Goal: Task Accomplishment & Management: Use online tool/utility

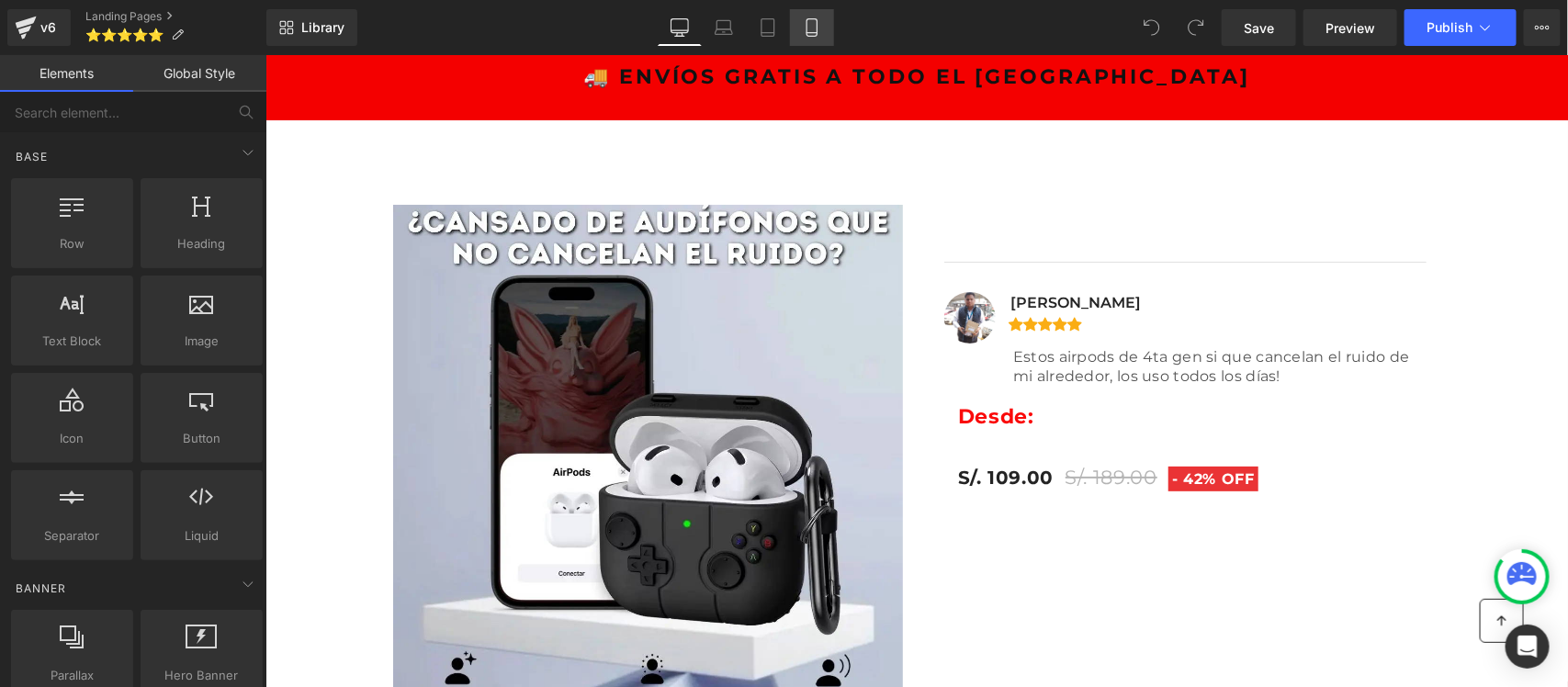
click at [804, 31] on icon at bounding box center [811, 28] width 19 height 19
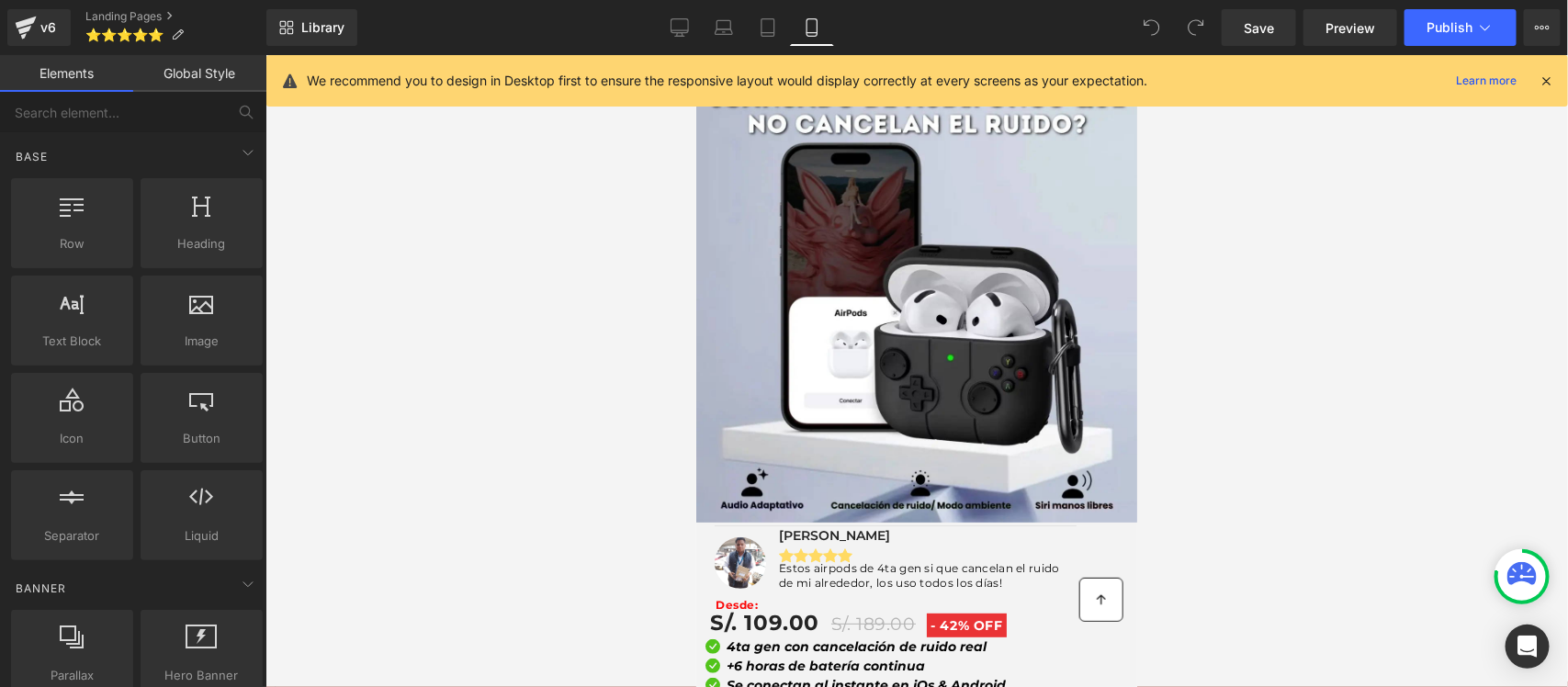
click at [1545, 85] on icon at bounding box center [1545, 80] width 17 height 17
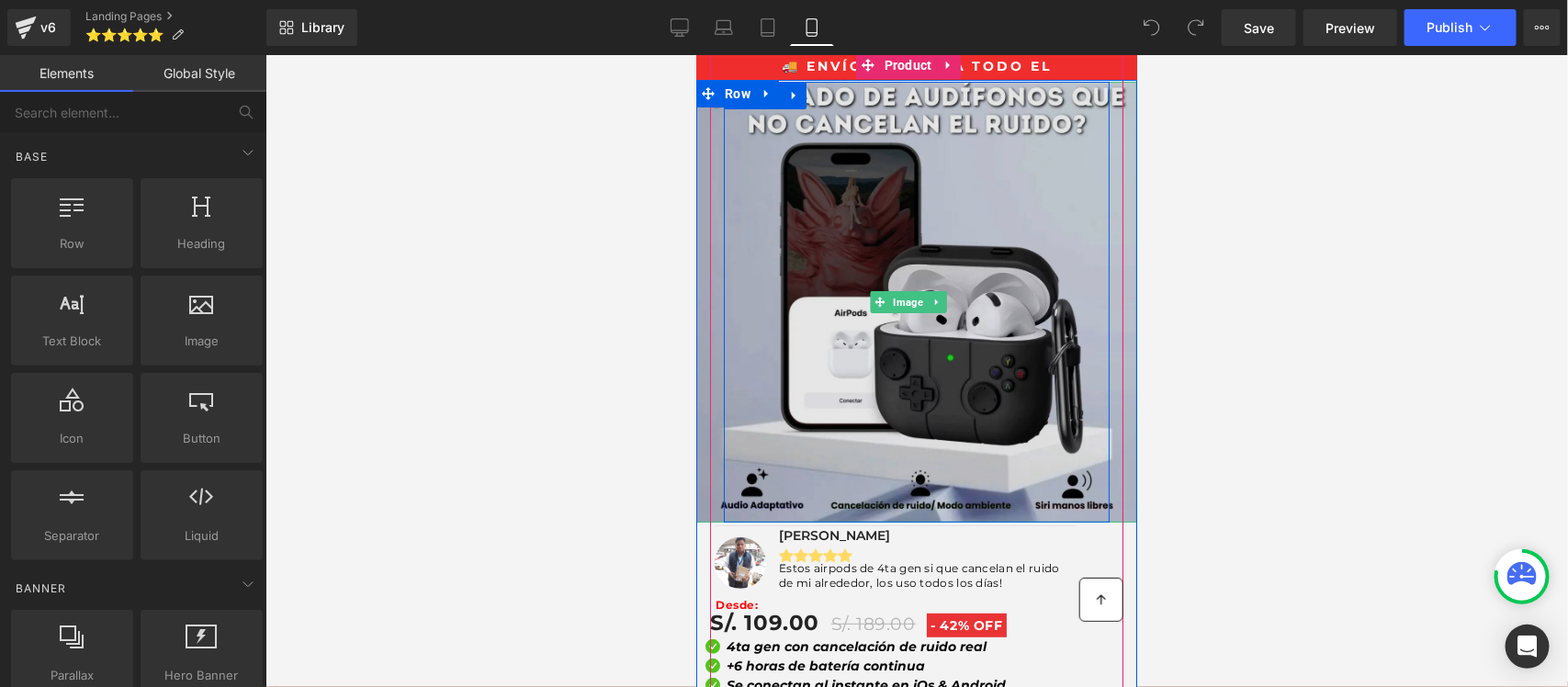
drag, startPoint x: 882, startPoint y: 345, endPoint x: 889, endPoint y: 377, distance: 32.8
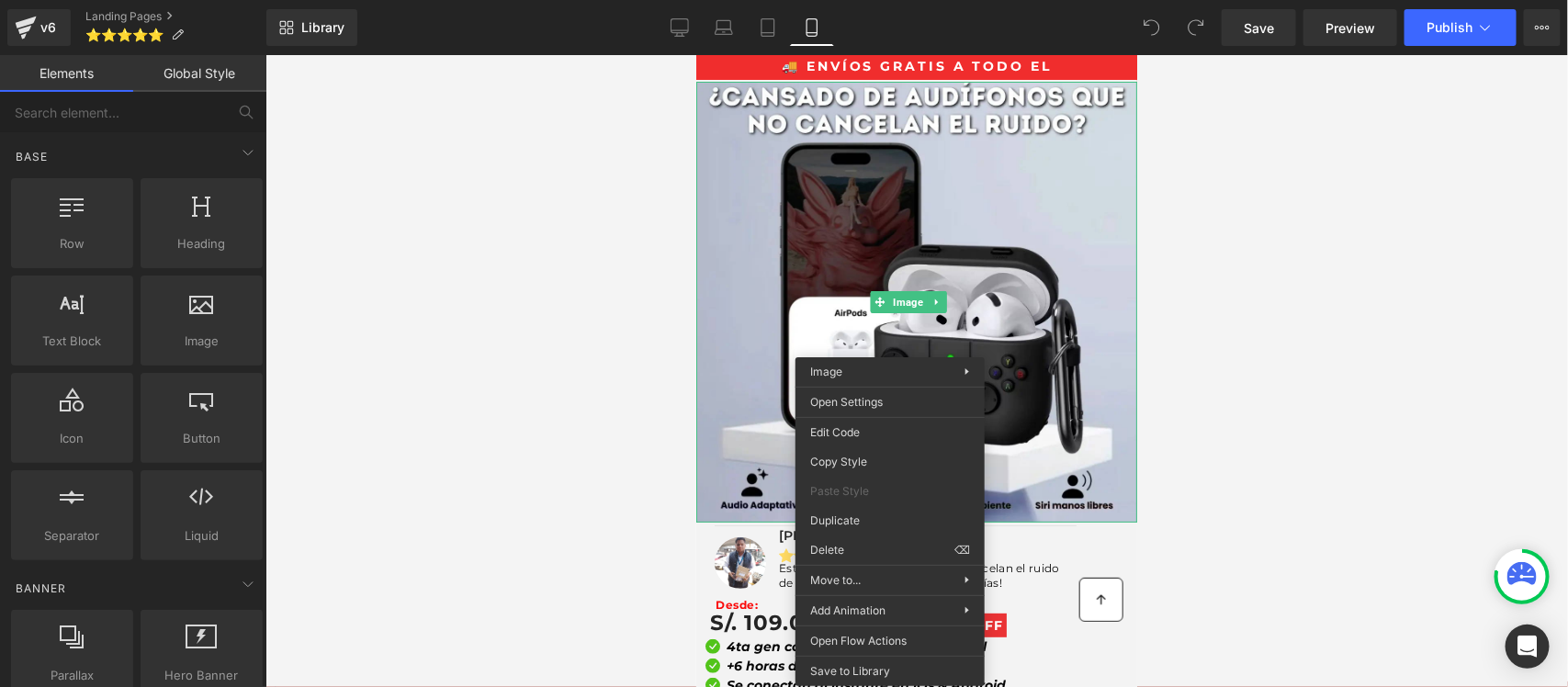
click at [1185, 274] on div at bounding box center [917, 372] width 1302 height 633
click at [1282, 418] on div at bounding box center [917, 372] width 1302 height 633
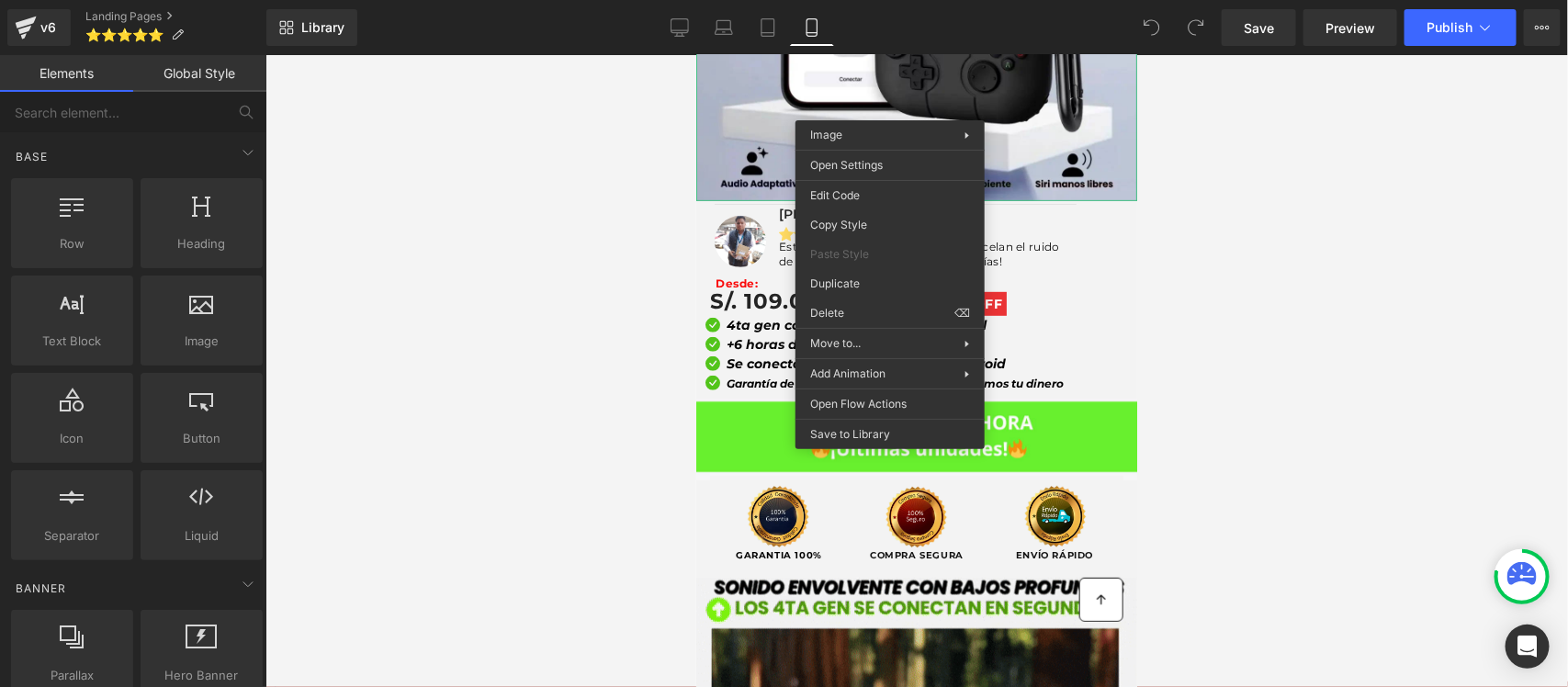
scroll to position [345, 0]
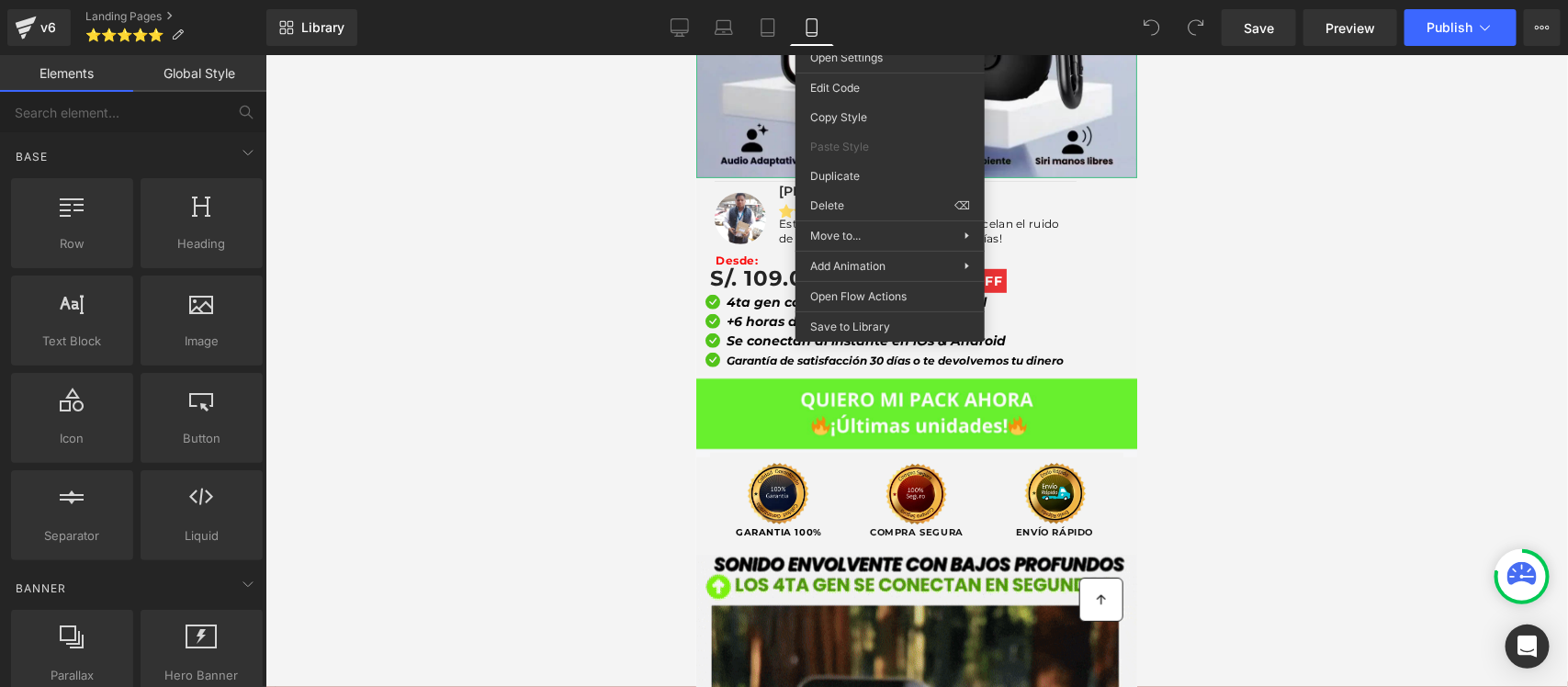
click at [572, 375] on div at bounding box center [917, 372] width 1302 height 633
click at [1366, 251] on div at bounding box center [917, 372] width 1302 height 633
click at [1358, 39] on link "Preview" at bounding box center [1350, 27] width 94 height 37
click at [538, 260] on div at bounding box center [917, 372] width 1302 height 633
click at [1171, 254] on div at bounding box center [917, 372] width 1302 height 633
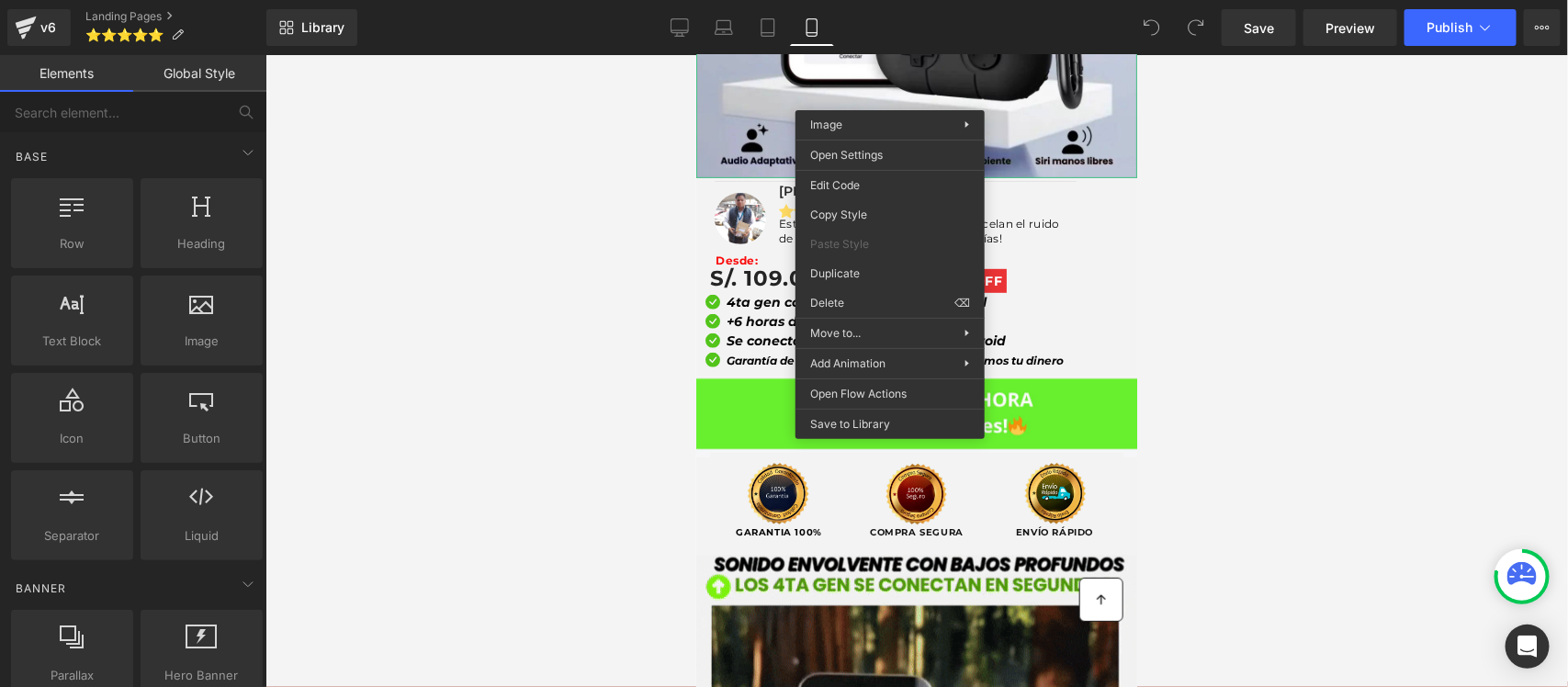
scroll to position [0, 0]
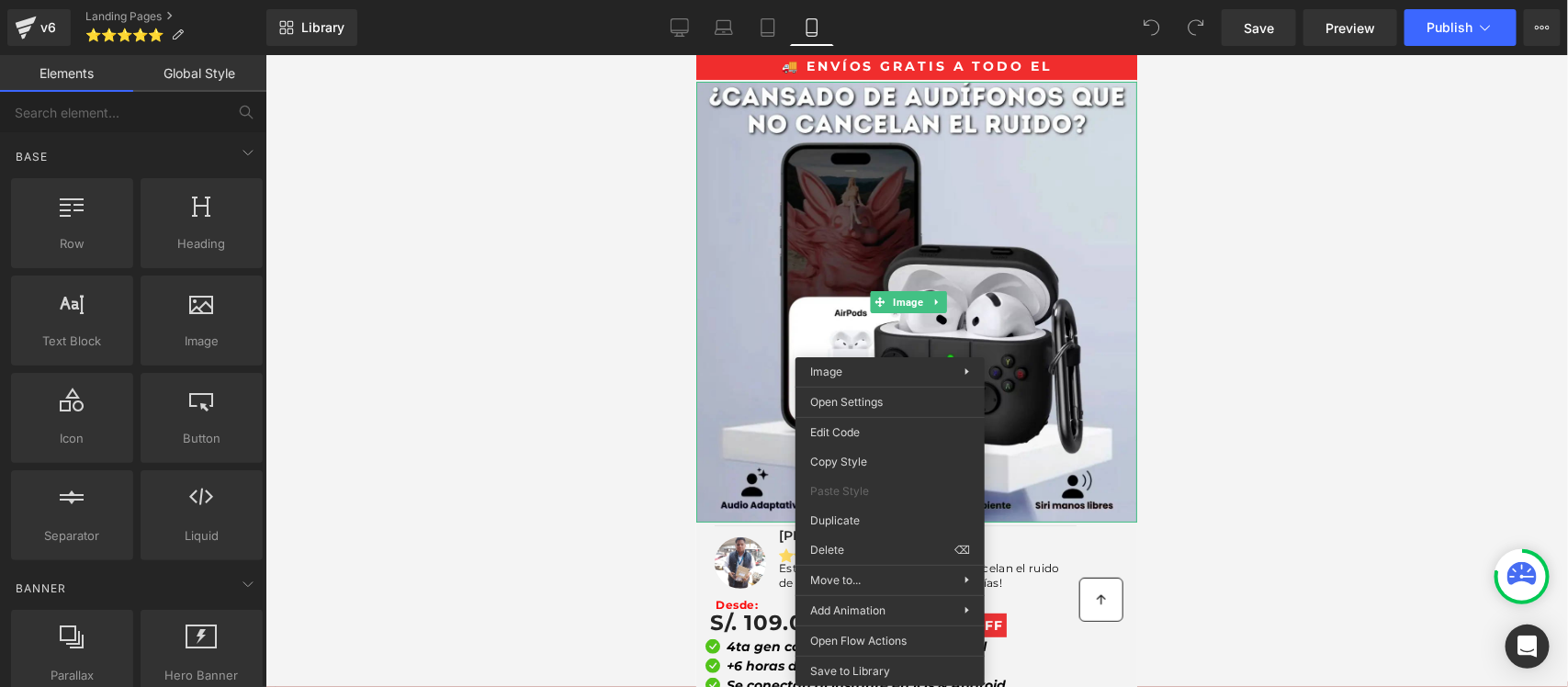
click at [1204, 293] on div at bounding box center [917, 372] width 1302 height 633
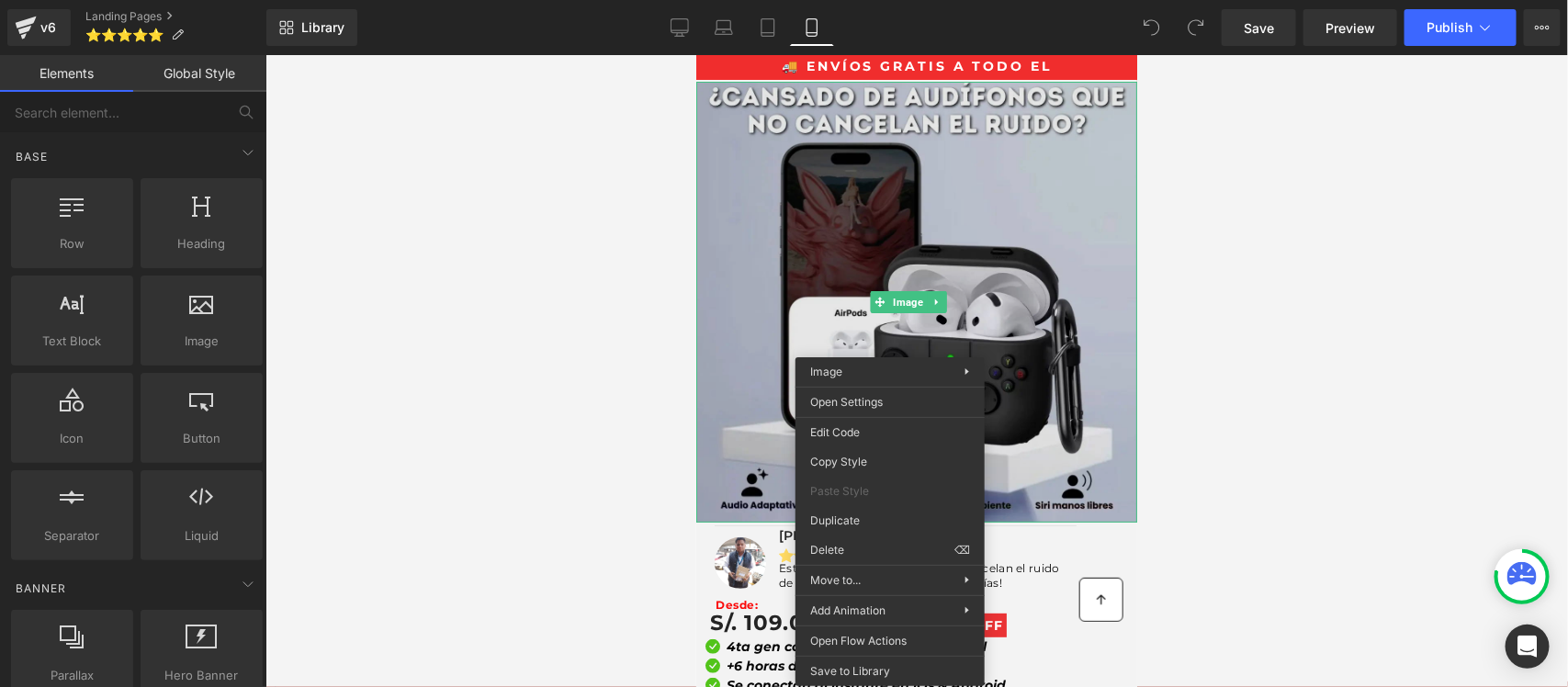
click at [1032, 321] on img at bounding box center [916, 301] width 441 height 441
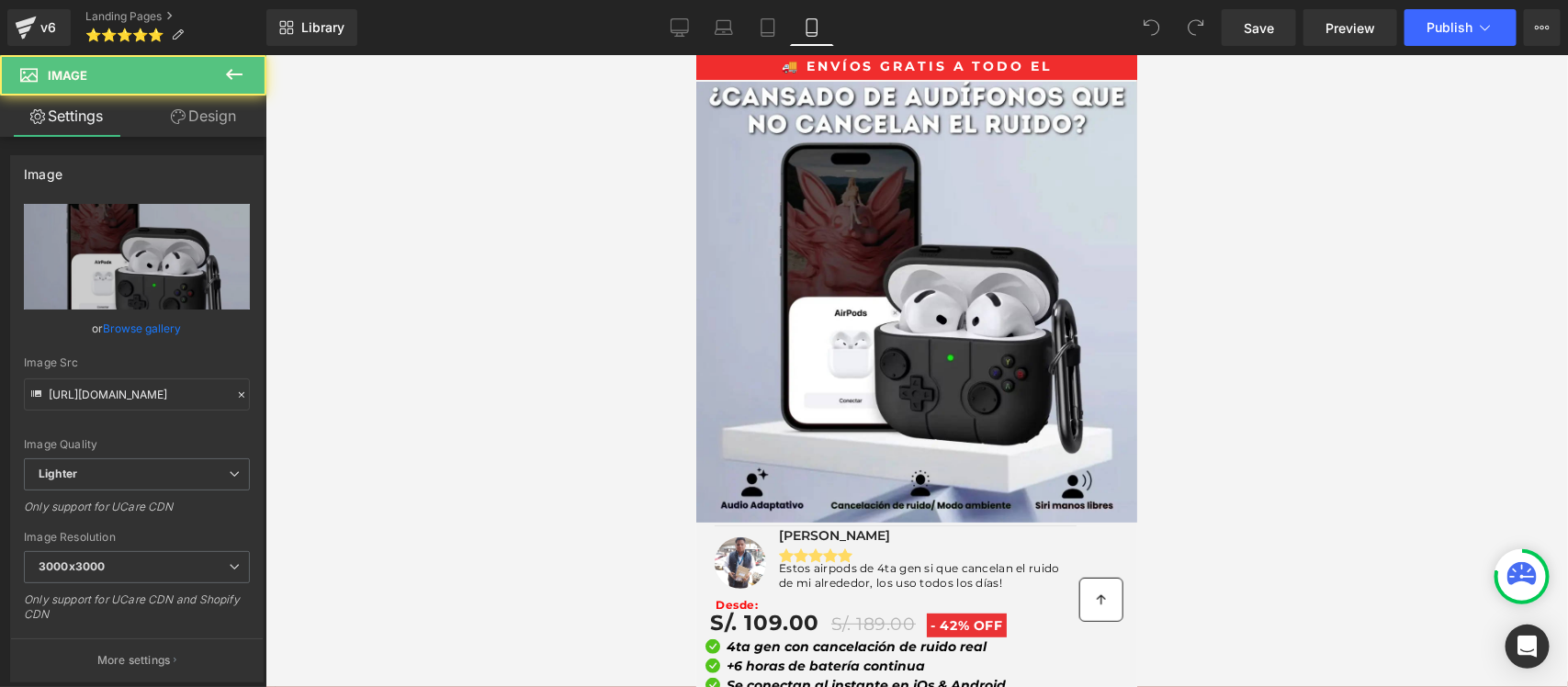
click at [571, 356] on div at bounding box center [917, 372] width 1302 height 633
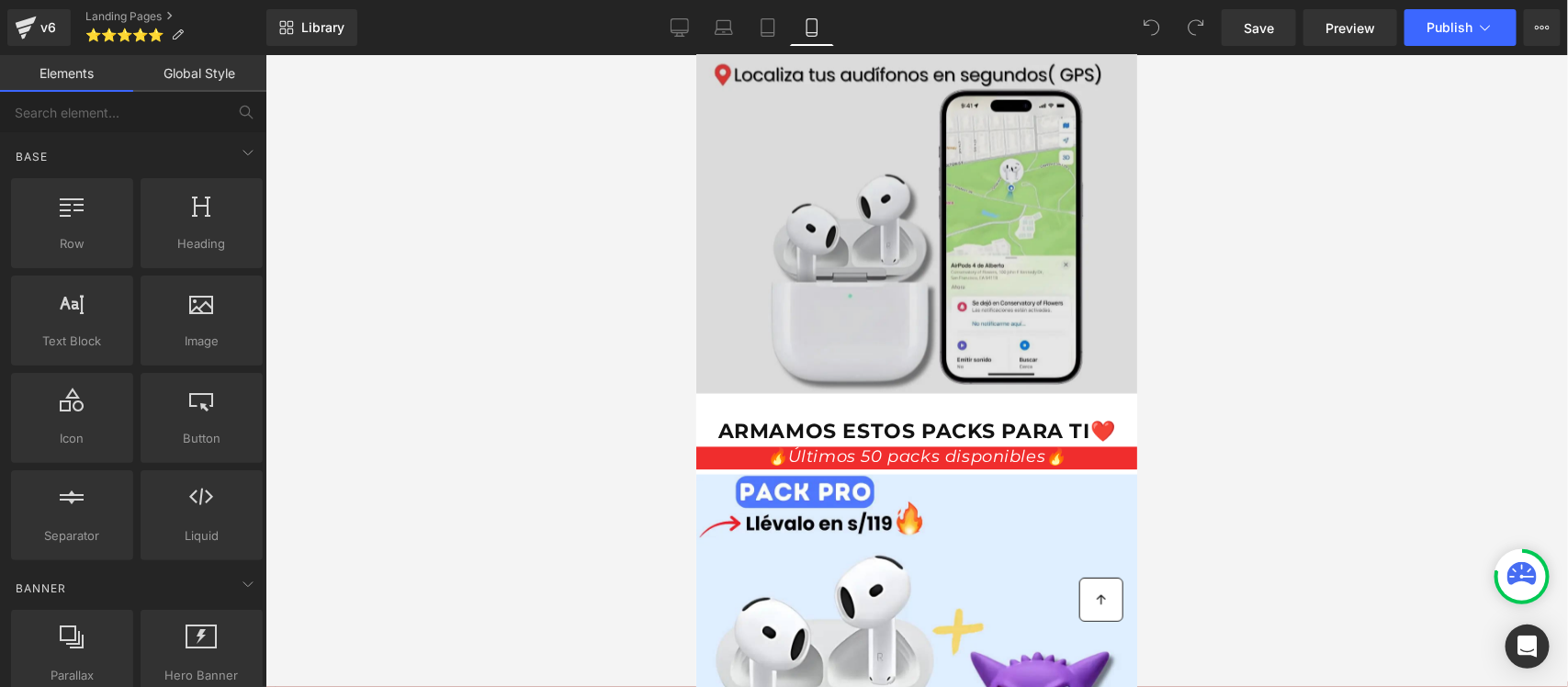
scroll to position [1263, 0]
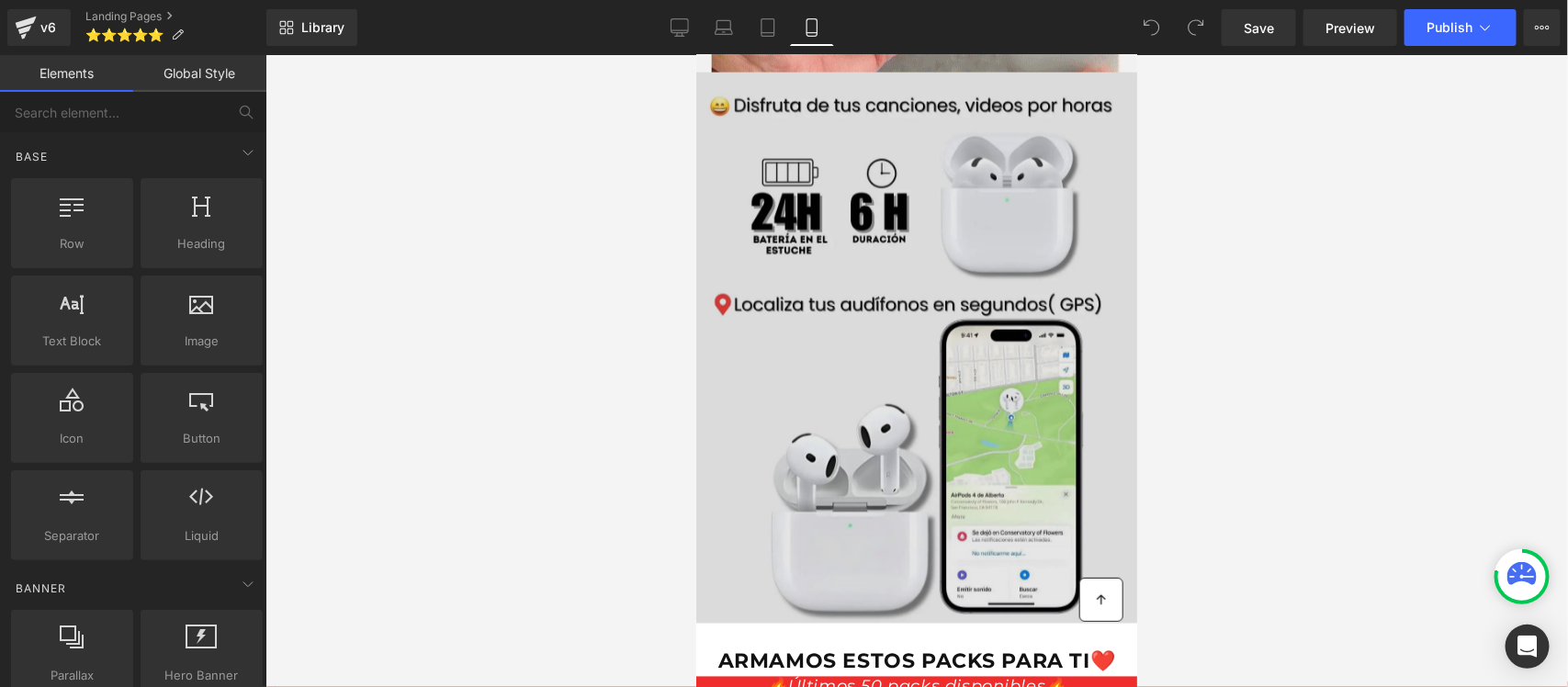
click at [825, 307] on img at bounding box center [916, 348] width 441 height 552
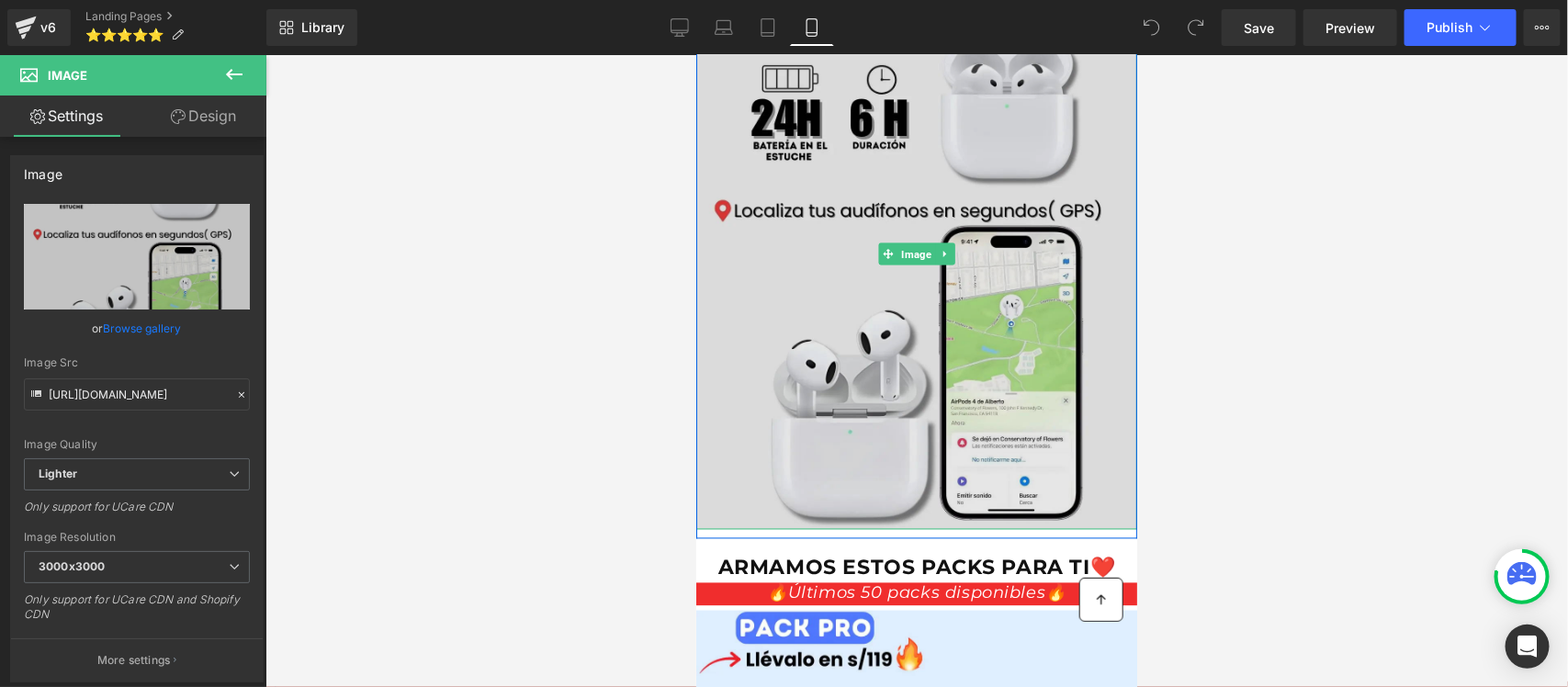
scroll to position [1378, 0]
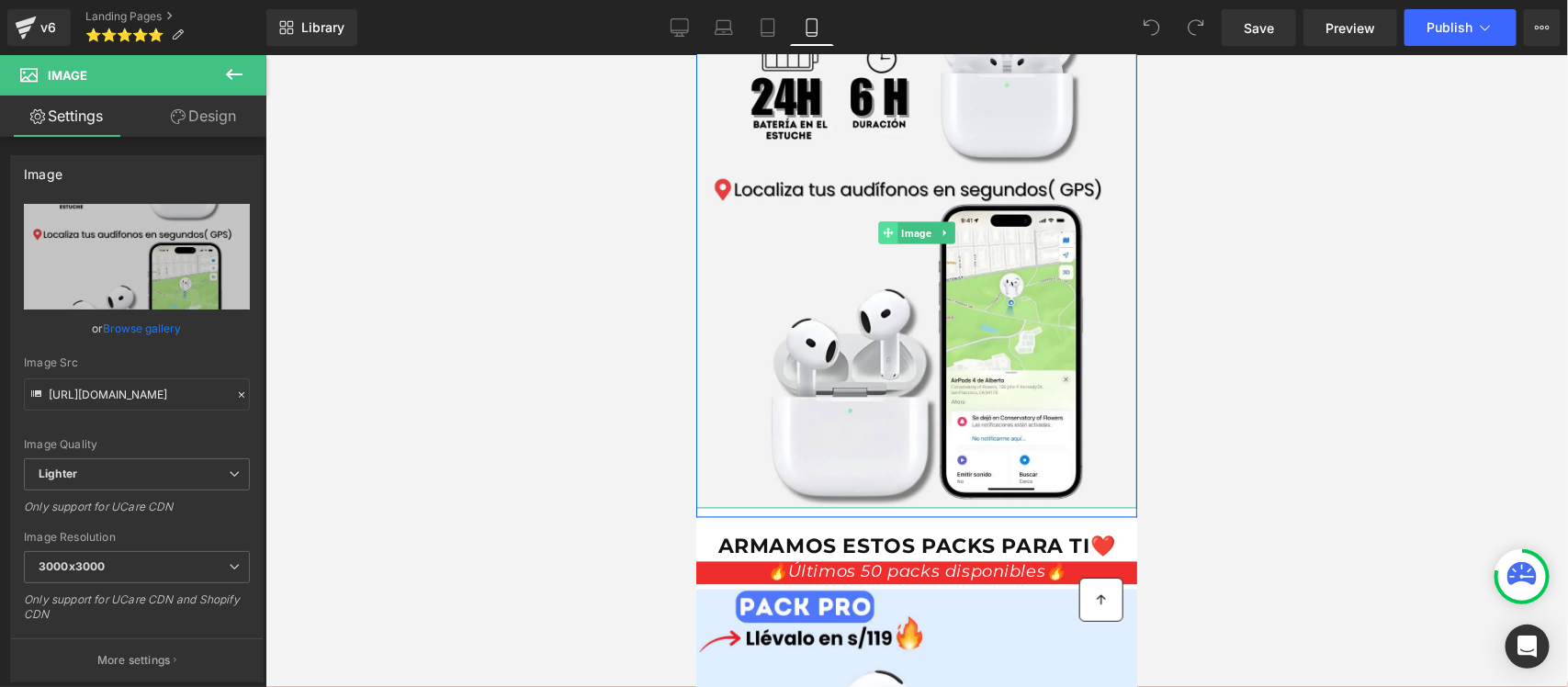
click at [884, 221] on span at bounding box center [888, 232] width 20 height 22
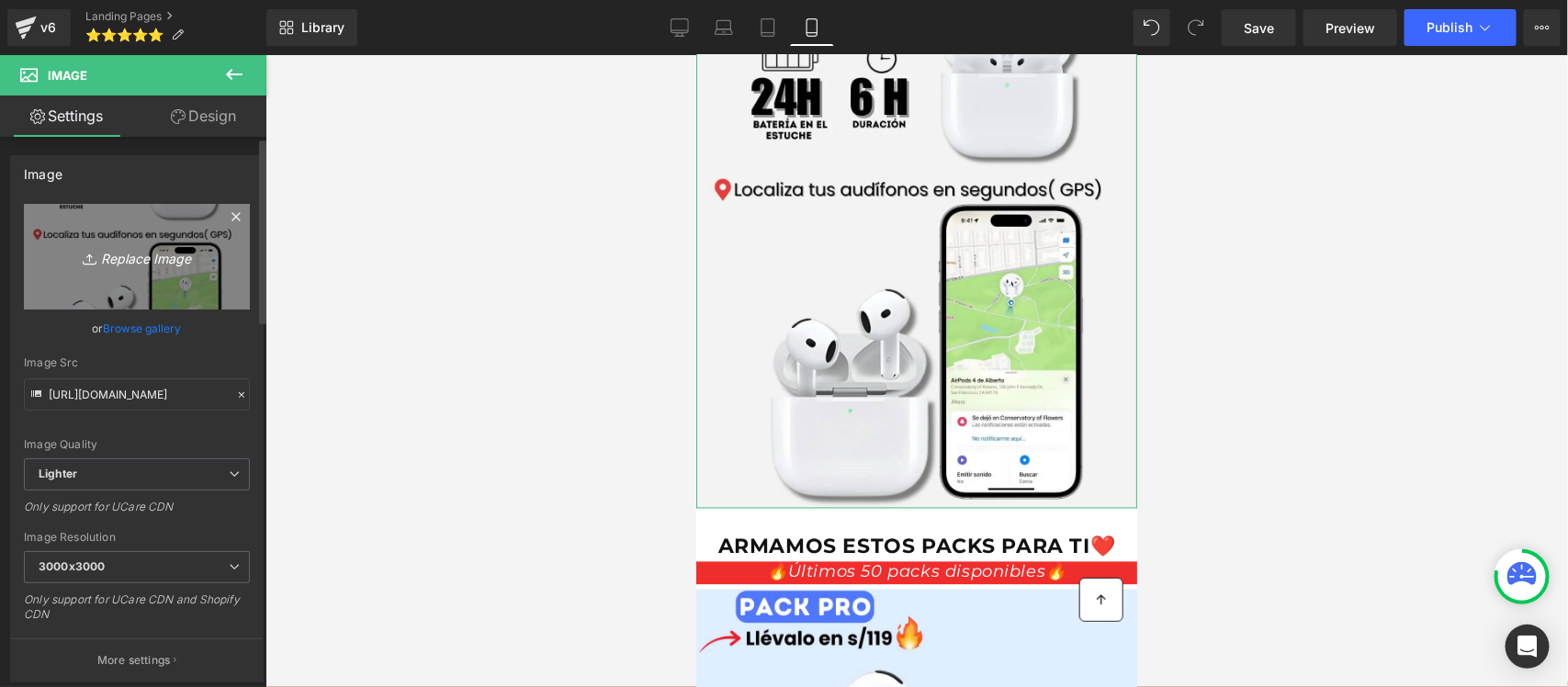
click at [101, 279] on link "Replace Image" at bounding box center [136, 256] width 226 height 106
type input "C:\fakepath\Satisfy (8)we.webp"
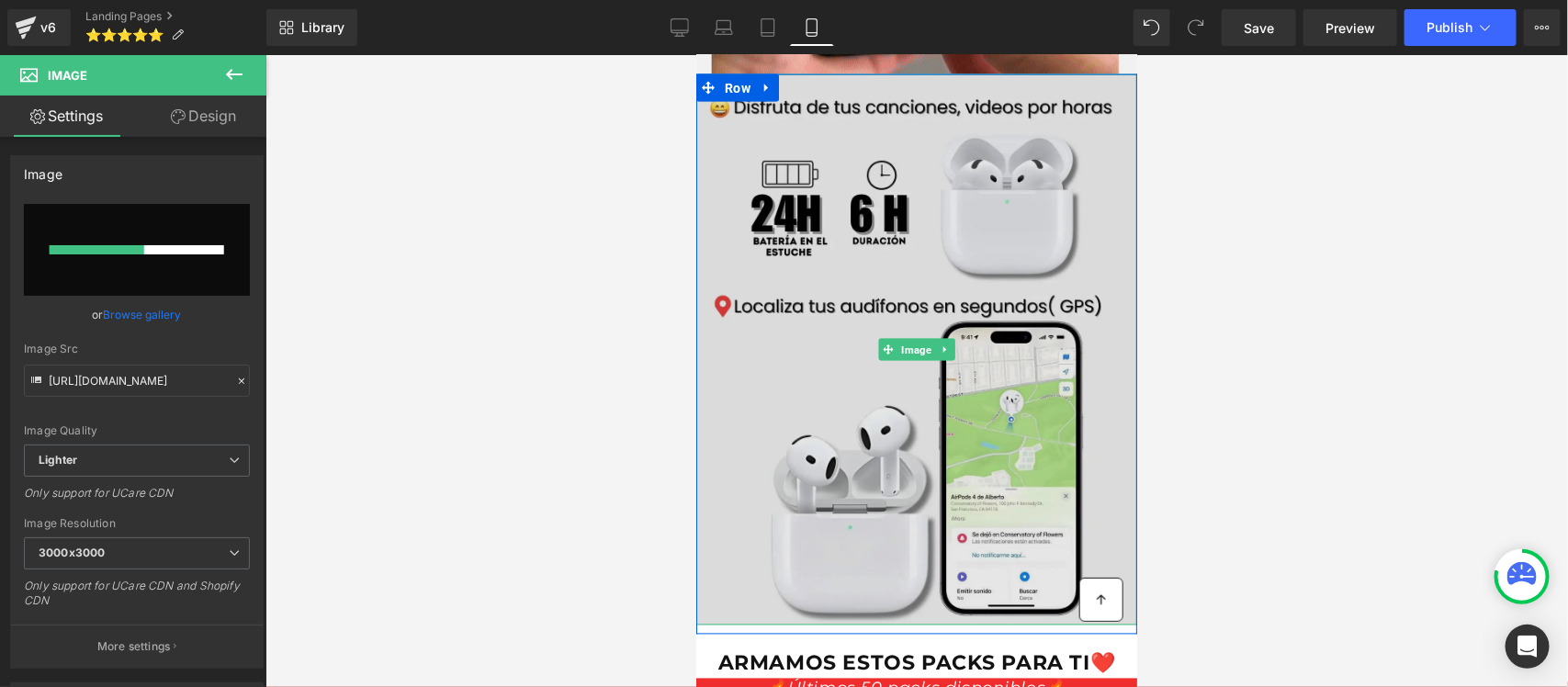
scroll to position [1263, 0]
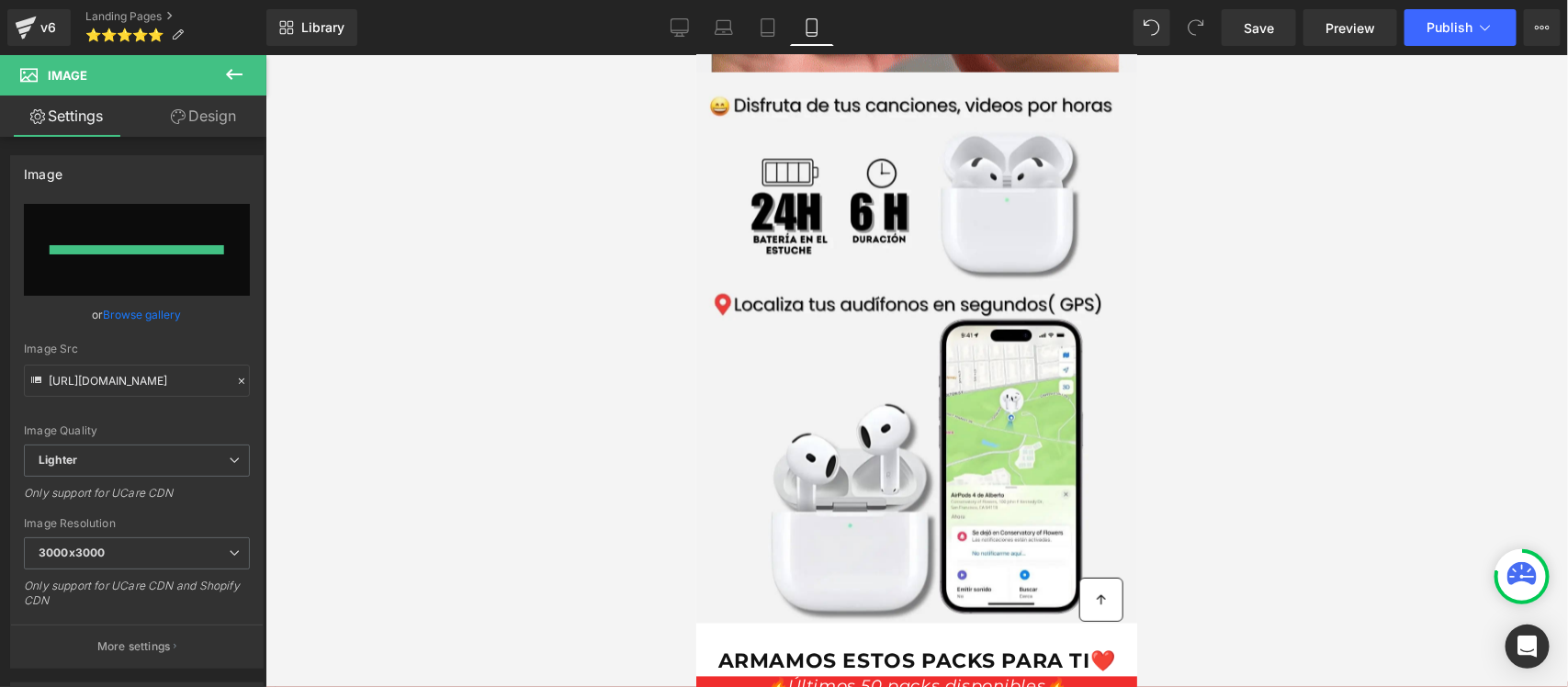
type input "[URL][DOMAIN_NAME]"
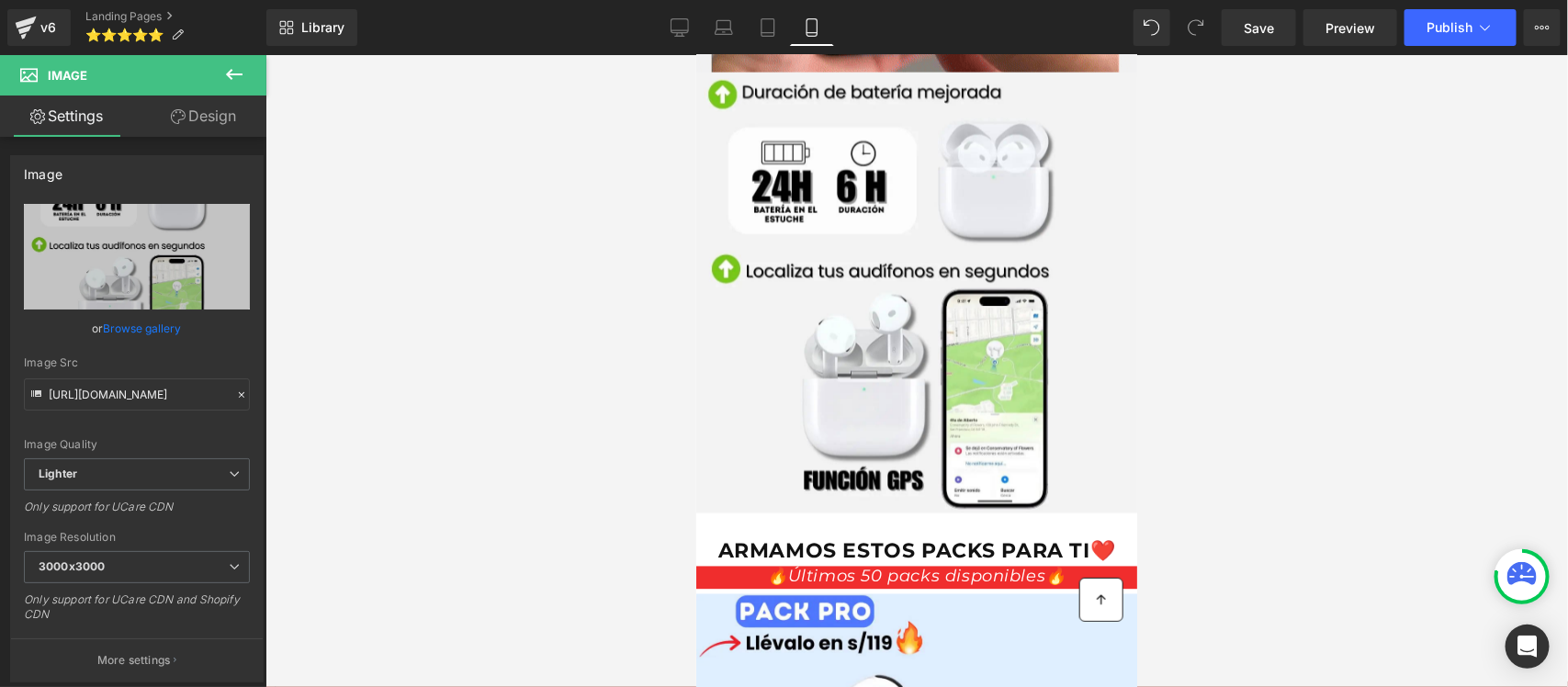
drag, startPoint x: 411, startPoint y: 138, endPoint x: 1360, endPoint y: 293, distance: 961.6
click at [1360, 293] on div at bounding box center [917, 372] width 1302 height 633
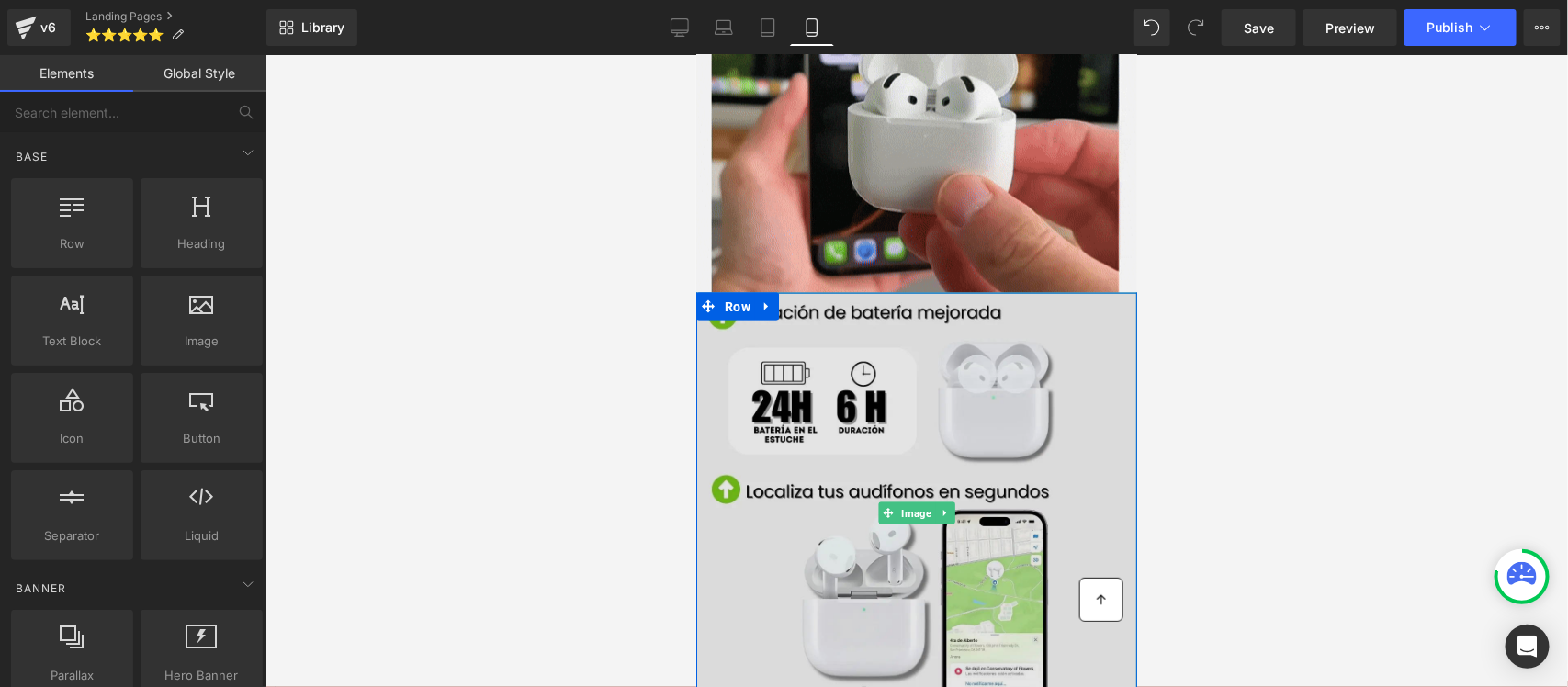
scroll to position [1034, 0]
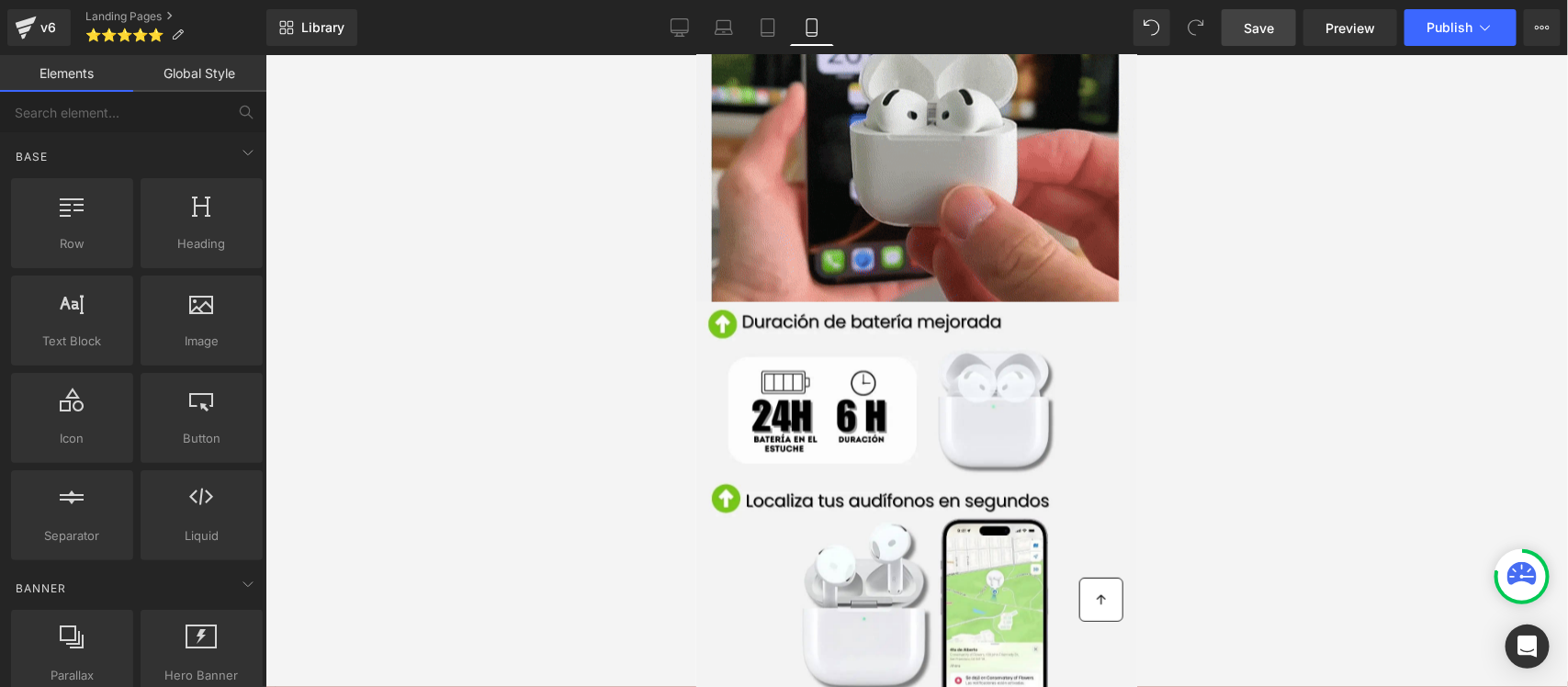
drag, startPoint x: 1269, startPoint y: 30, endPoint x: 364, endPoint y: 281, distance: 939.2
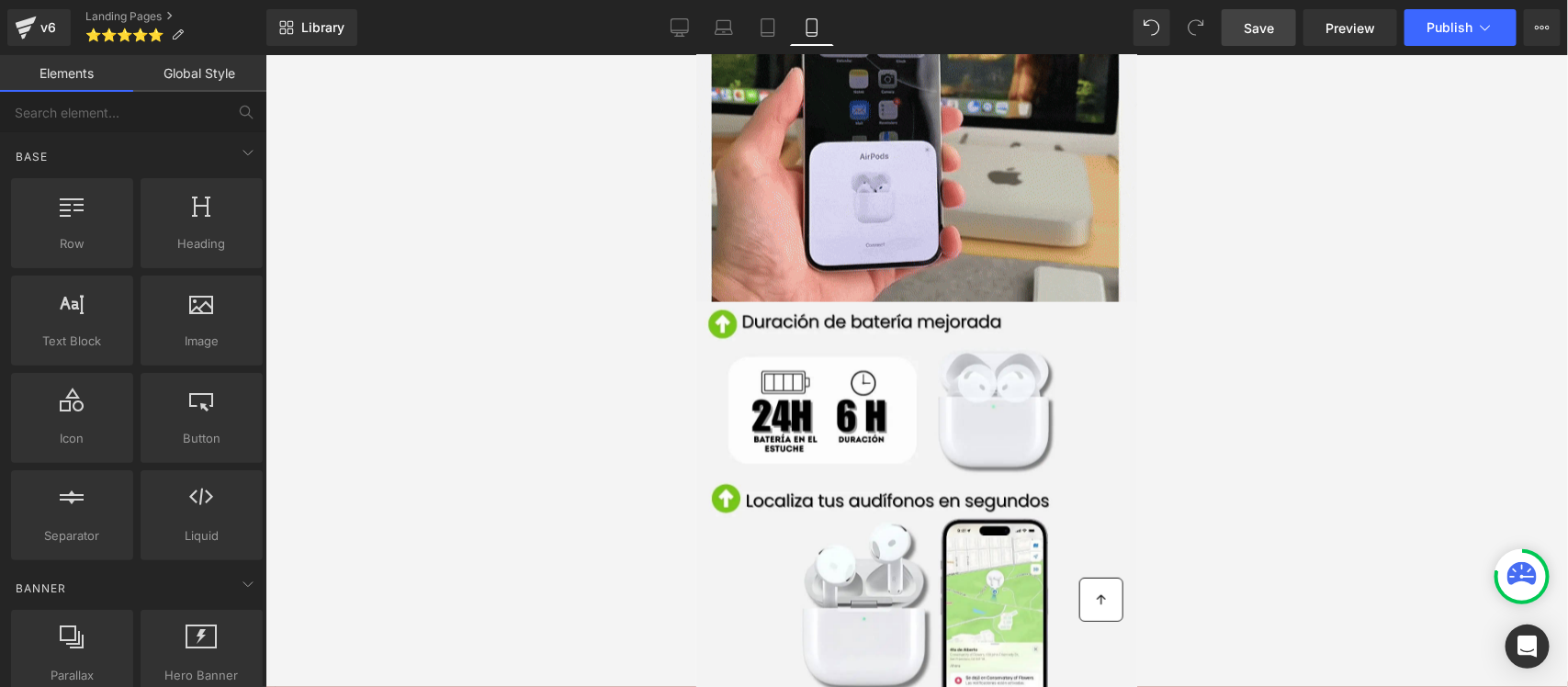
click at [1269, 30] on span "Save" at bounding box center [1259, 29] width 31 height 20
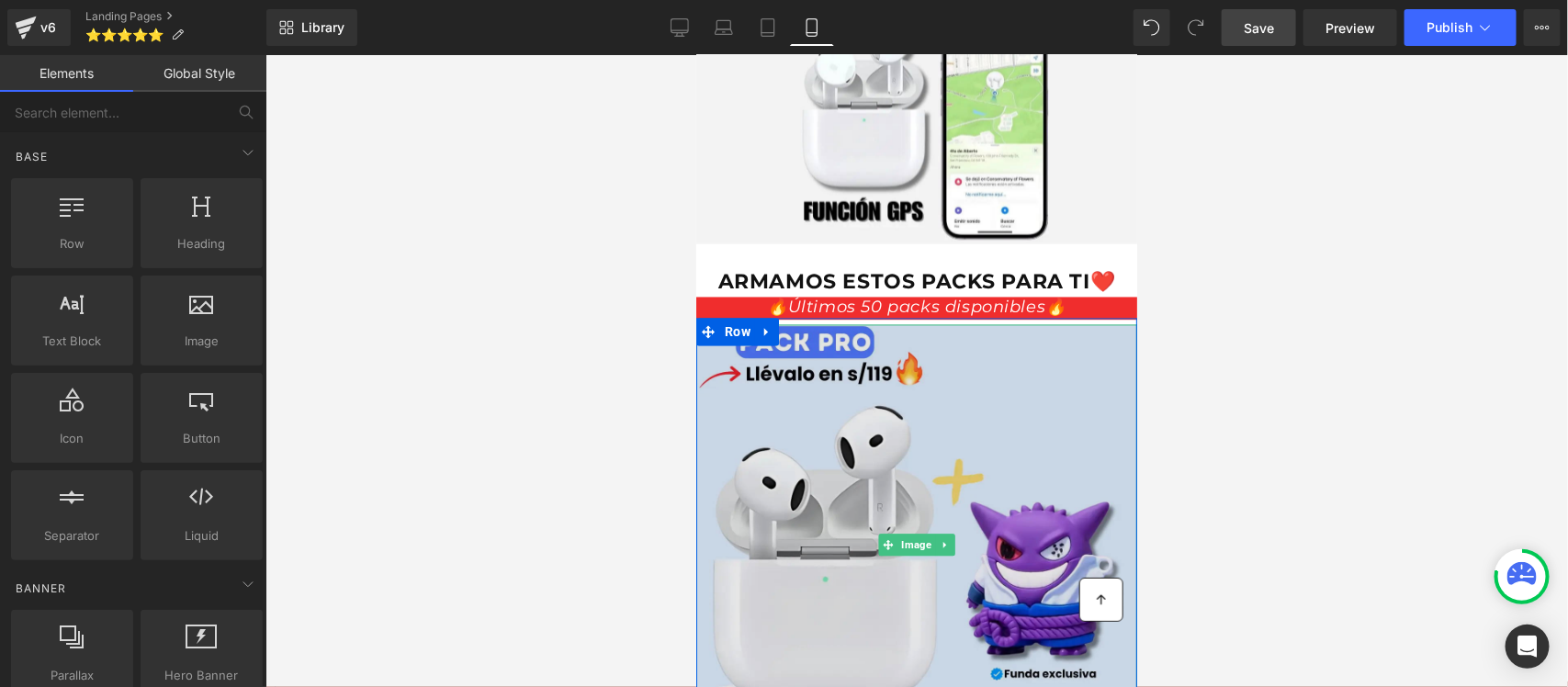
scroll to position [1494, 0]
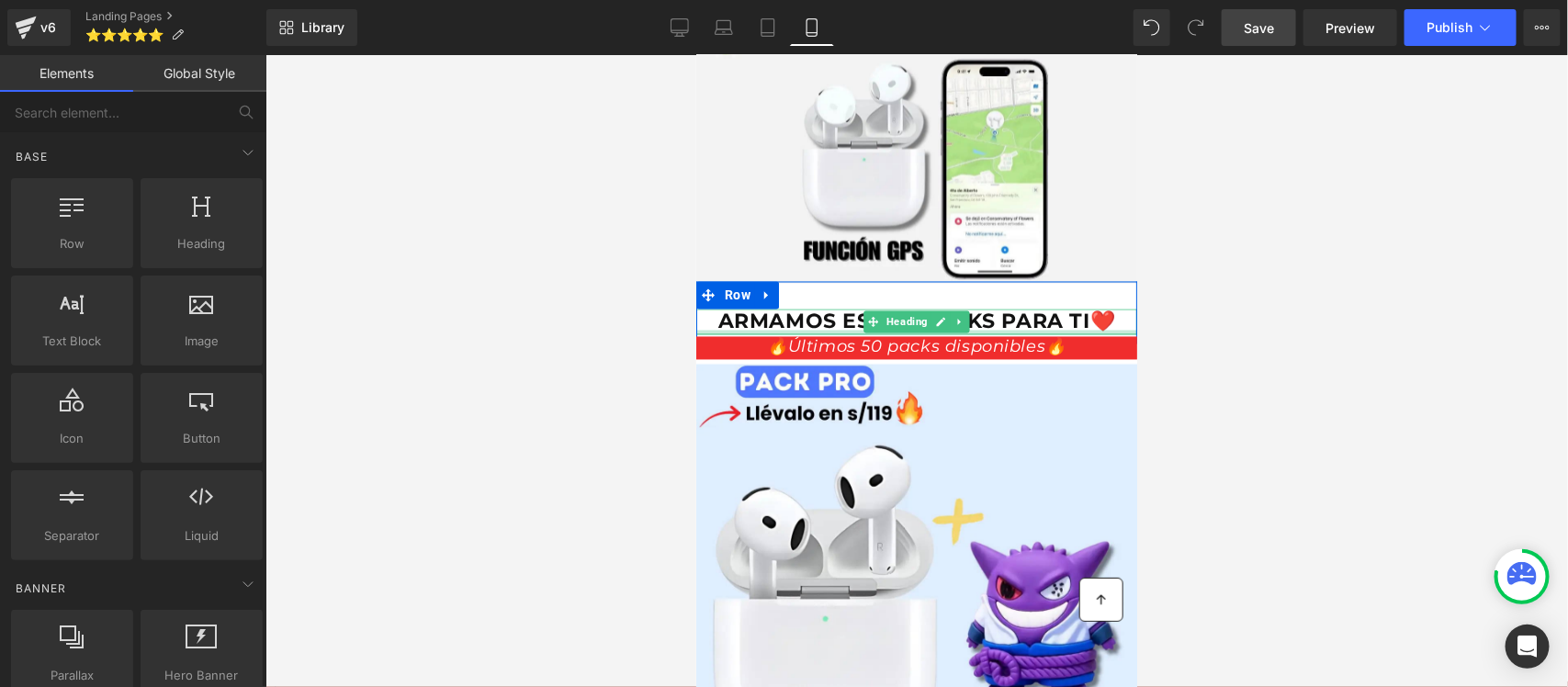
click at [1019, 308] on span "ARMAMOS ESTOS PACKS PARA TI❤️" at bounding box center [916, 320] width 398 height 25
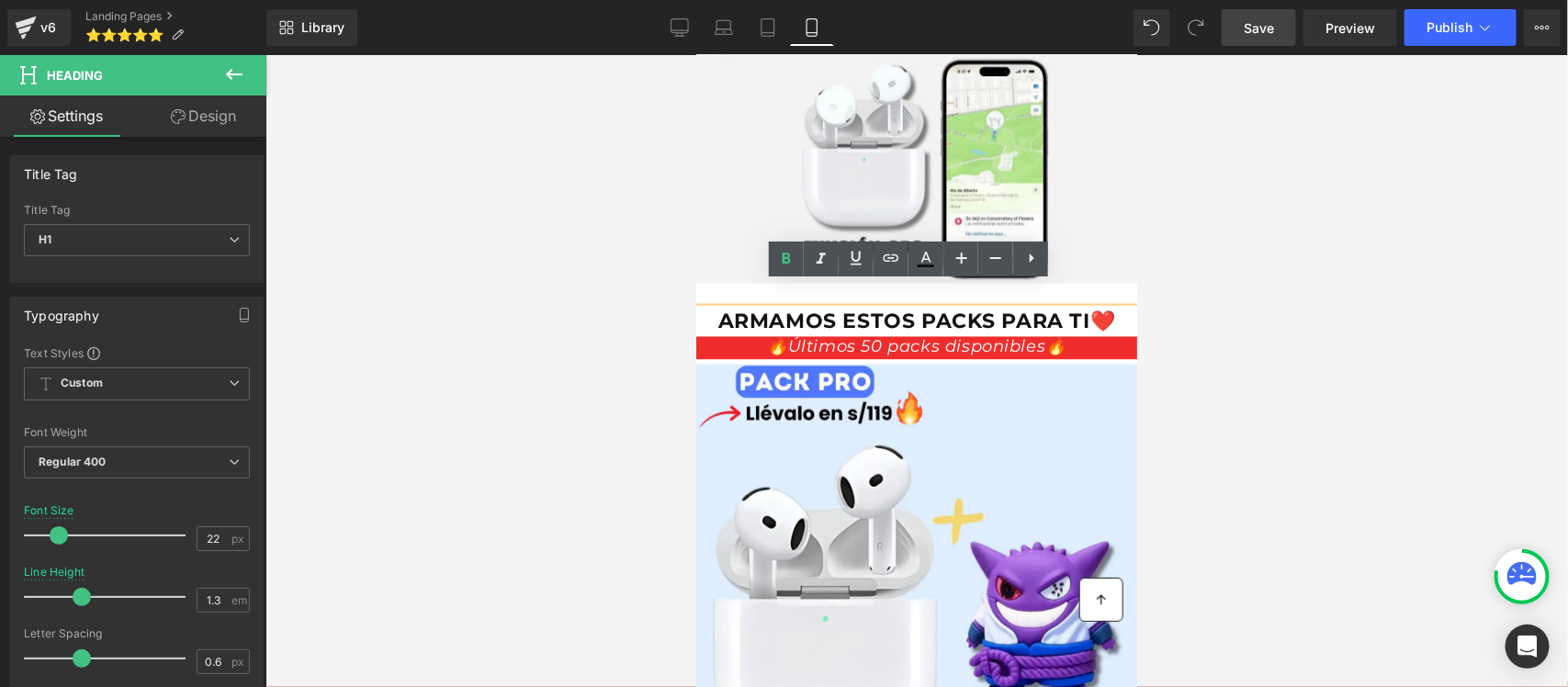
click at [616, 373] on div at bounding box center [917, 372] width 1302 height 633
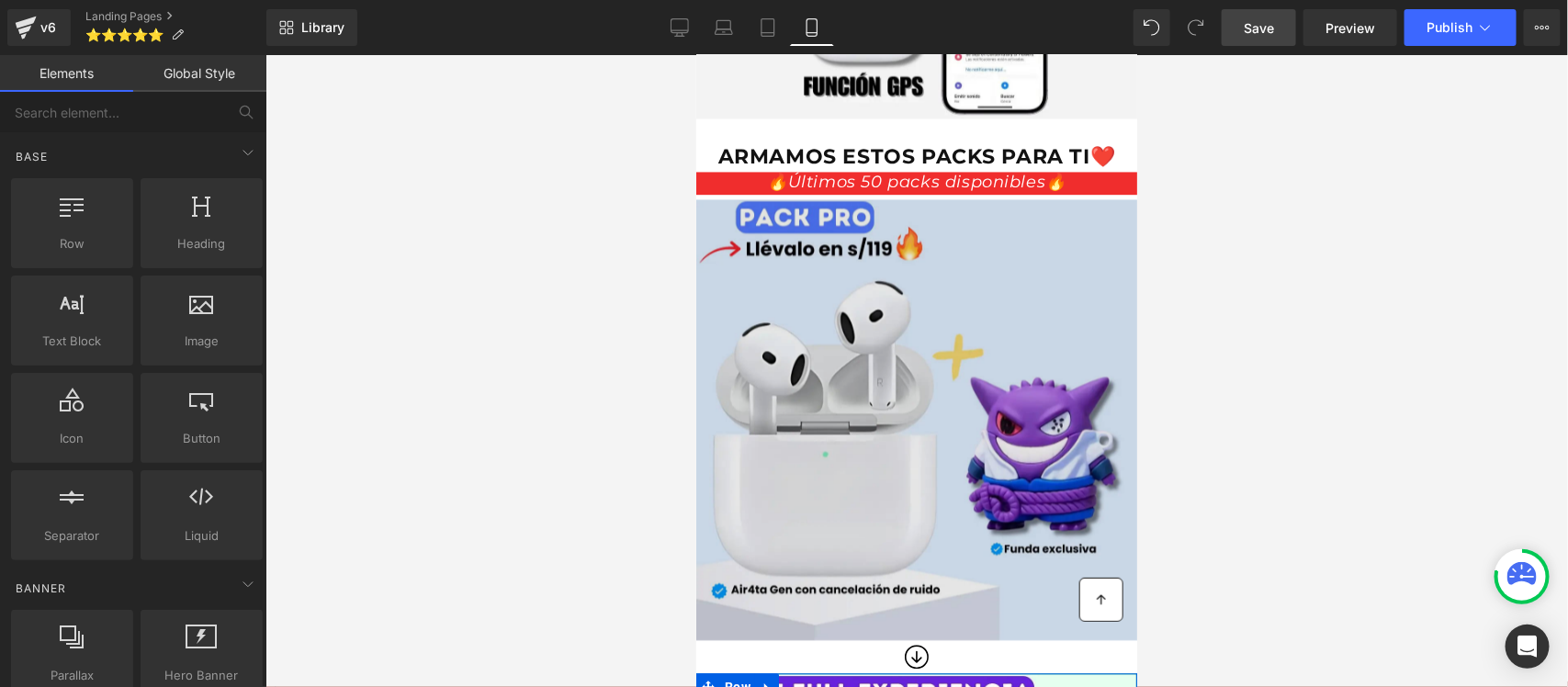
scroll to position [1608, 0]
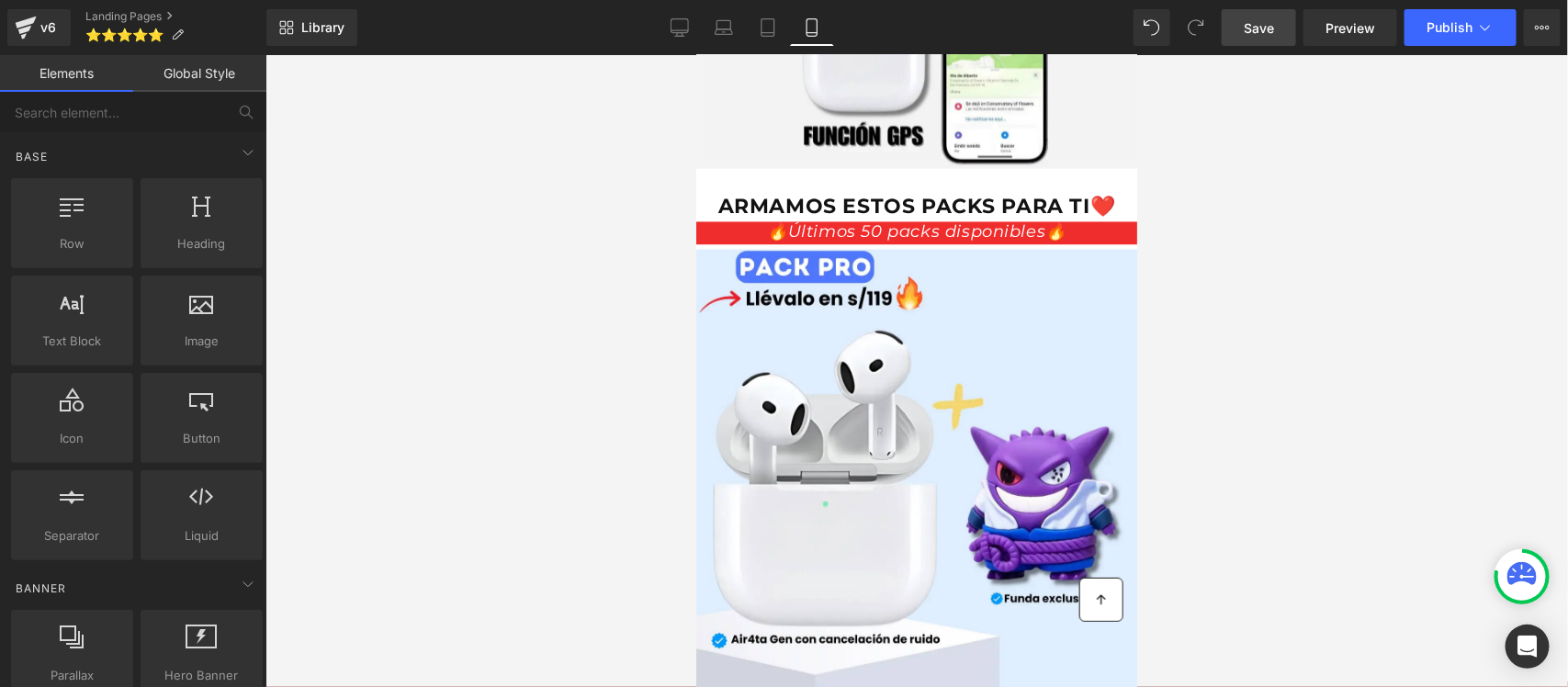
click at [616, 354] on div at bounding box center [917, 372] width 1302 height 633
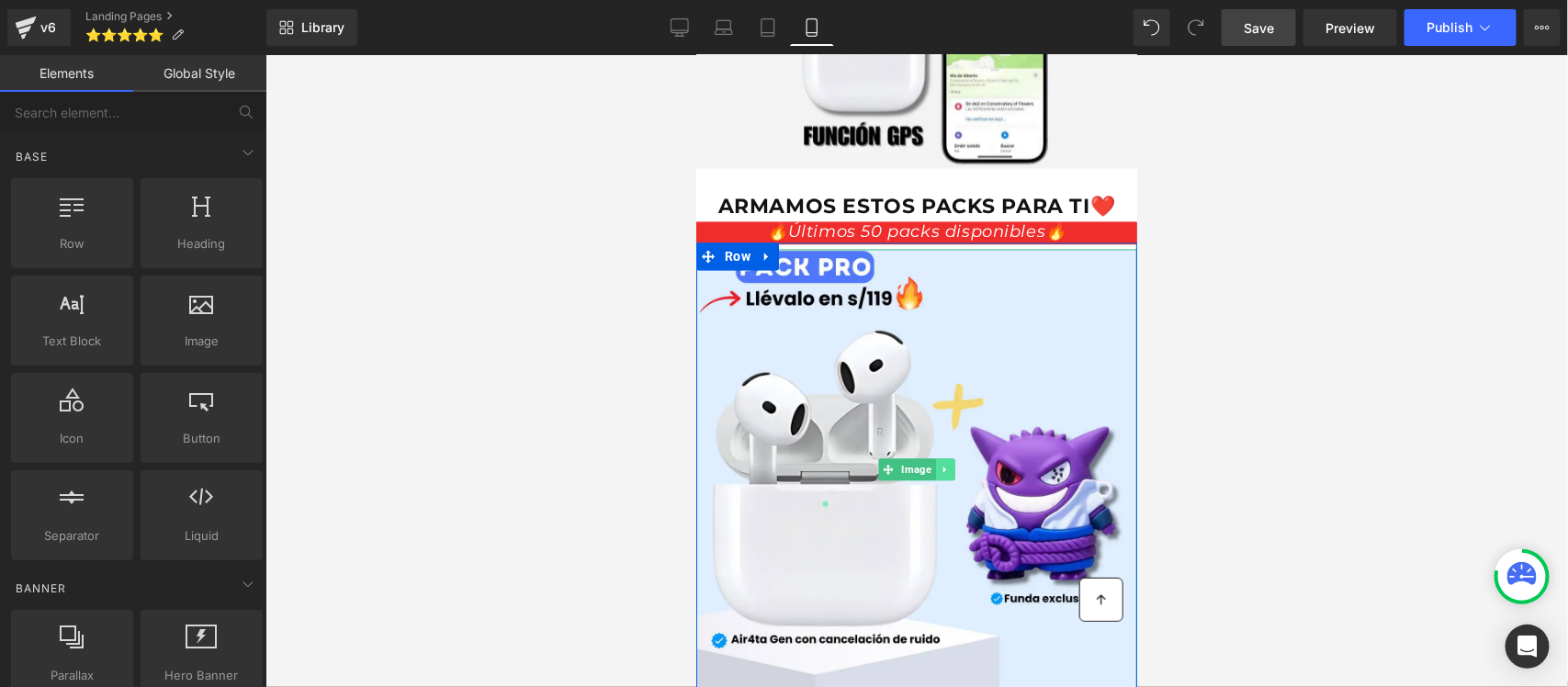
click at [942, 466] on icon at bounding box center [943, 469] width 3 height 7
click at [952, 459] on link at bounding box center [954, 470] width 20 height 22
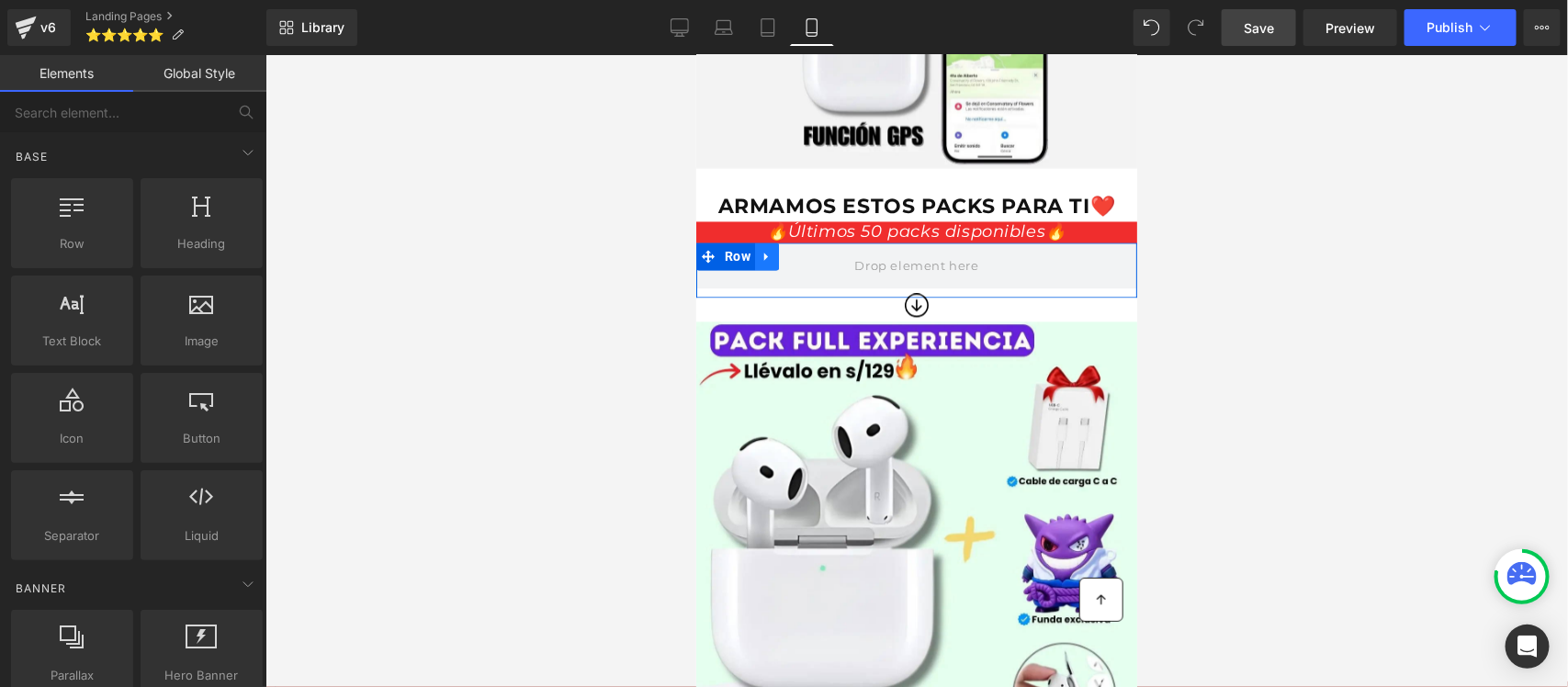
click at [769, 242] on link at bounding box center [766, 256] width 24 height 28
click at [810, 250] on icon at bounding box center [813, 256] width 13 height 13
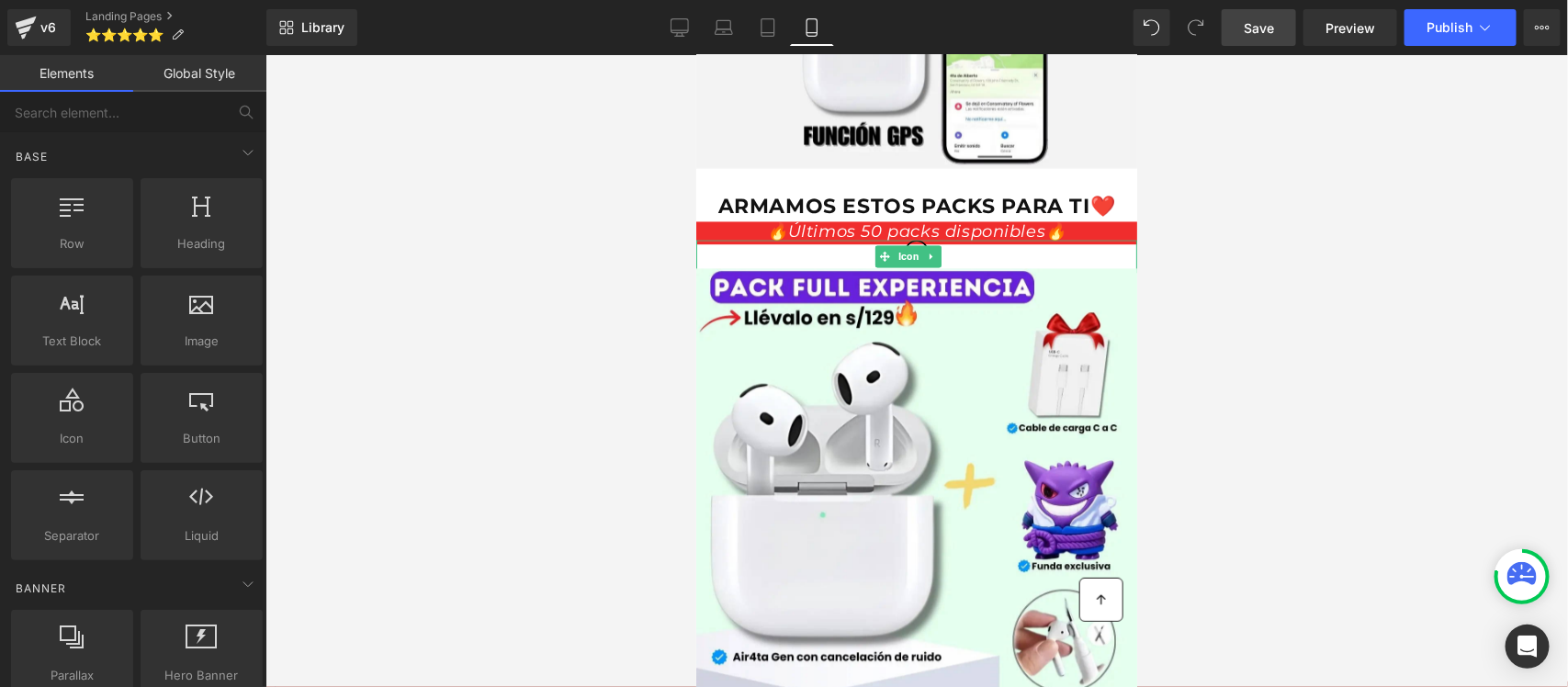
click at [852, 240] on div at bounding box center [916, 256] width 441 height 33
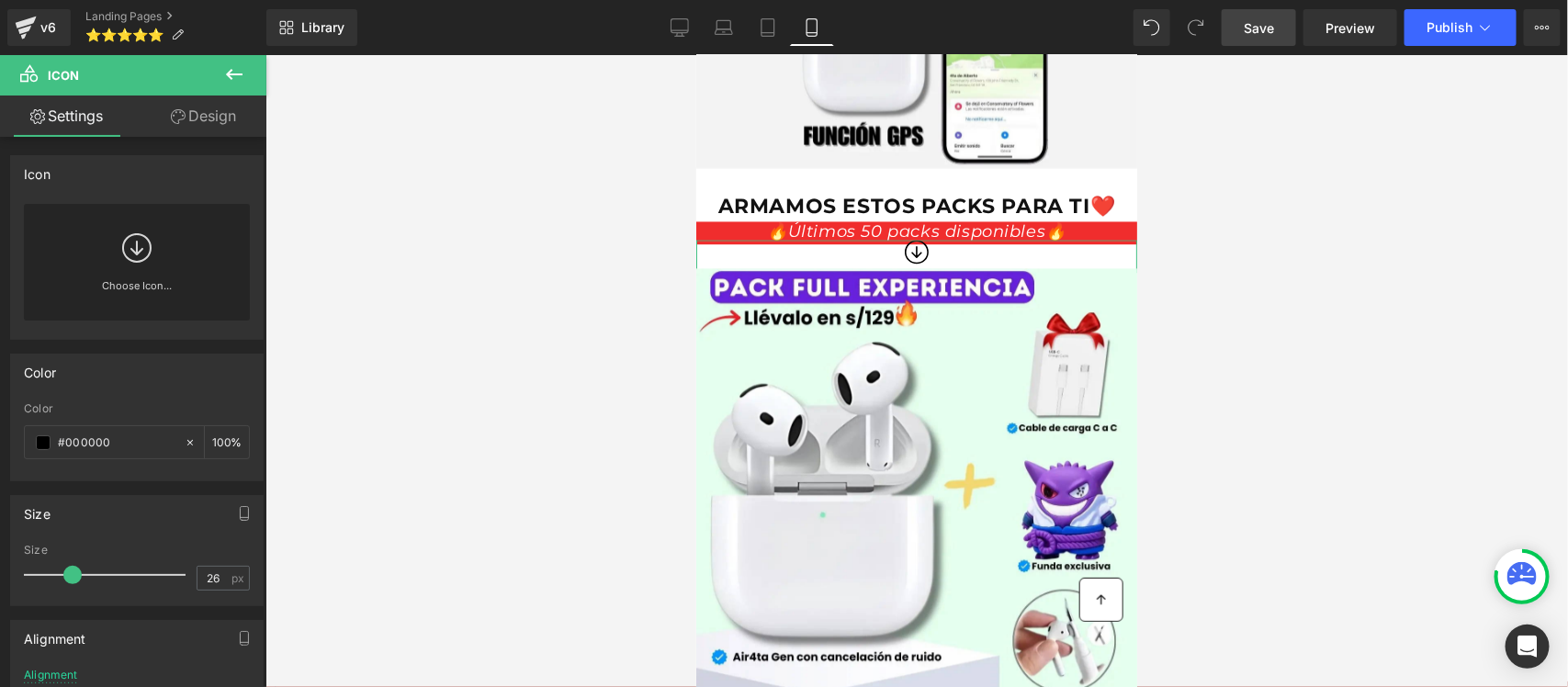
drag, startPoint x: 228, startPoint y: 137, endPoint x: 228, endPoint y: 123, distance: 14.0
click at [228, 136] on div "Settings Design Icon PHN2ZyBmaWxsPSJjdXJyZW50Q29sb3IiIGhlaWdodD0iMTAwJSIgY2xhc3…" at bounding box center [133, 416] width 267 height 642
click at [228, 123] on link "Design" at bounding box center [204, 117] width 133 height 42
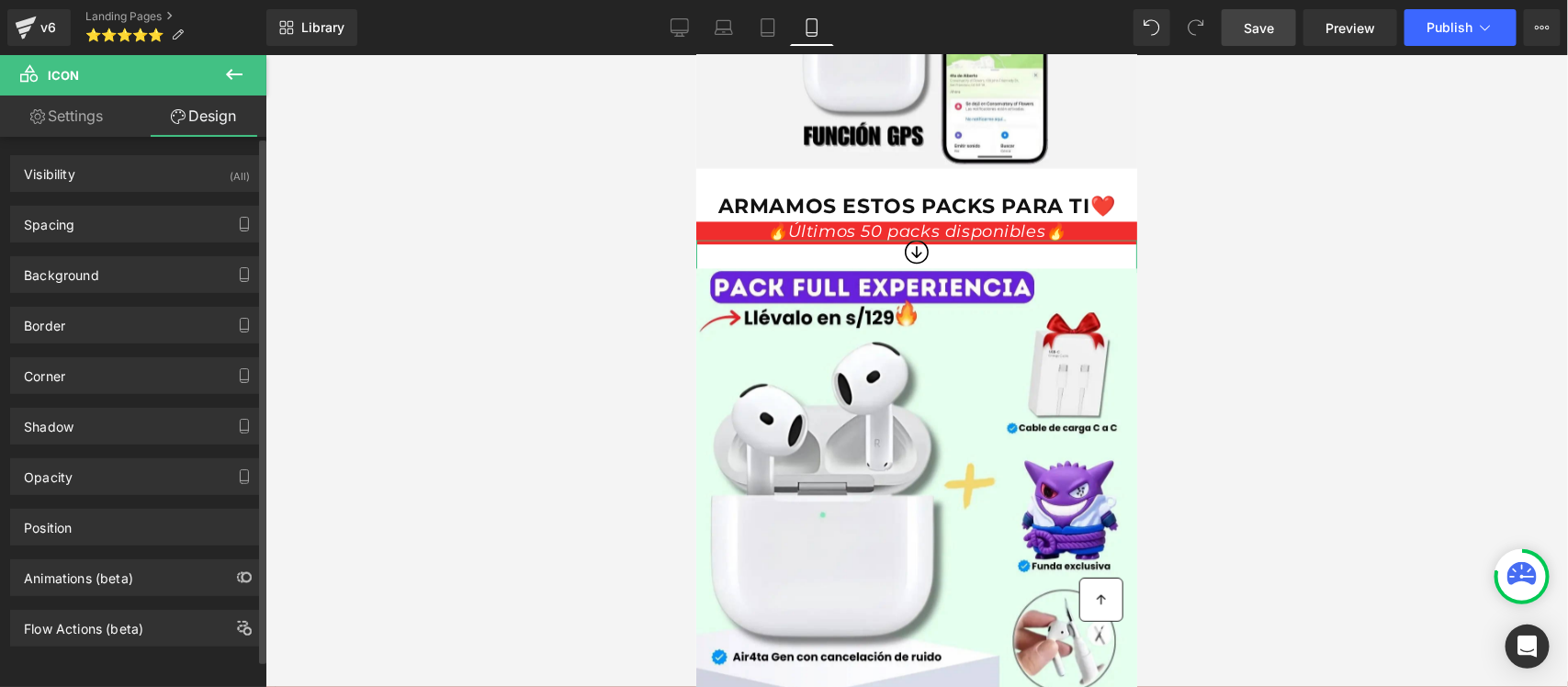
type input "-5"
type input "0"
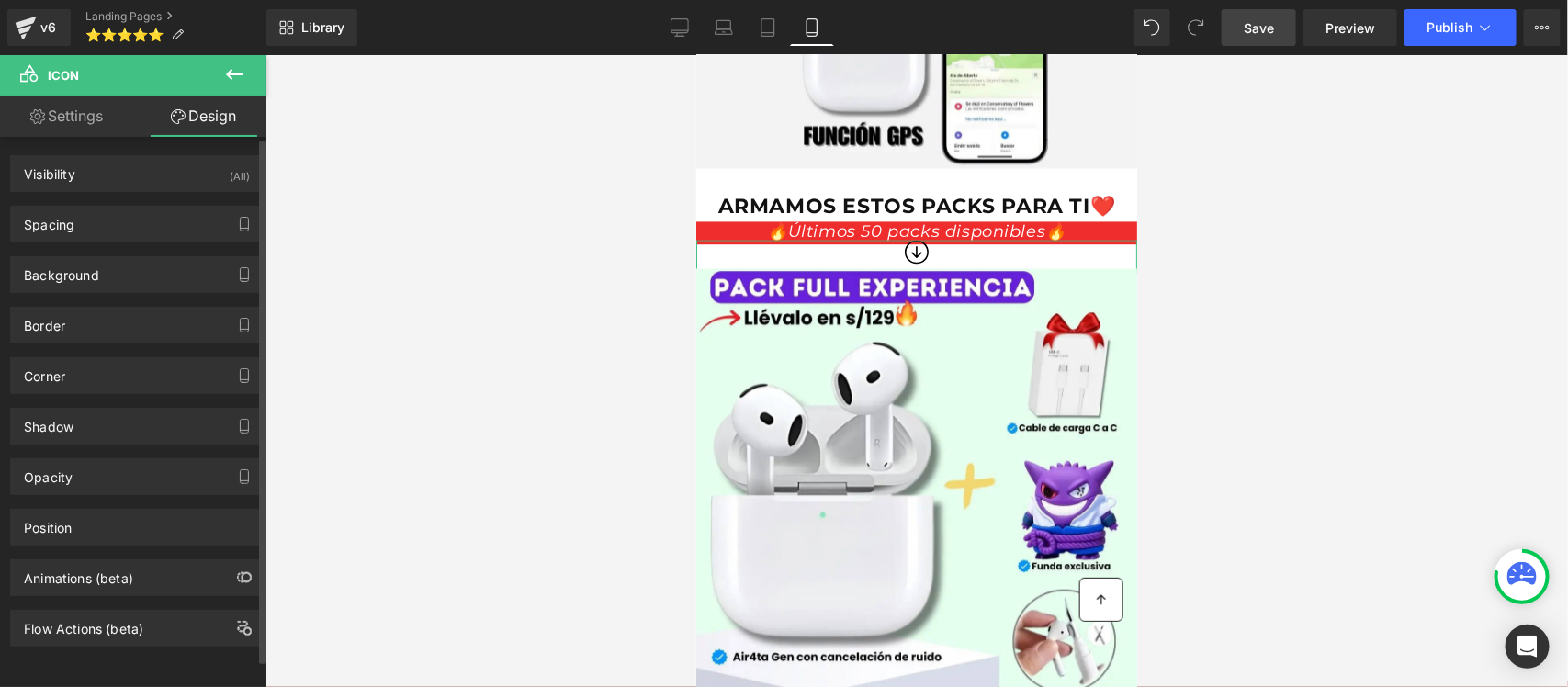
type input "0"
click at [108, 223] on div "Spacing" at bounding box center [136, 223] width 252 height 35
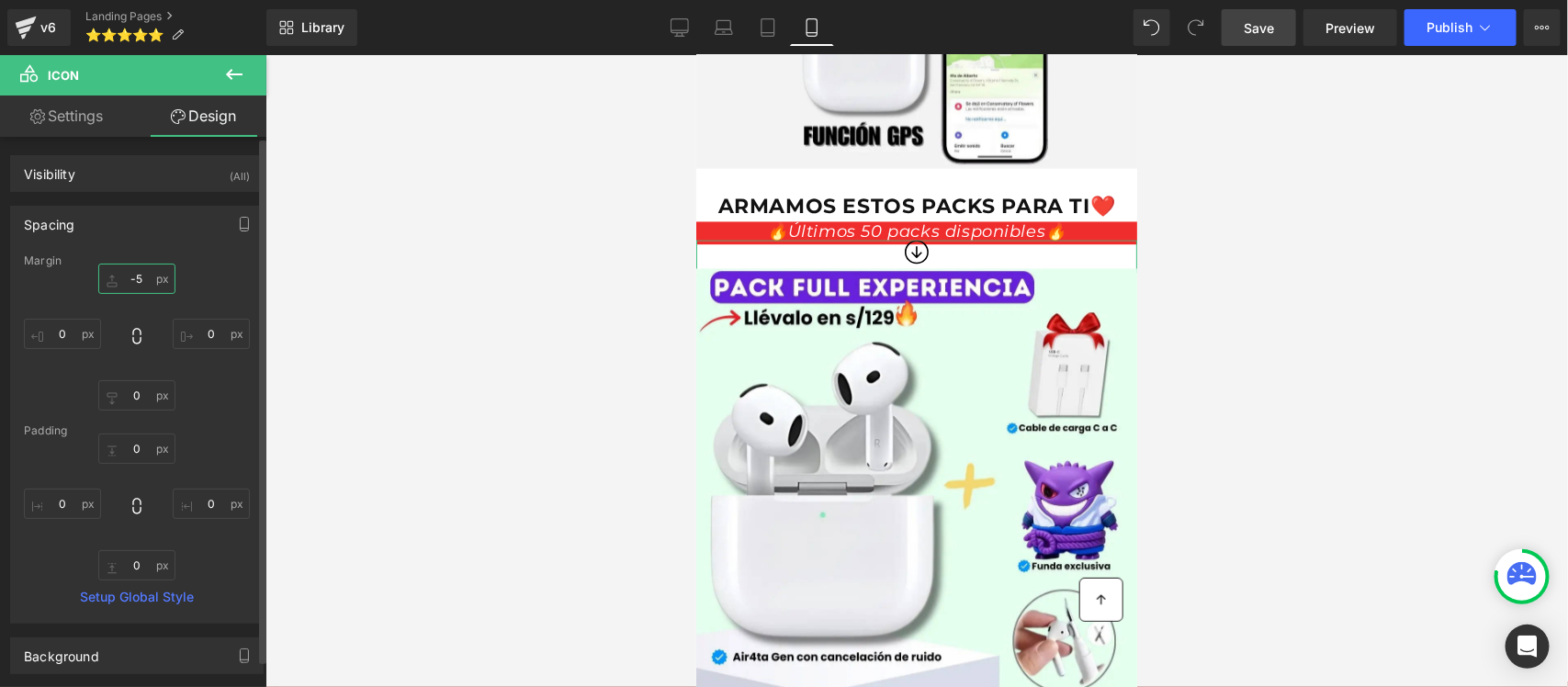
click at [124, 274] on input "-5" at bounding box center [136, 279] width 77 height 31
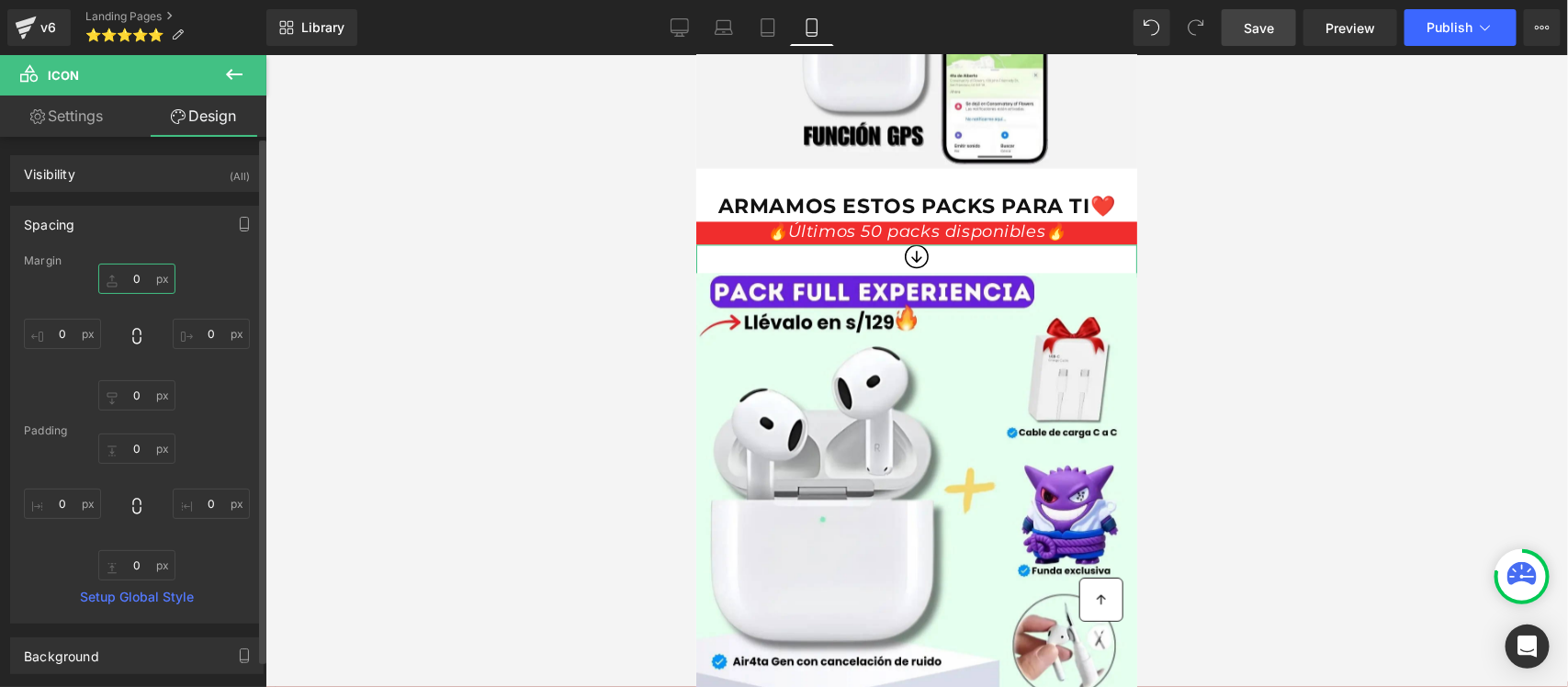
click at [137, 276] on input "0" at bounding box center [136, 279] width 77 height 31
click at [138, 277] on input "0" at bounding box center [136, 279] width 77 height 31
click at [137, 278] on input "0" at bounding box center [136, 279] width 77 height 31
click at [135, 278] on input "0" at bounding box center [136, 279] width 77 height 31
type input "5"
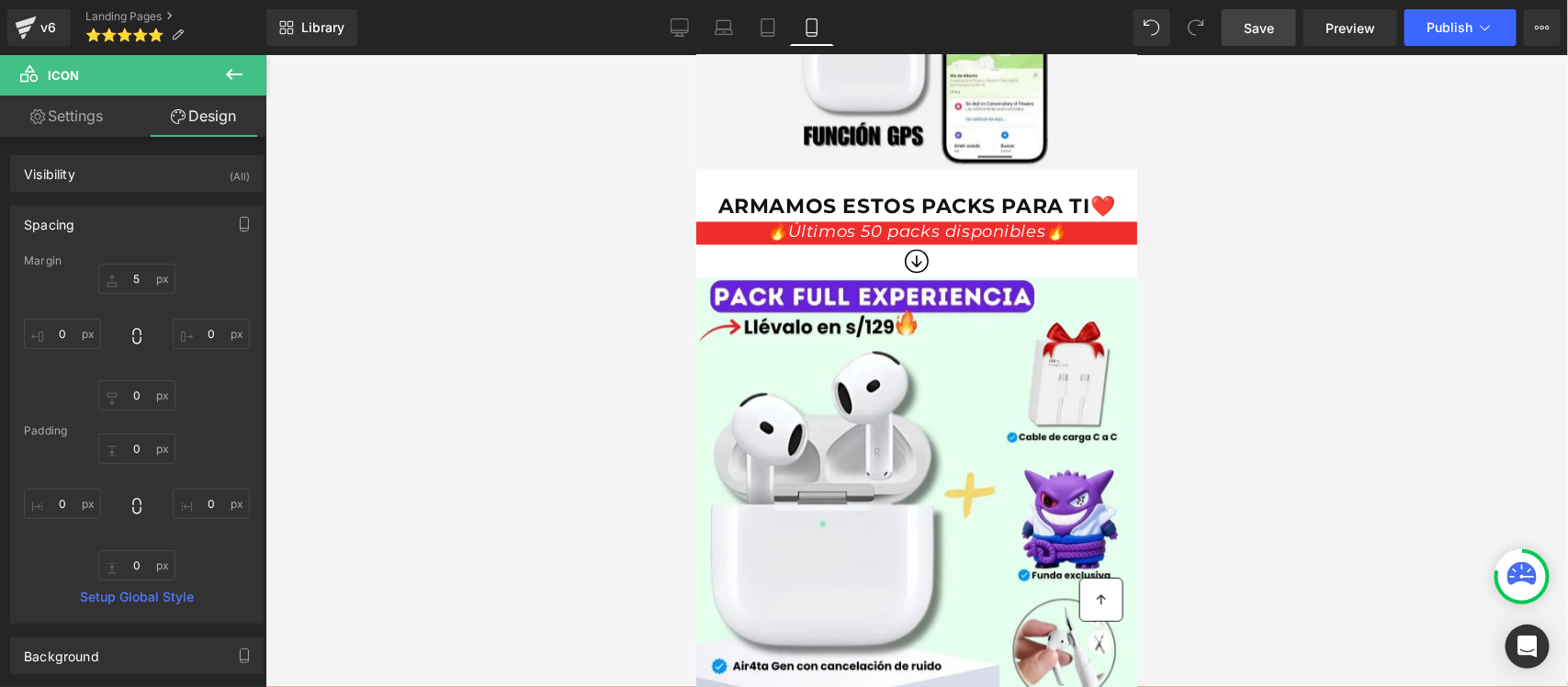
click at [1226, 235] on div at bounding box center [917, 372] width 1302 height 633
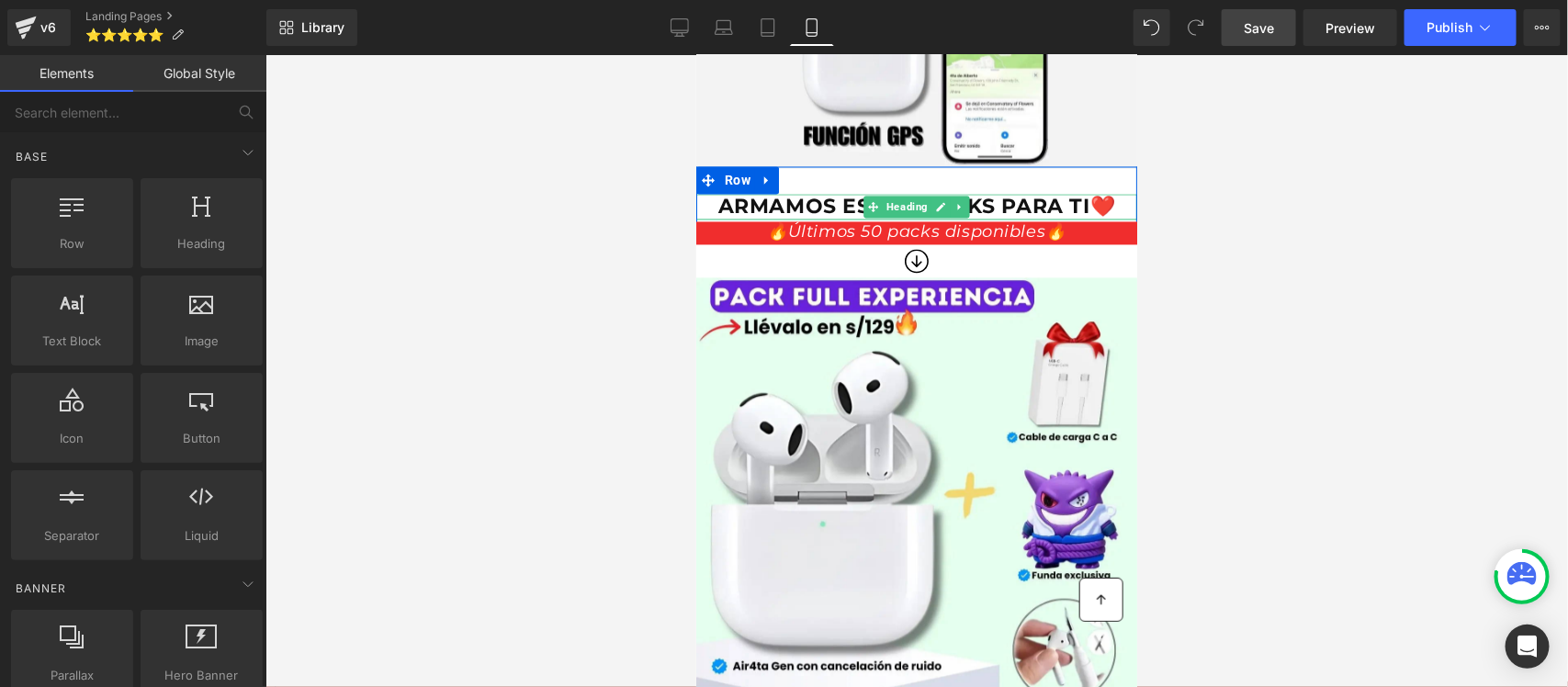
click at [968, 194] on span "ARMAMOS ESTOS PACKS PARA TI❤️" at bounding box center [916, 206] width 398 height 25
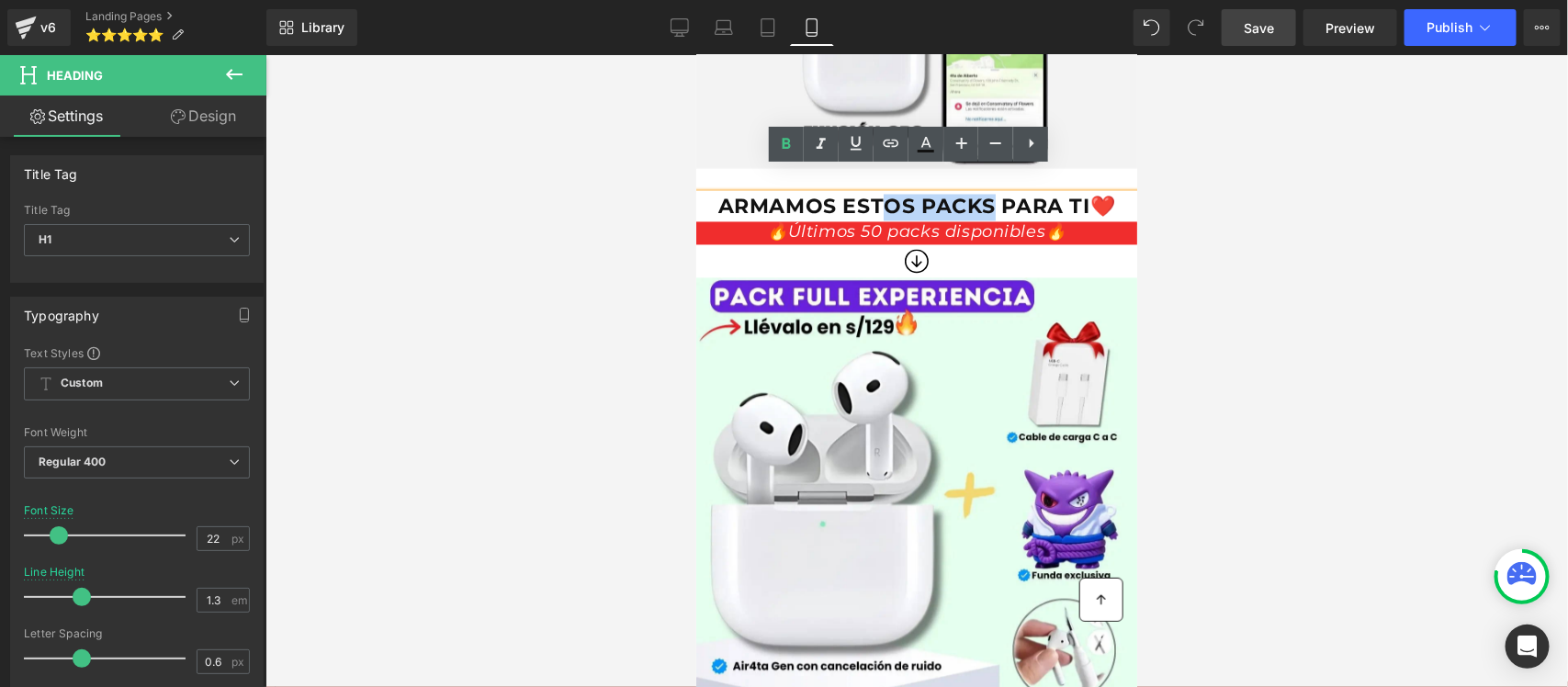
drag, startPoint x: 871, startPoint y: 166, endPoint x: 980, endPoint y: 171, distance: 109.1
click at [980, 194] on span "ARMAMOS ESTOS PACKS PARA TI❤️" at bounding box center [916, 206] width 398 height 25
drag, startPoint x: 893, startPoint y: 181, endPoint x: 907, endPoint y: 171, distance: 17.2
click at [894, 194] on span "ARMAMOS ESTOS PACKS PARA TI❤️" at bounding box center [916, 206] width 398 height 25
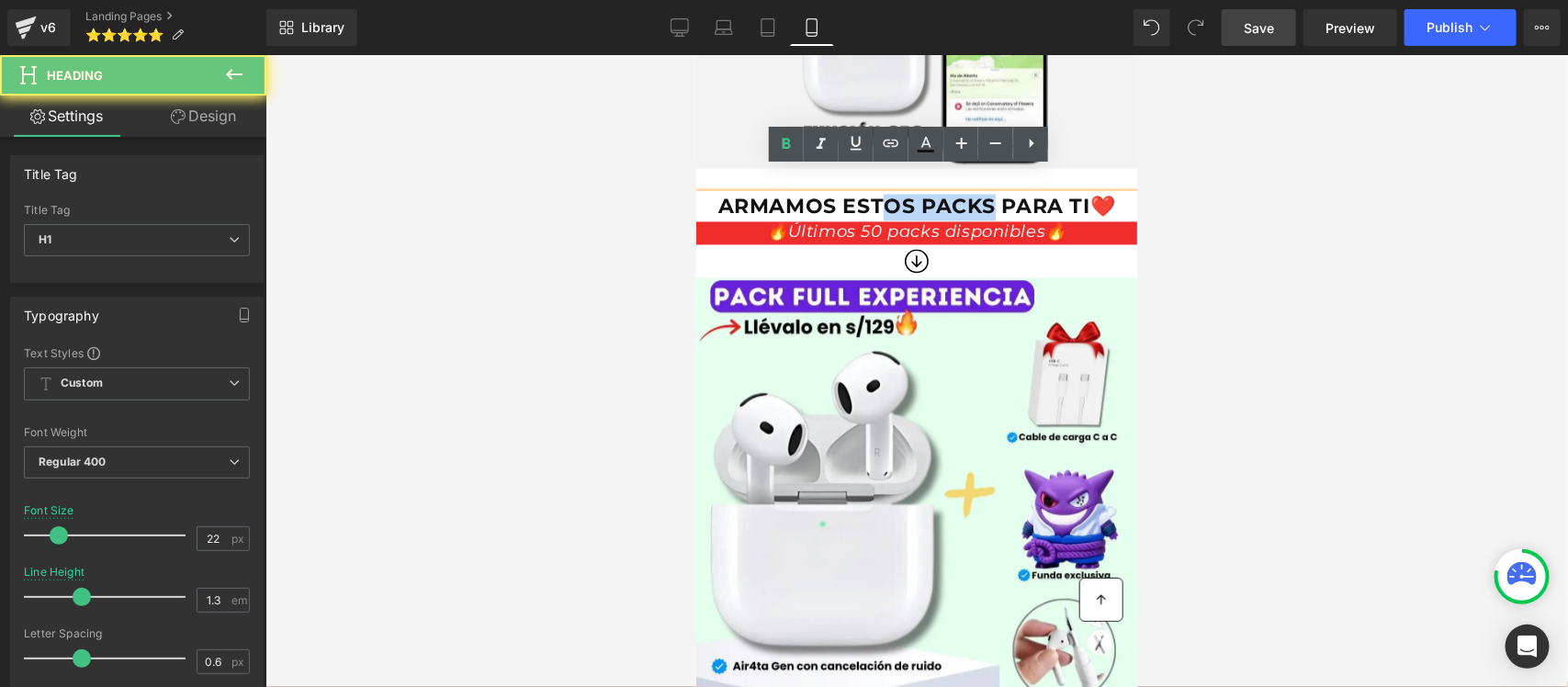
click at [907, 194] on span "ARMAMOS ESTOS PACKS PARA TI❤️" at bounding box center [916, 206] width 398 height 25
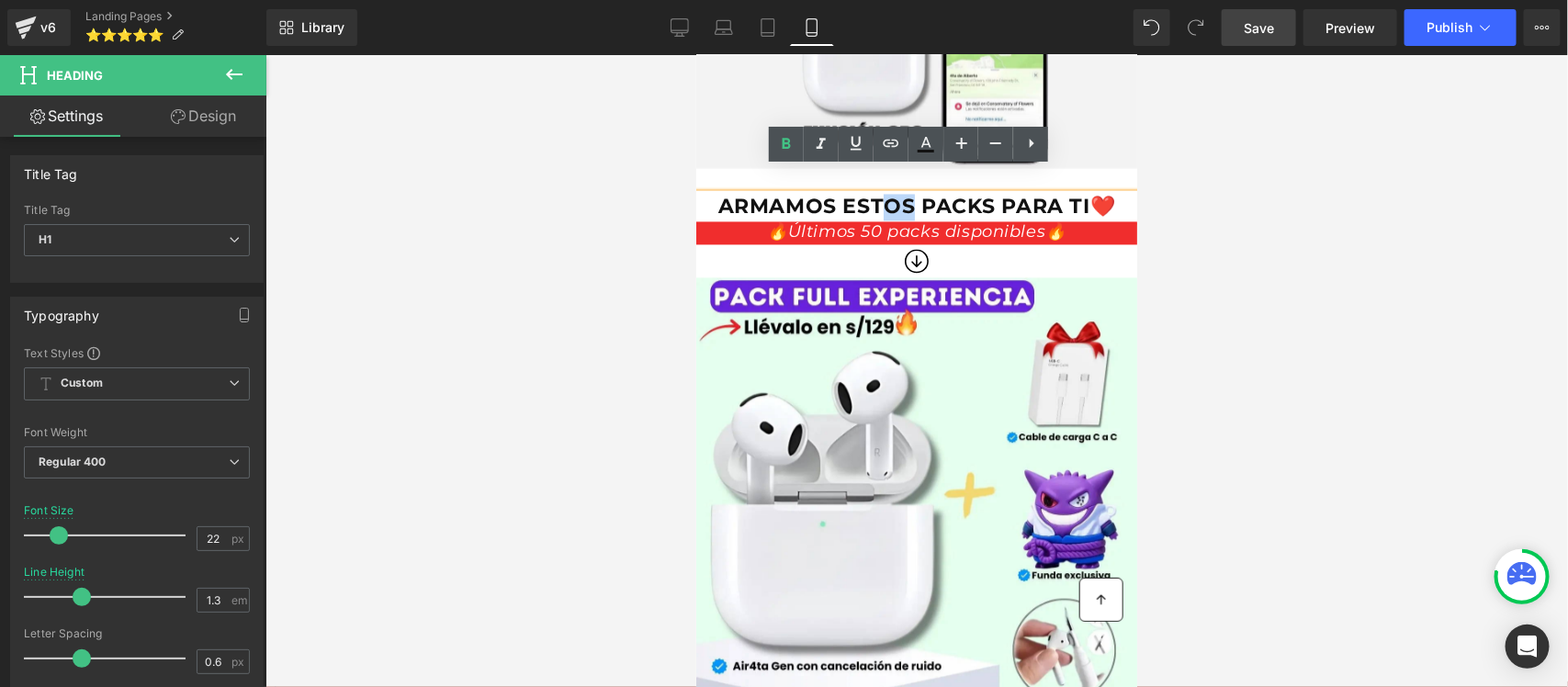
drag, startPoint x: 904, startPoint y: 176, endPoint x: 876, endPoint y: 184, distance: 29.1
click at [876, 194] on span "ARMAMOS ESTOS PACKS PARA TI❤️" at bounding box center [916, 206] width 398 height 25
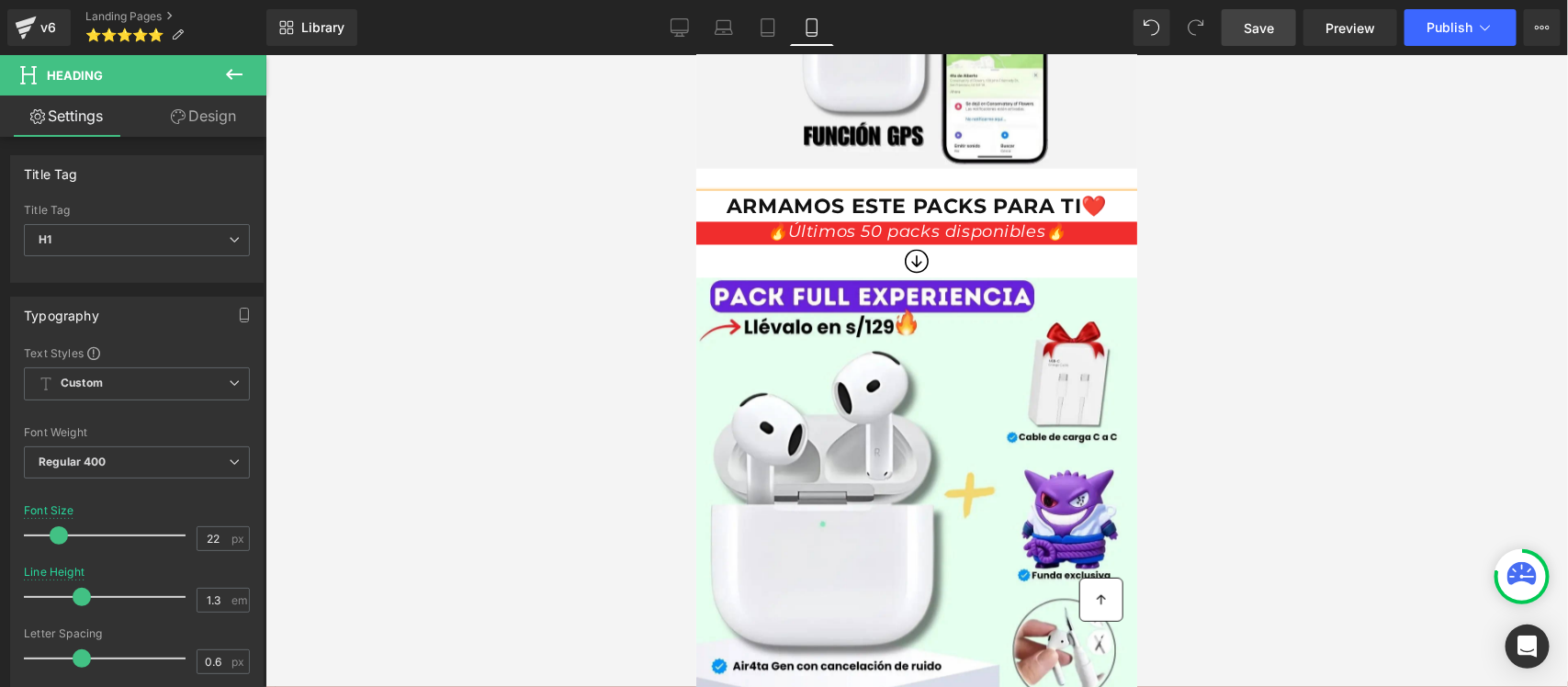
drag, startPoint x: 966, startPoint y: 176, endPoint x: 1027, endPoint y: 184, distance: 61.5
click at [971, 194] on span "ARMAMOS ESTE PACKS PARA TI❤️" at bounding box center [915, 206] width 380 height 25
click at [1221, 236] on div at bounding box center [917, 372] width 1302 height 633
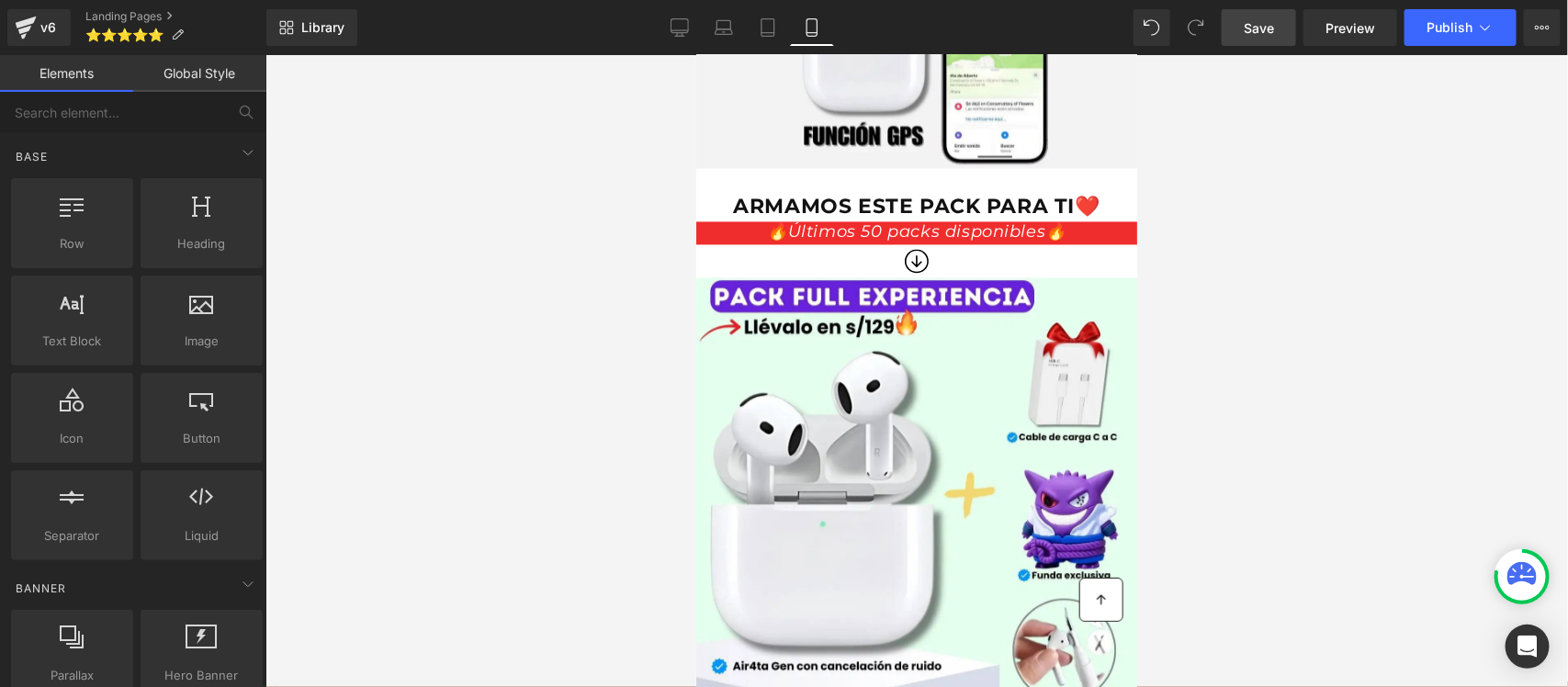
click at [1272, 29] on span "Save" at bounding box center [1259, 29] width 31 height 20
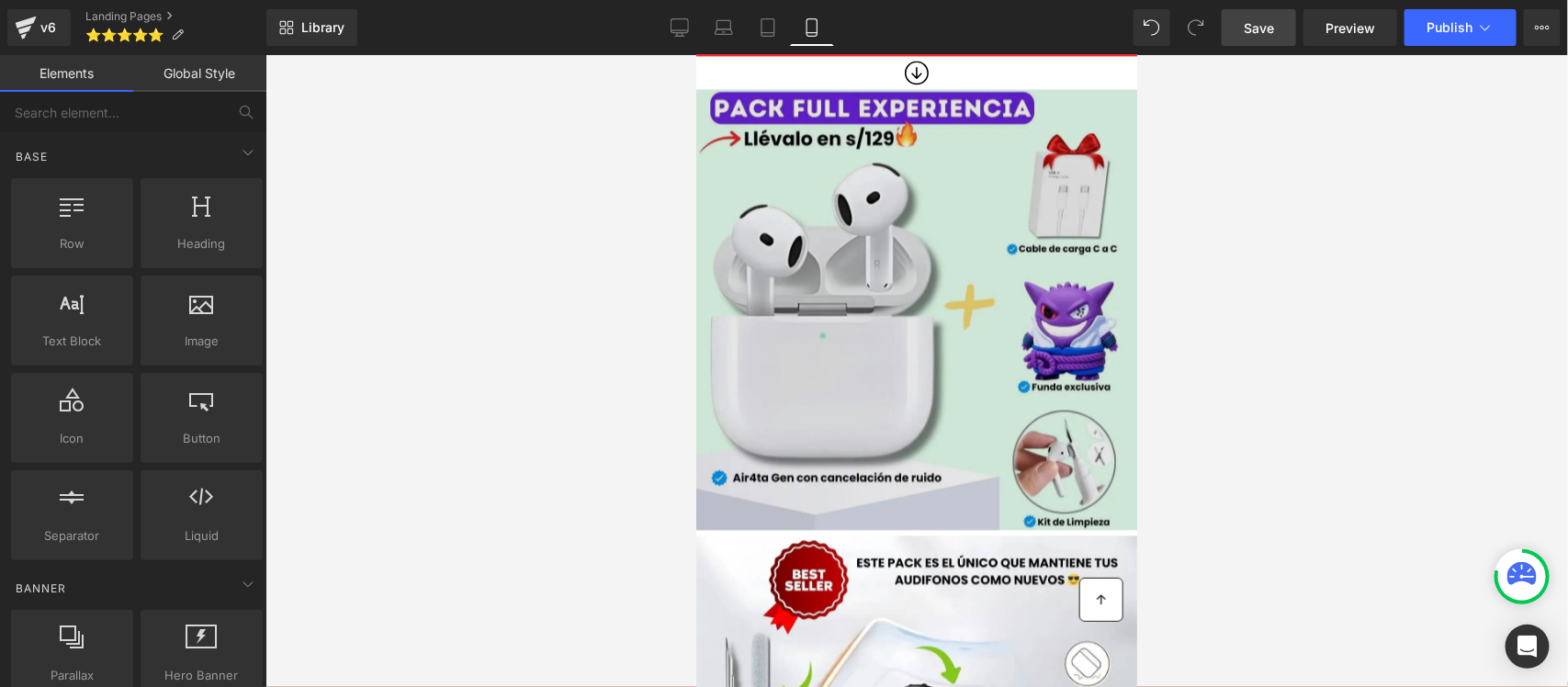
scroll to position [1838, 0]
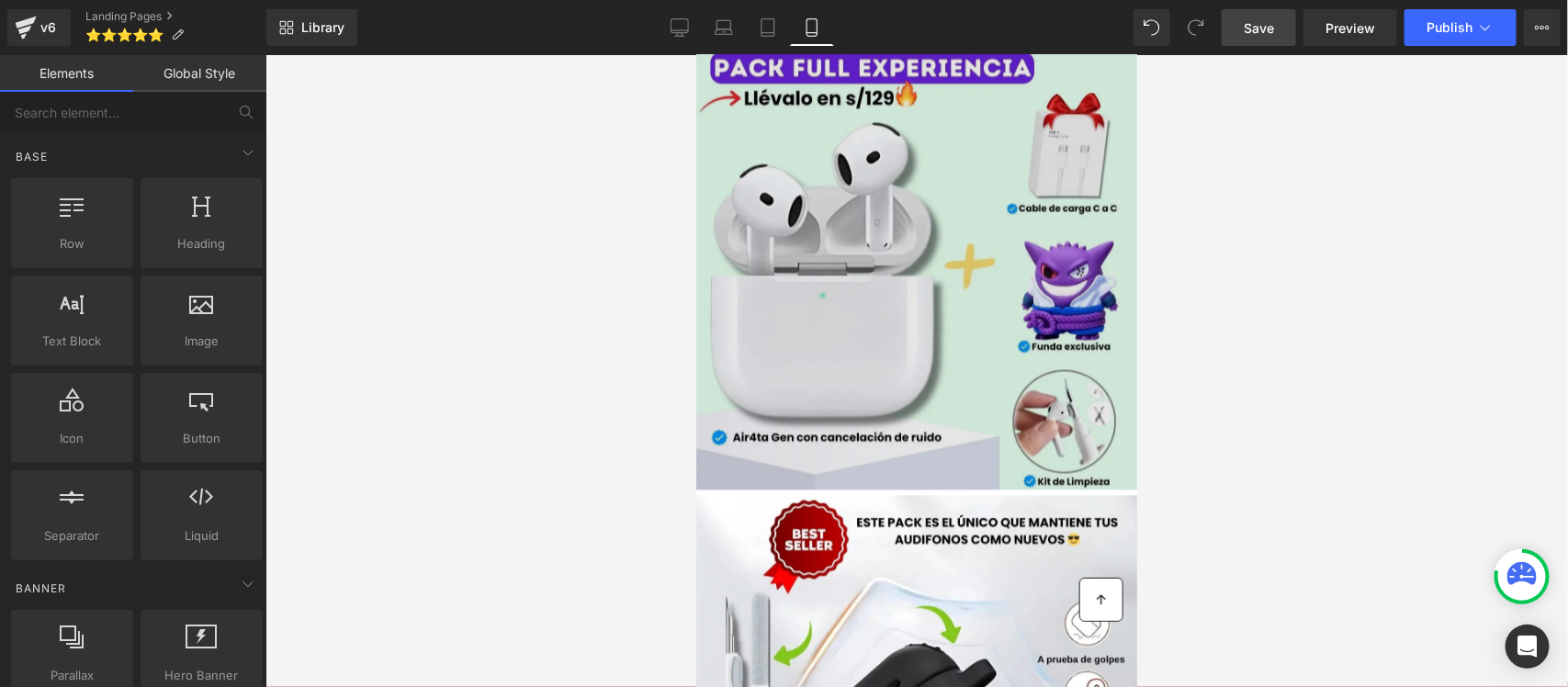
click at [922, 248] on div "Image" at bounding box center [916, 268] width 441 height 441
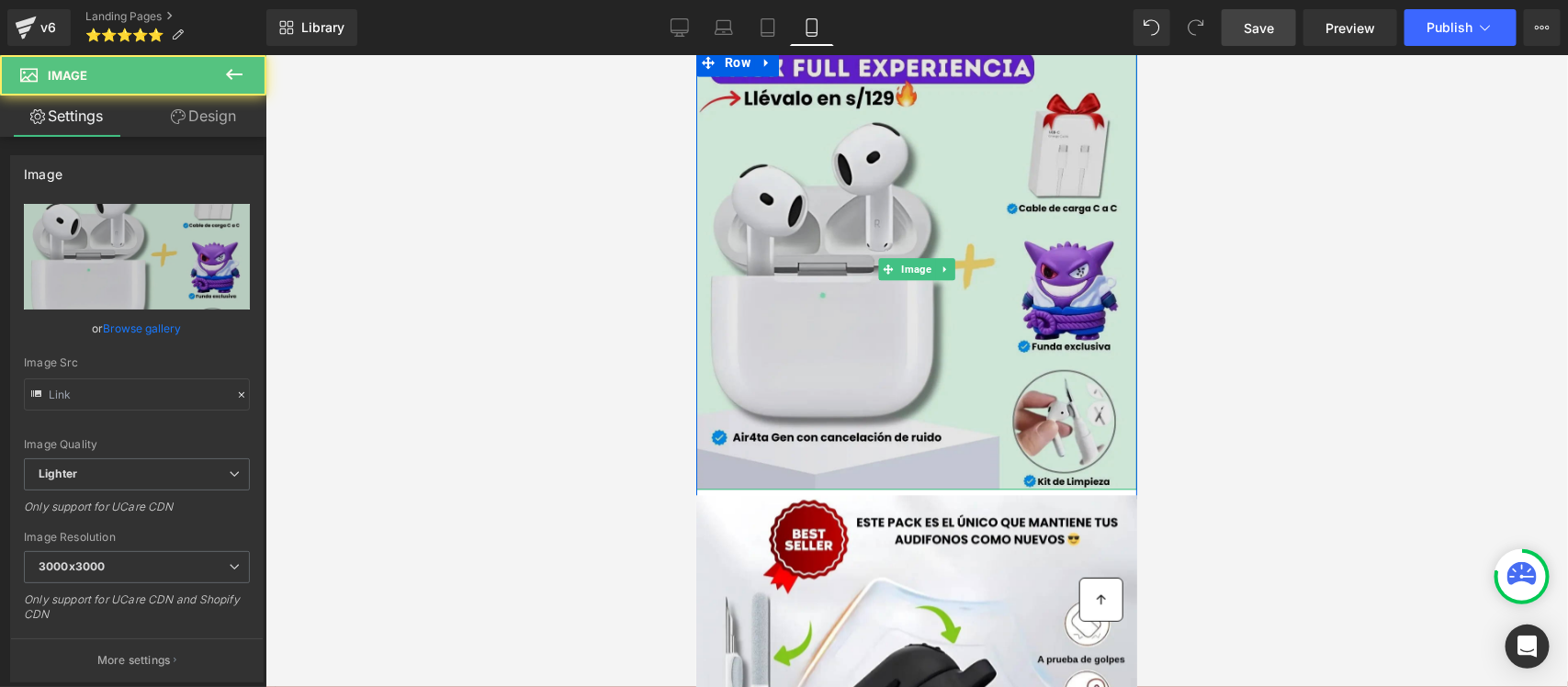
type input "[URL][DOMAIN_NAME]"
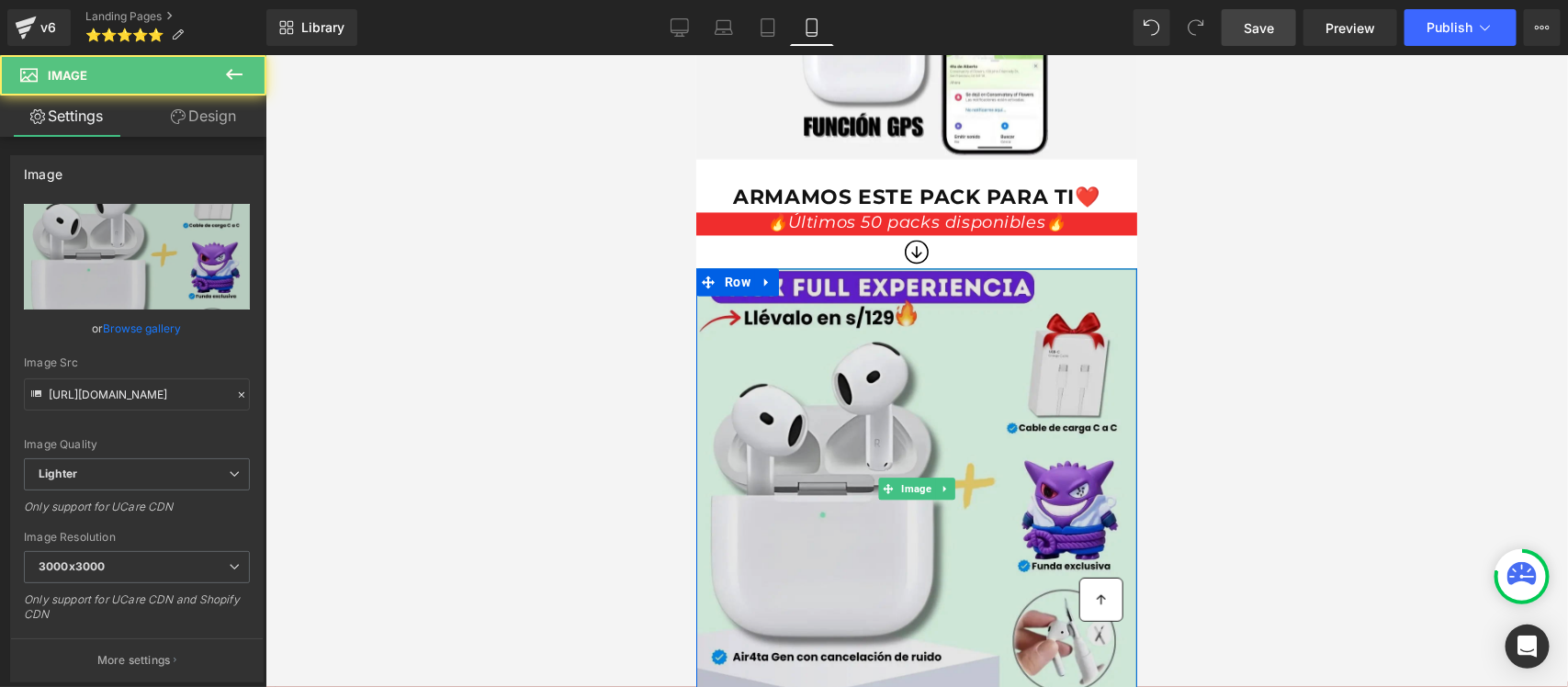
scroll to position [1608, 0]
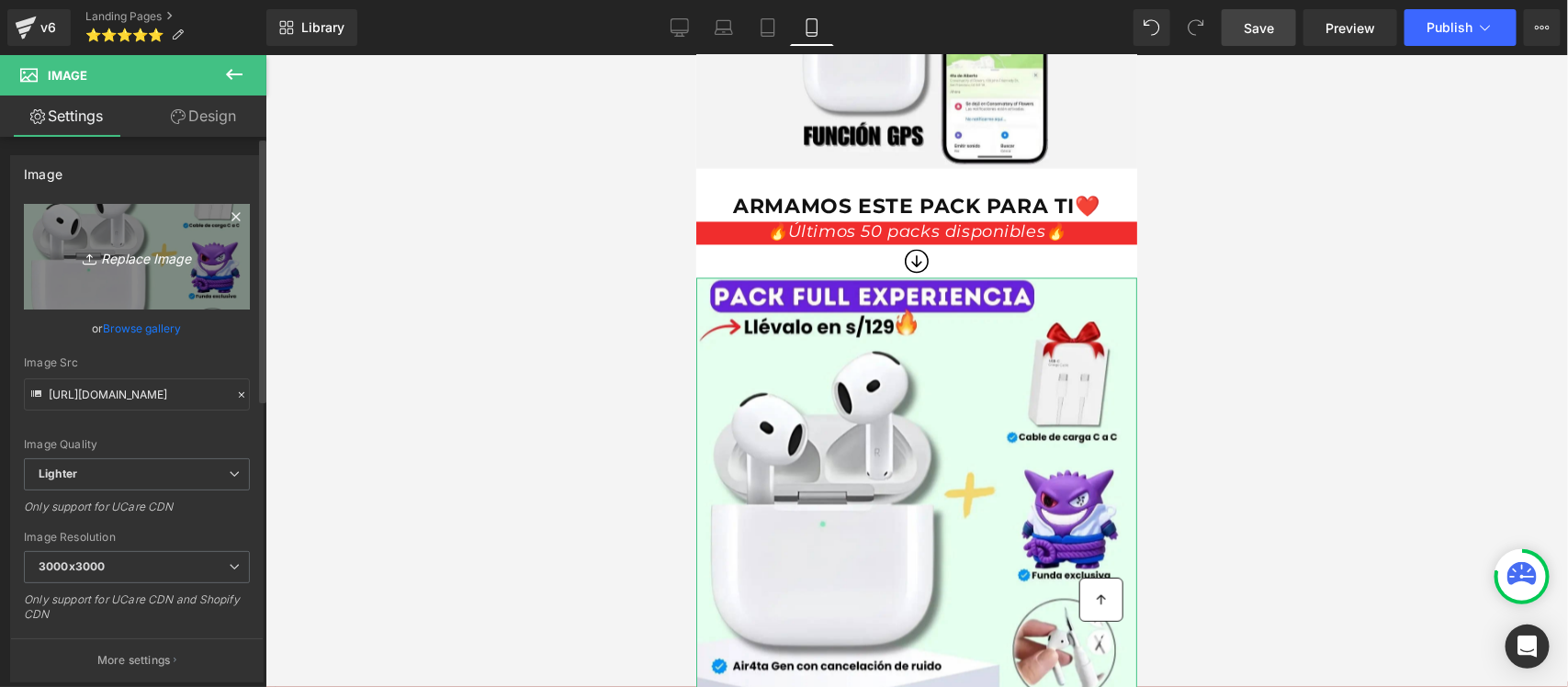
click at [101, 273] on link "Replace Image" at bounding box center [136, 256] width 226 height 106
click at [482, 125] on div at bounding box center [917, 372] width 1302 height 633
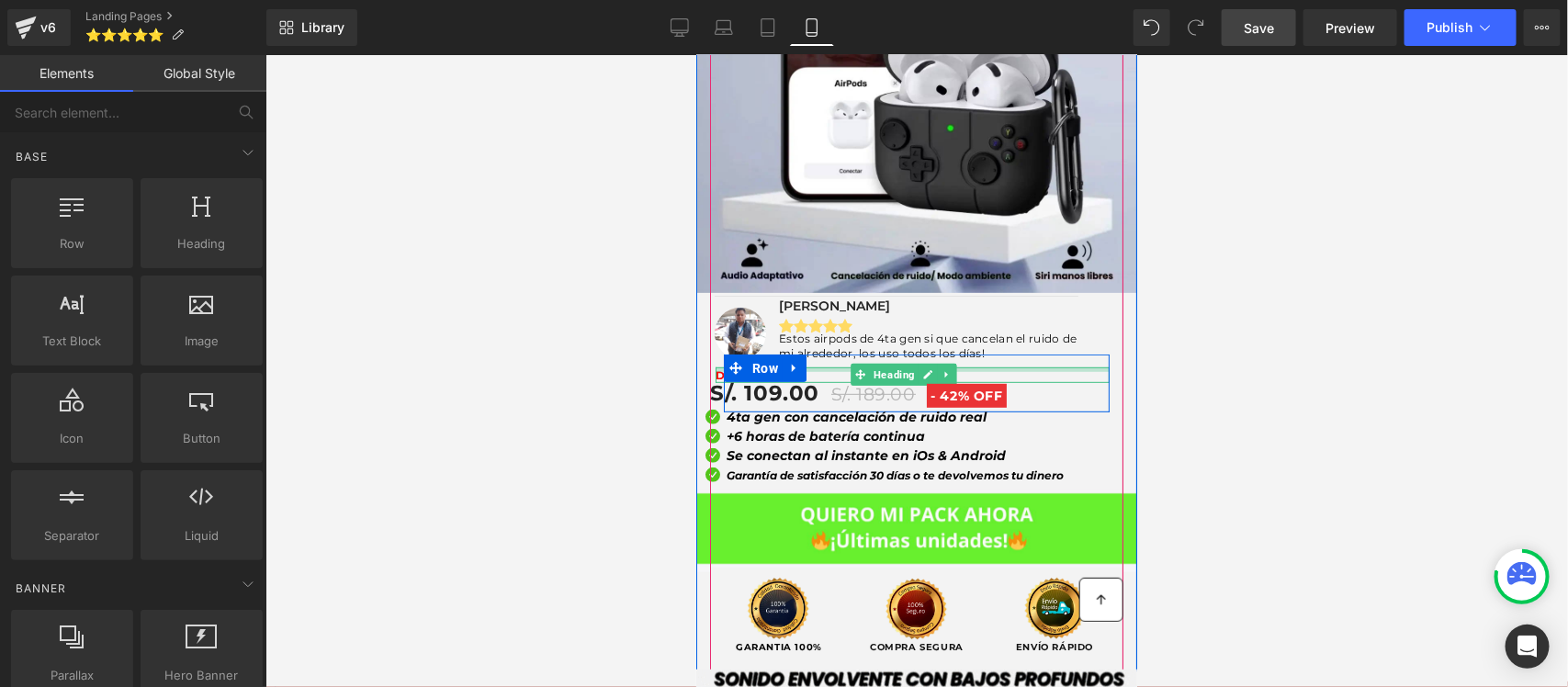
scroll to position [0, 0]
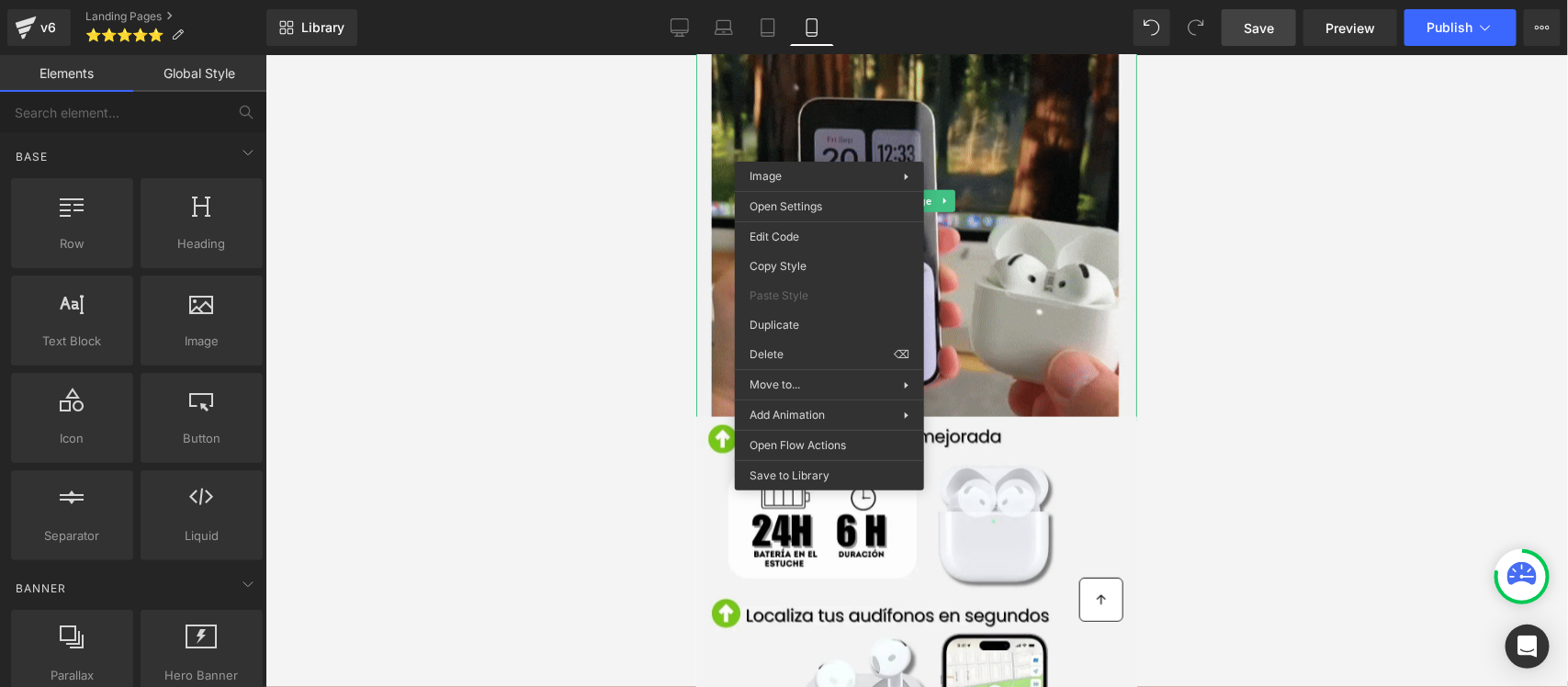
click at [1260, 332] on div at bounding box center [917, 372] width 1302 height 633
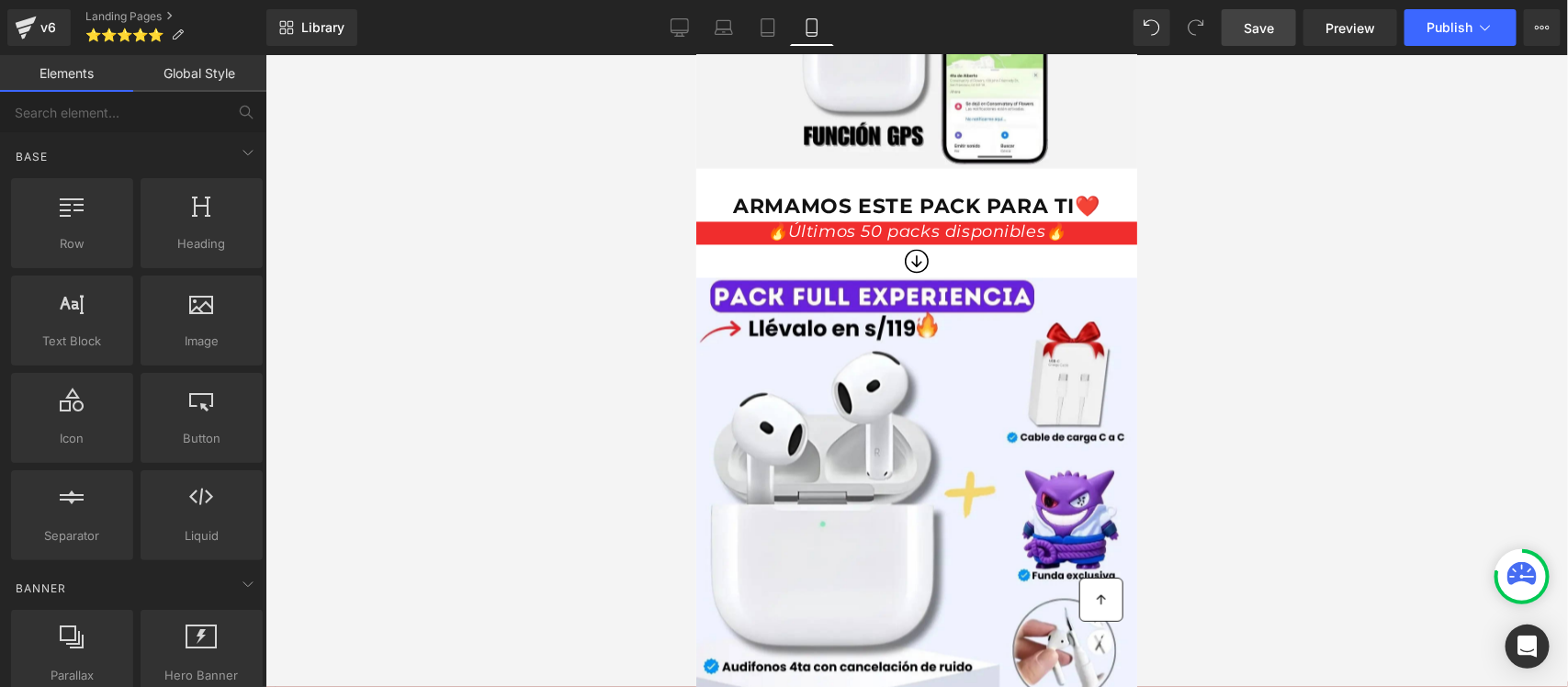
click at [1224, 309] on div at bounding box center [917, 372] width 1302 height 633
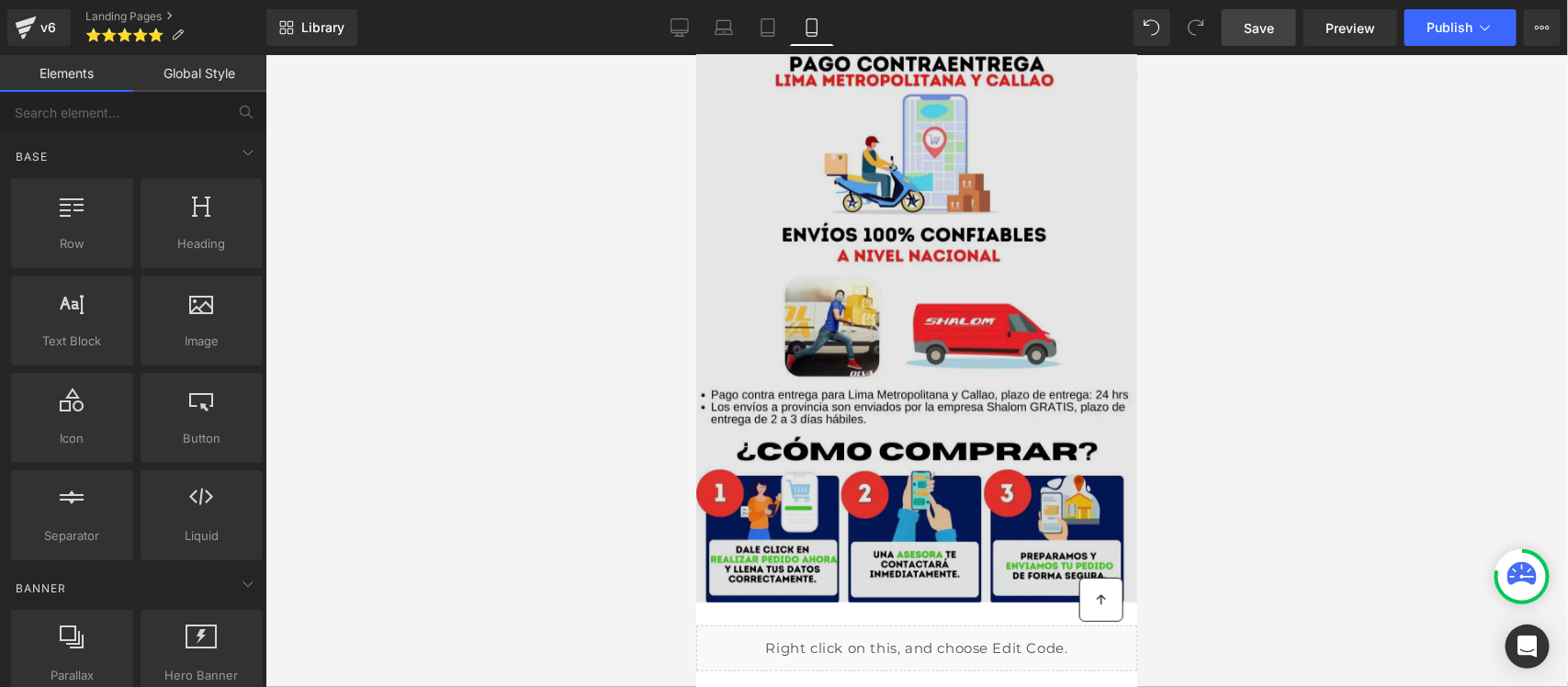
scroll to position [3869, 0]
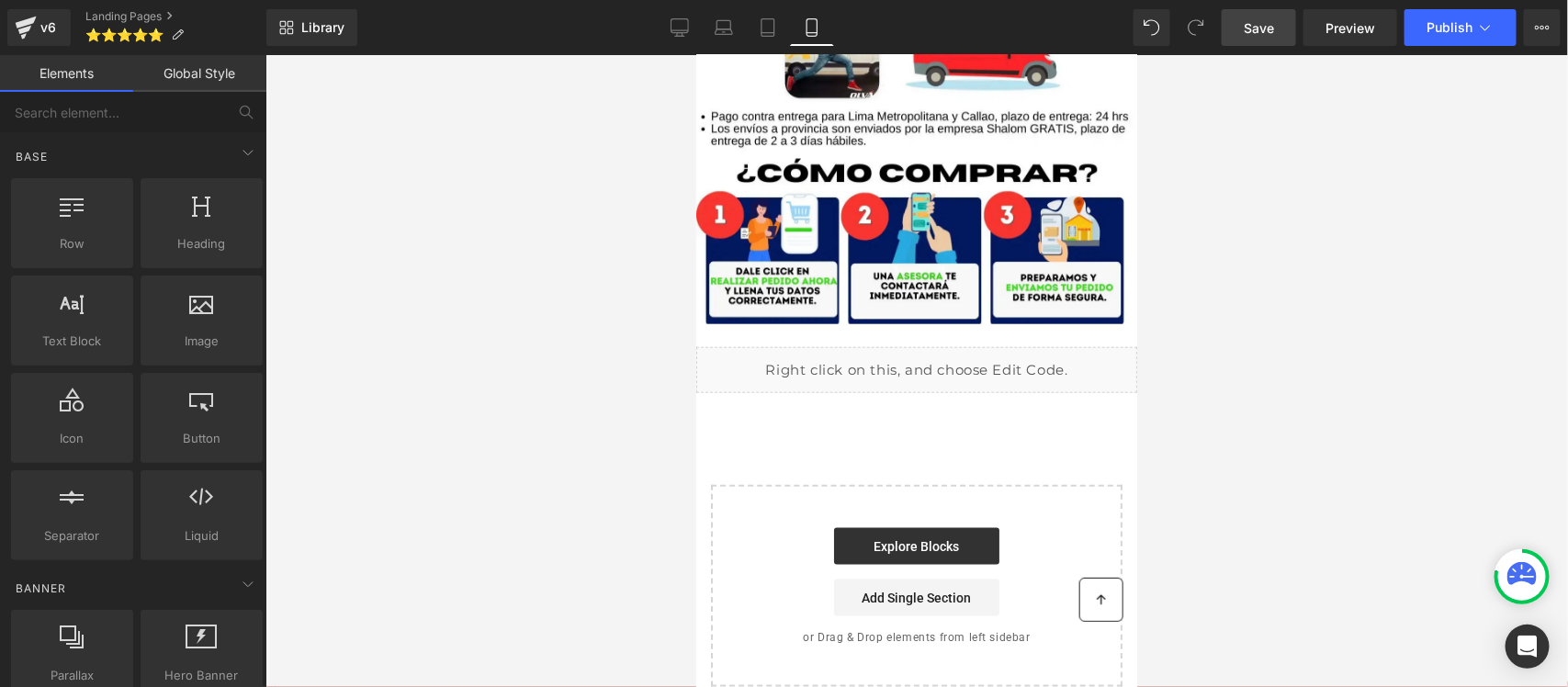
click at [1247, 35] on span "Save" at bounding box center [1259, 29] width 31 height 20
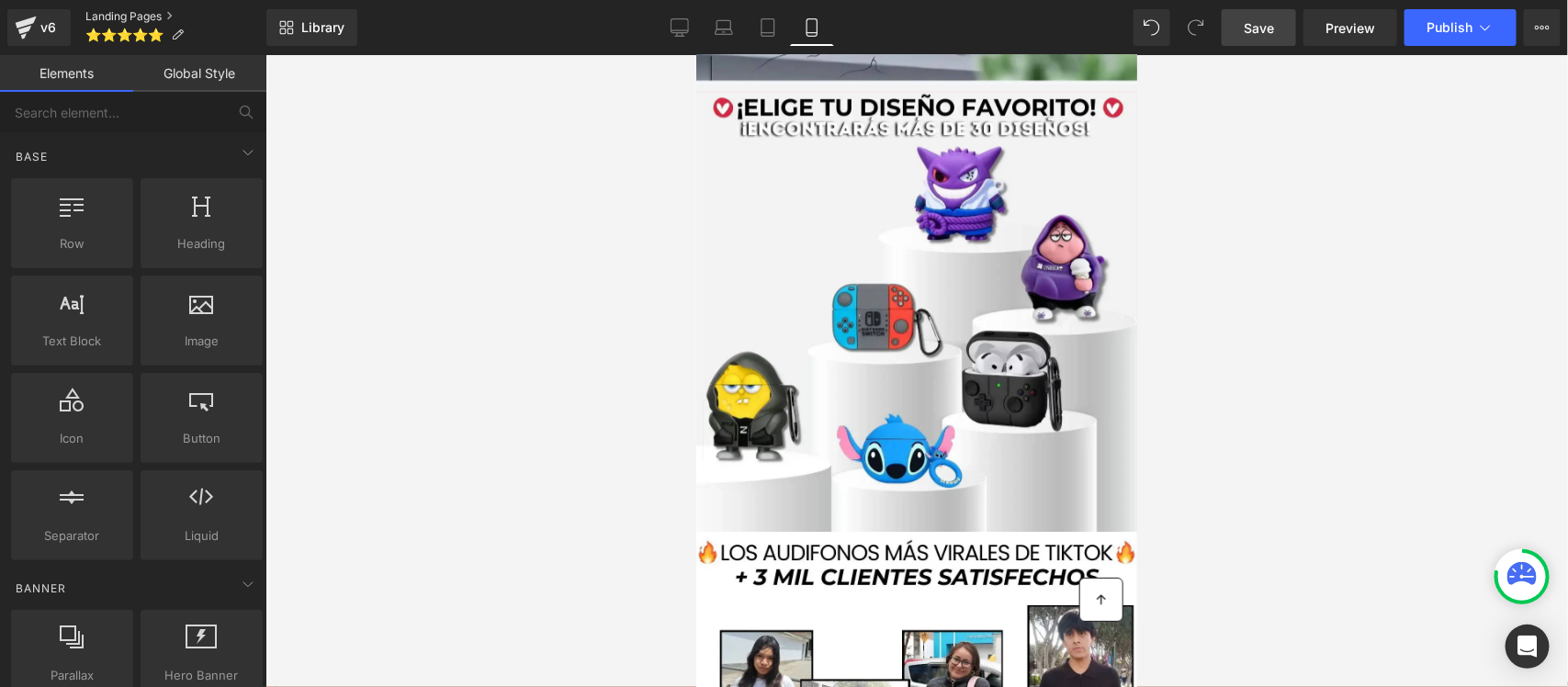
scroll to position [2490, 0]
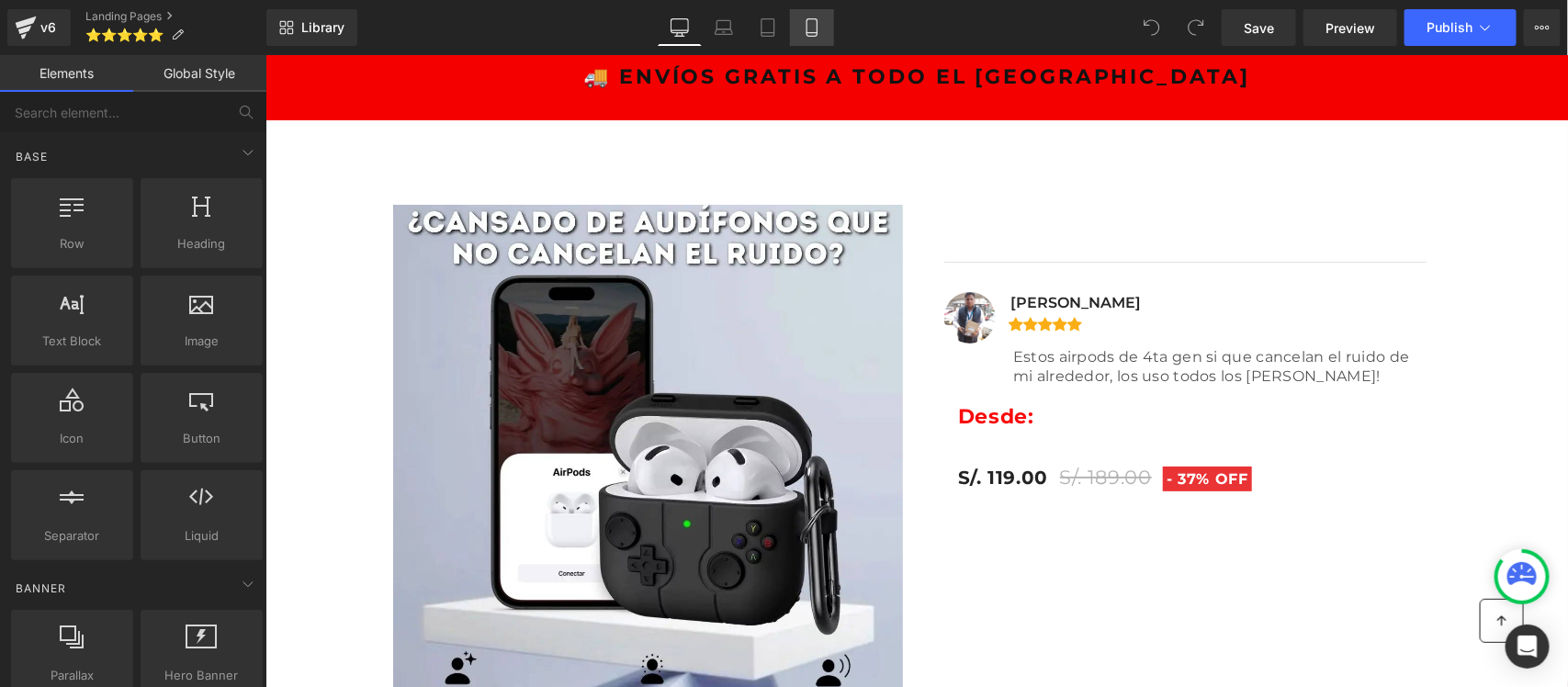
click at [824, 33] on link "Mobile" at bounding box center [811, 27] width 44 height 37
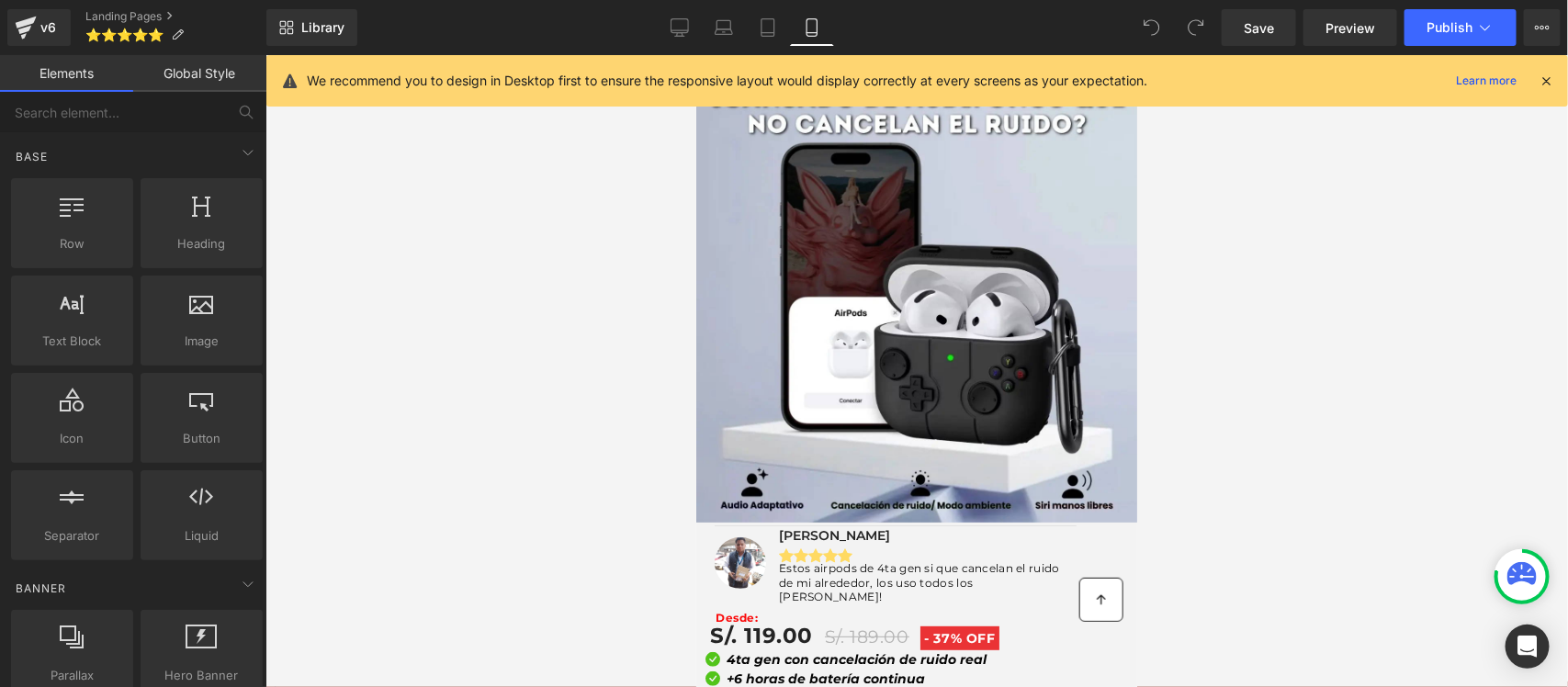
click at [1540, 72] on div at bounding box center [1545, 81] width 15 height 20
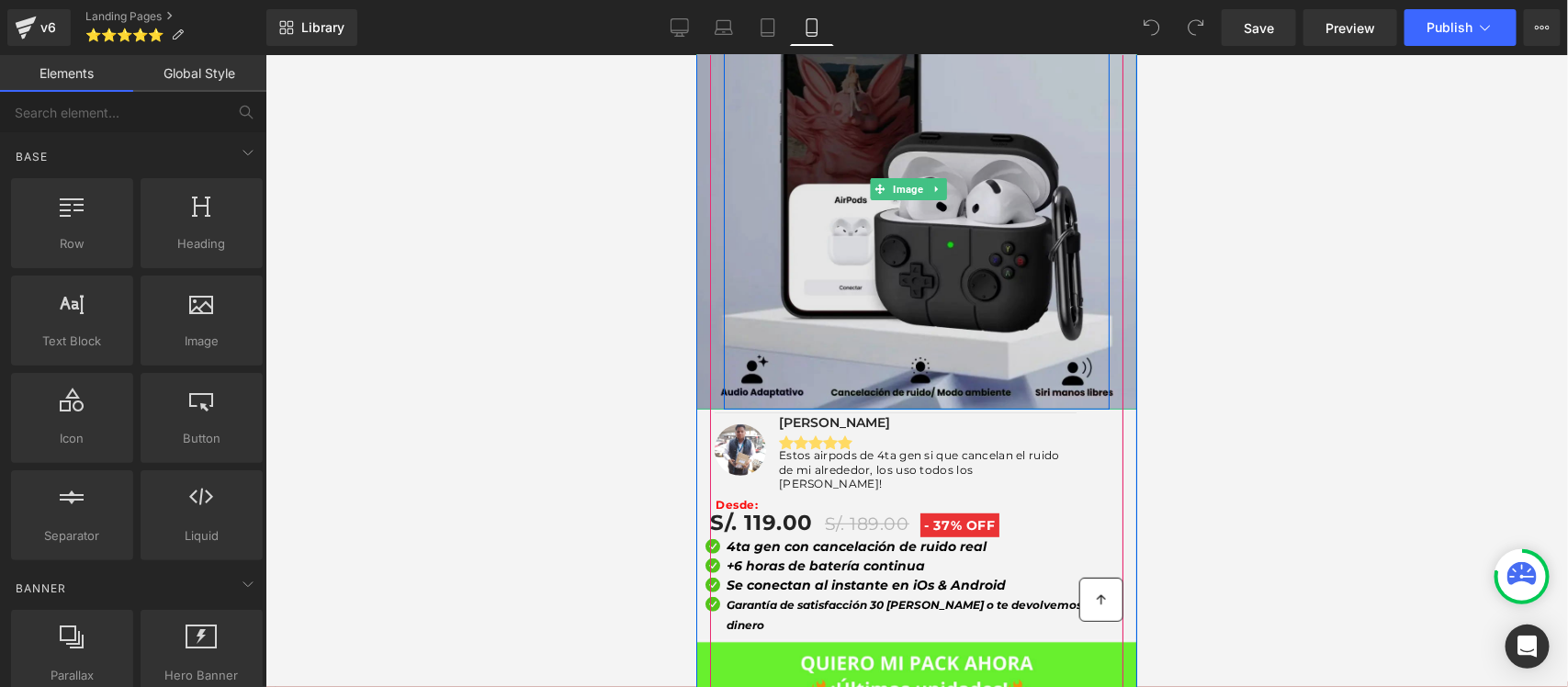
scroll to position [115, 0]
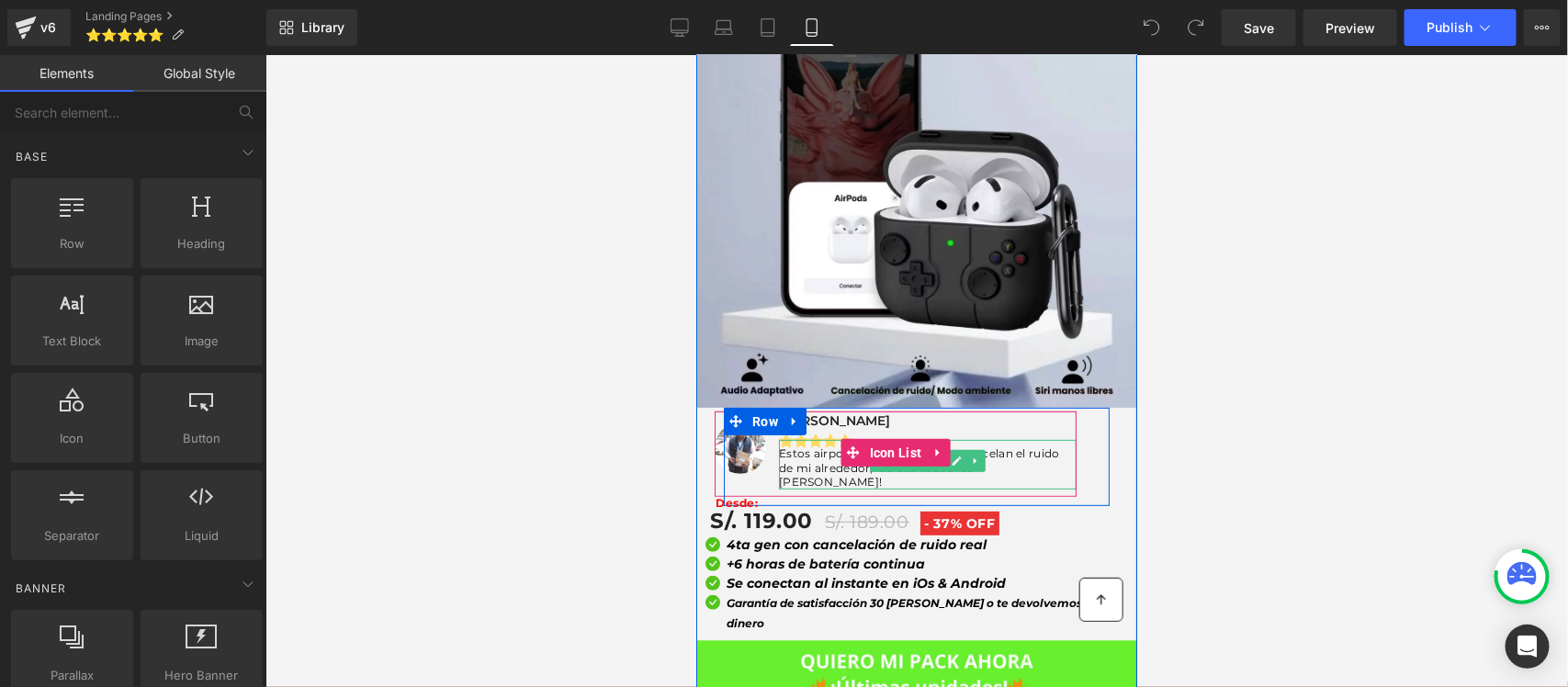
click at [993, 446] on p "Estos airpods de 4ta gen si que cancelan el ruido de mi alrededor, los uso todo…" at bounding box center [926, 468] width 297 height 43
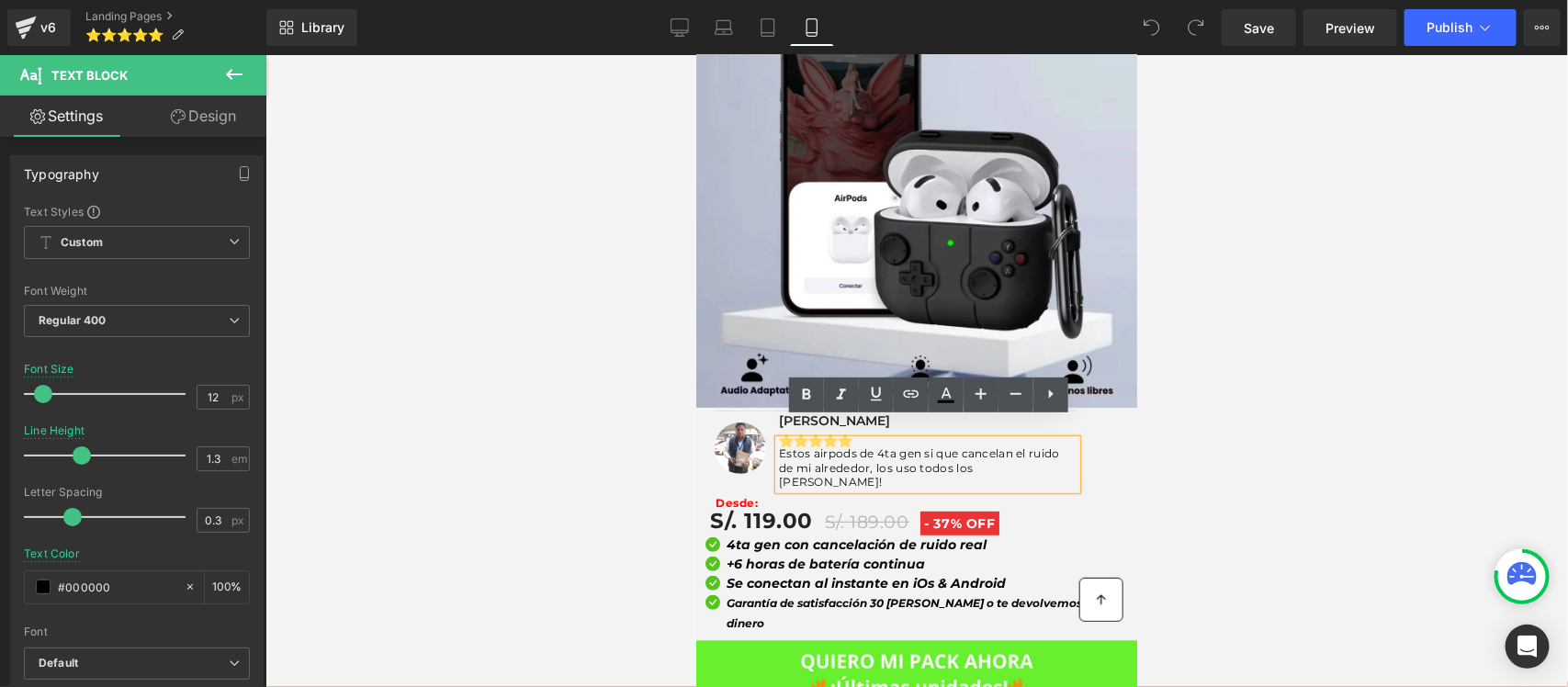
click at [852, 446] on p "Estos airpods de 4ta gen si que cancelan el ruido de mi alrededor, los uso todo…" at bounding box center [926, 468] width 297 height 43
drag, startPoint x: 854, startPoint y: 433, endPoint x: 814, endPoint y: 434, distance: 40.0
click at [814, 446] on p "Estos airpods de 4ta gen si que cancelan el ruido de mi alrededor, los uso todo…" at bounding box center [926, 468] width 297 height 43
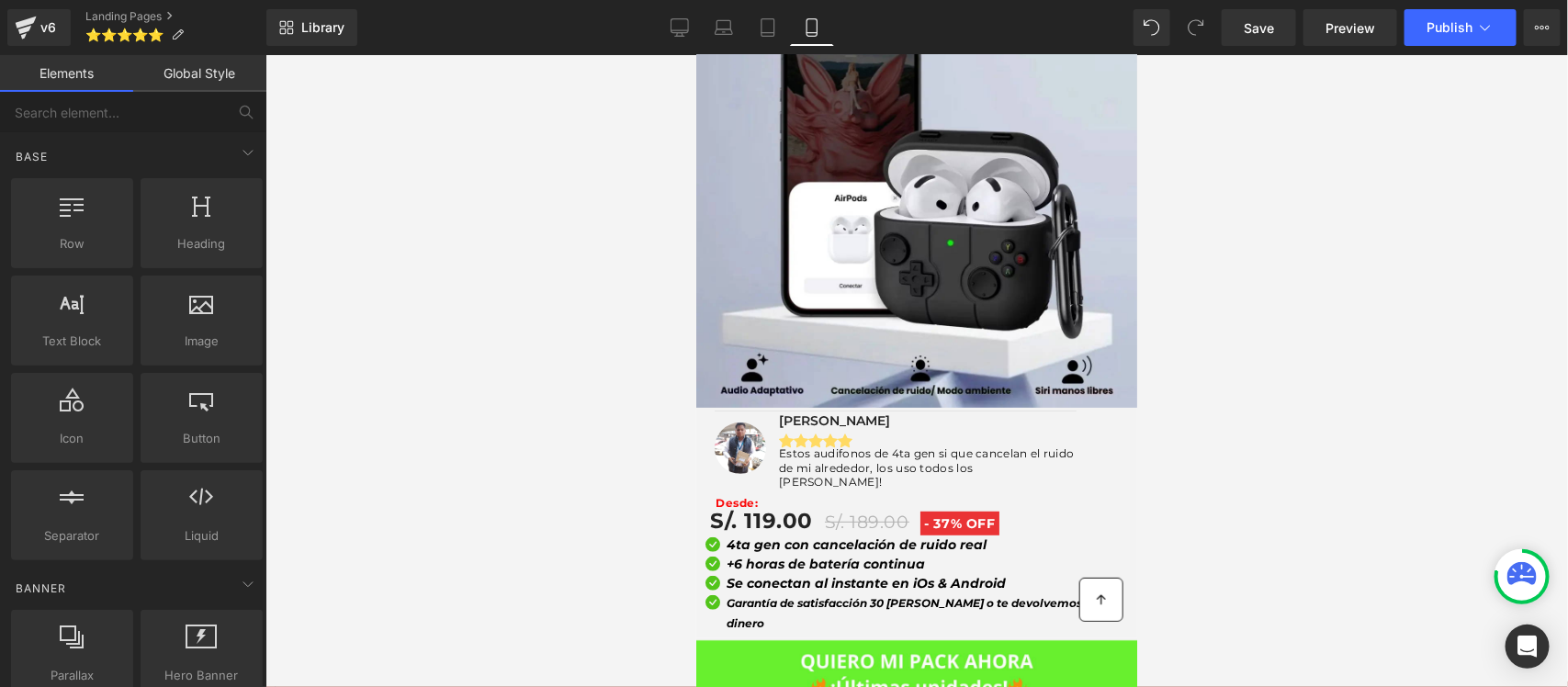
click at [1209, 415] on div at bounding box center [917, 372] width 1302 height 633
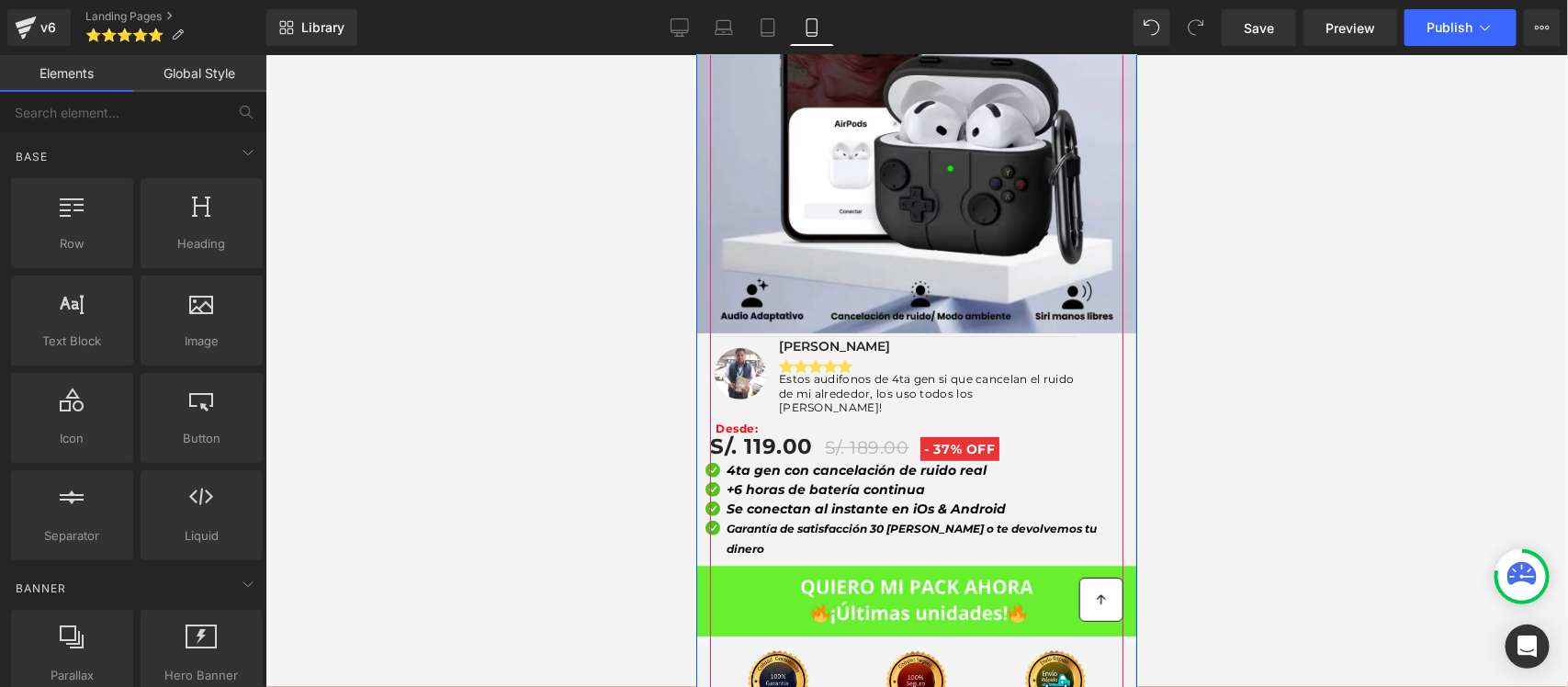
scroll to position [229, 0]
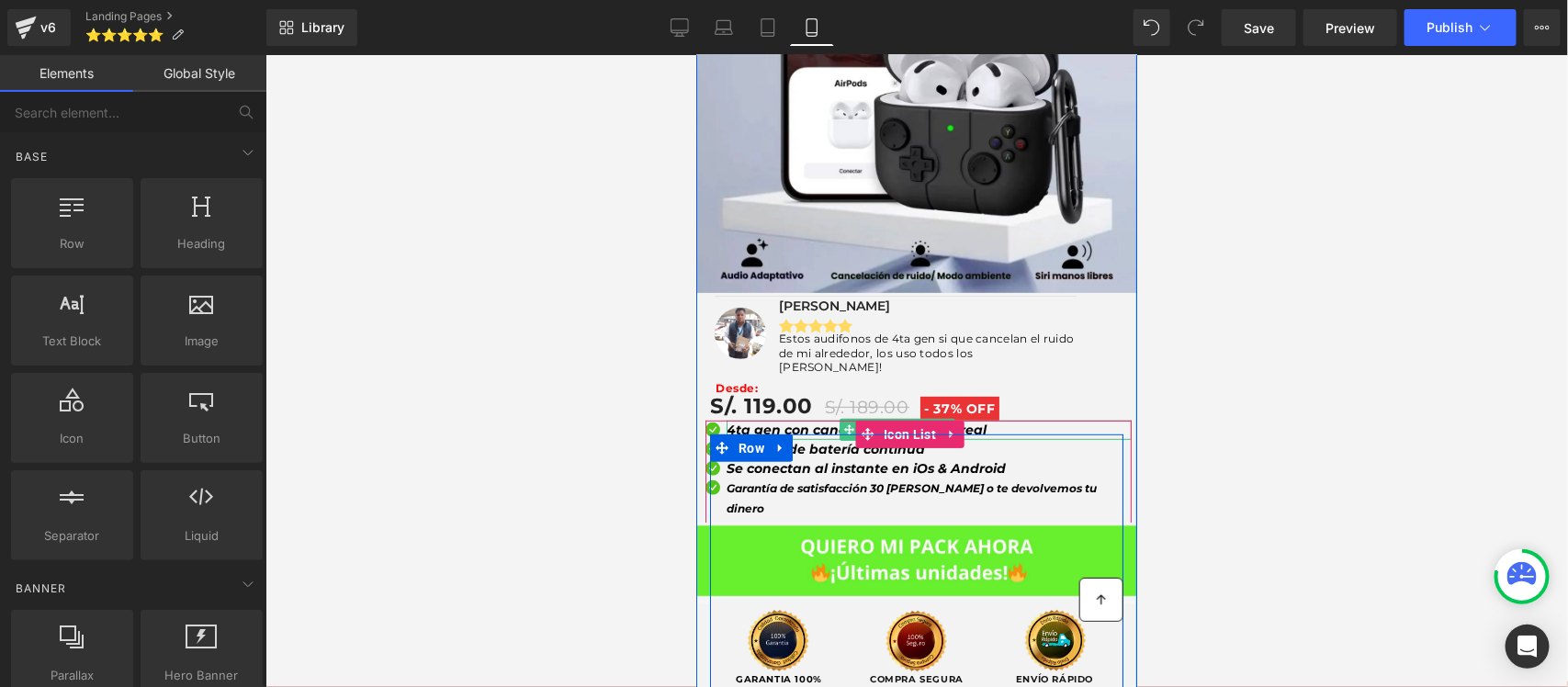
click at [804, 421] on icon "4ta gen con cancelación de ruido real" at bounding box center [855, 429] width 260 height 17
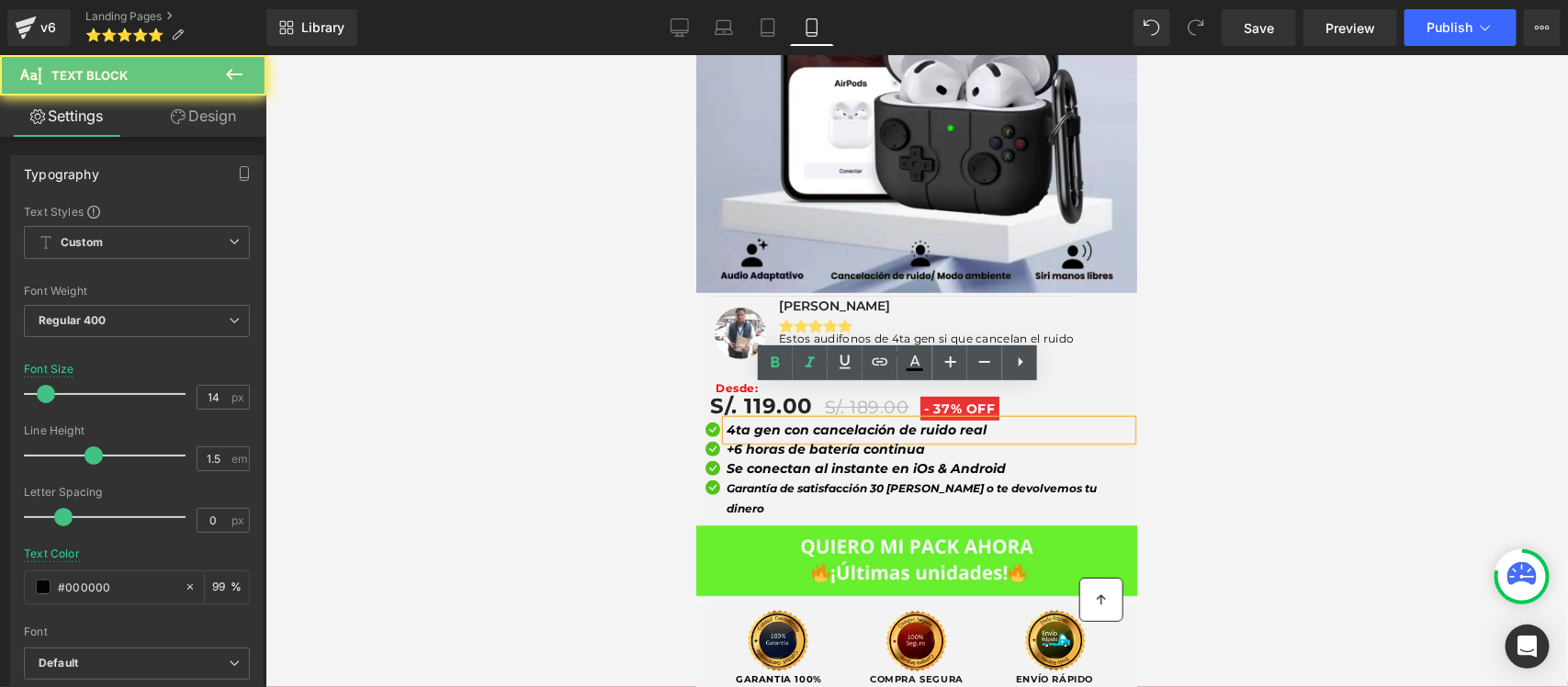
click at [776, 421] on icon "4ta gen con cancelación de ruido real" at bounding box center [855, 429] width 260 height 17
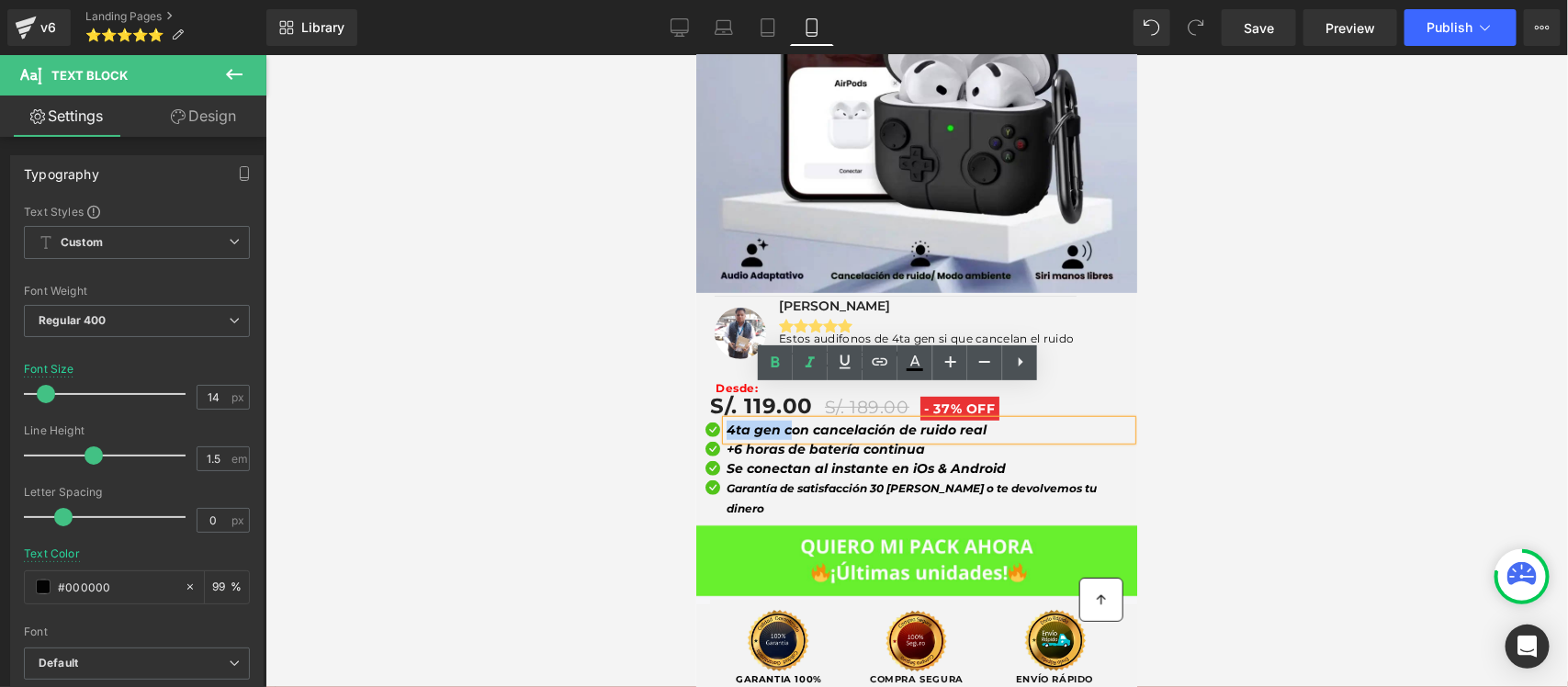
drag, startPoint x: 790, startPoint y: 392, endPoint x: 726, endPoint y: 394, distance: 64.0
click at [726, 421] on icon "4ta gen con cancelación de ruido real" at bounding box center [855, 429] width 260 height 17
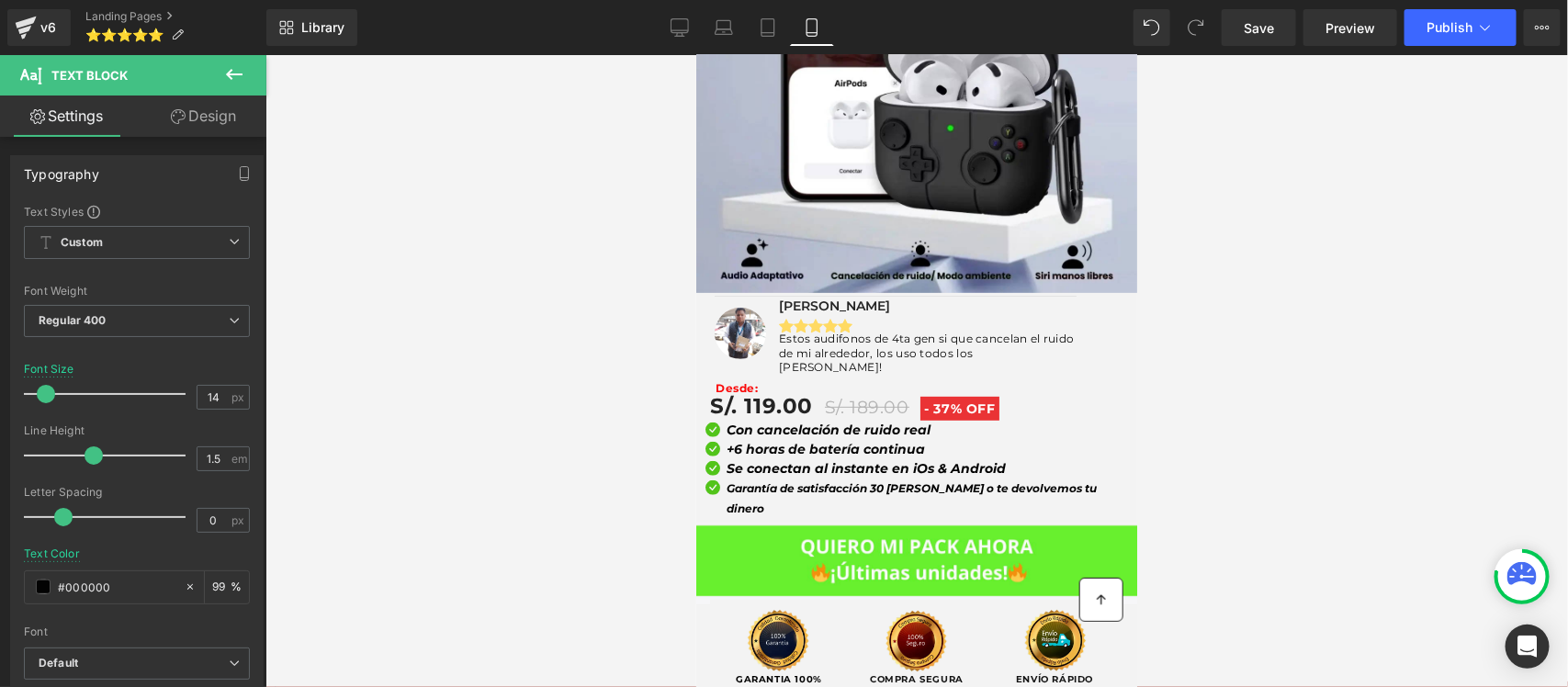
click at [1213, 390] on div at bounding box center [917, 372] width 1302 height 633
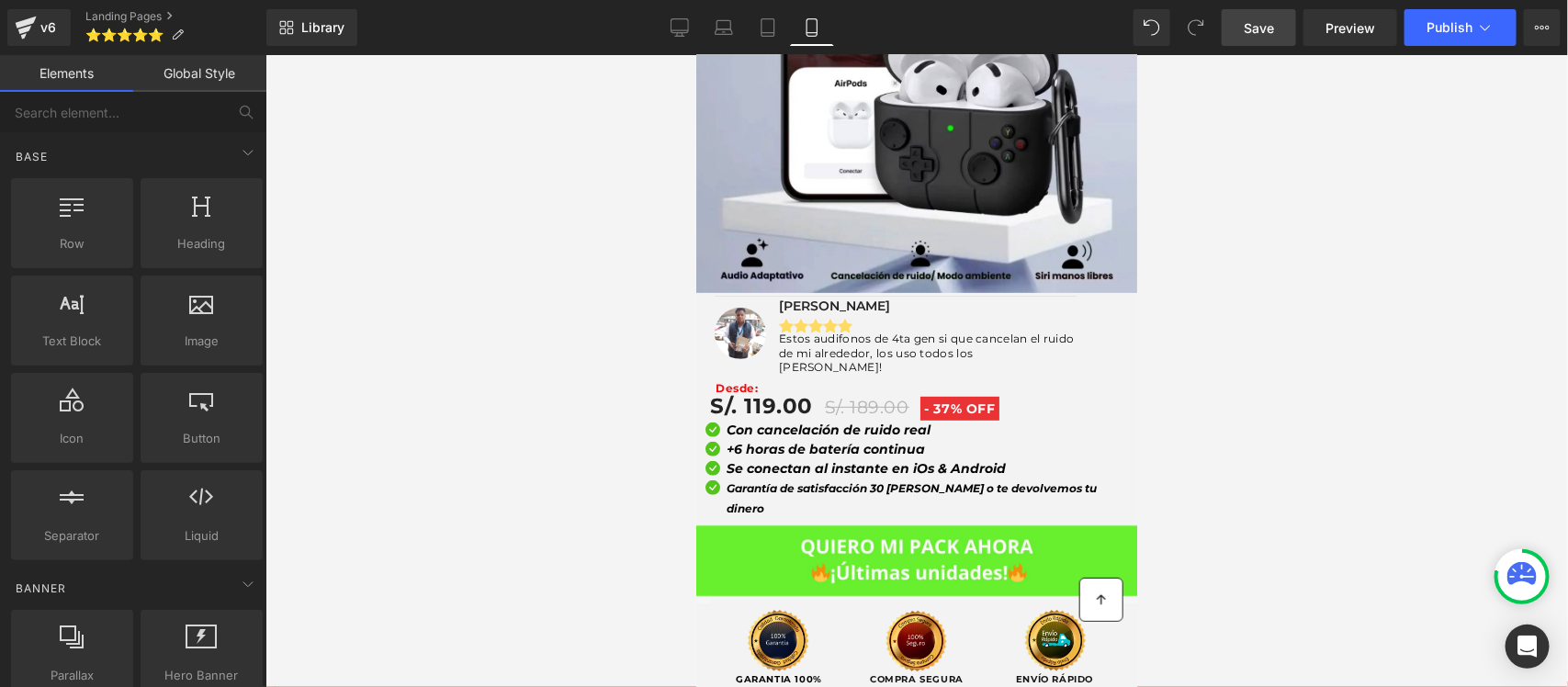
click at [1268, 34] on span "Save" at bounding box center [1259, 29] width 31 height 20
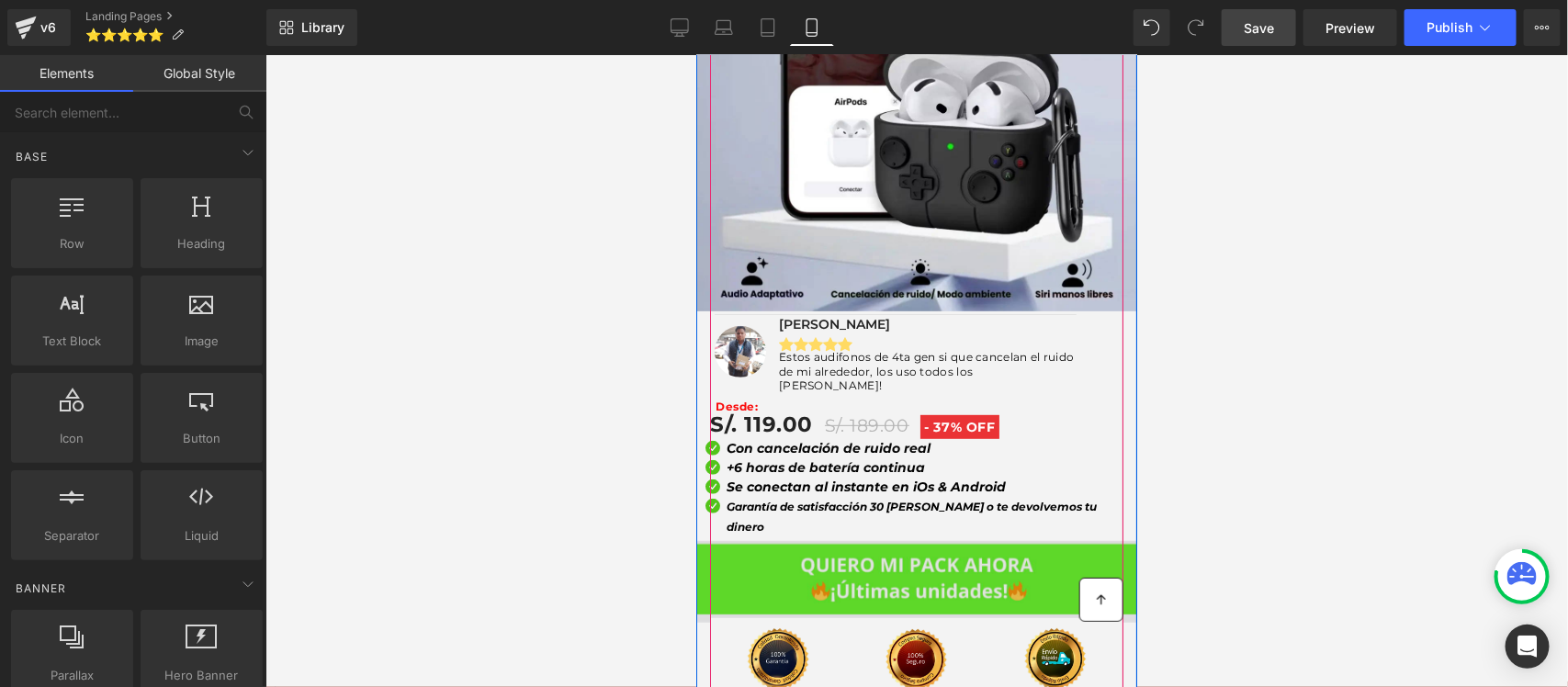
scroll to position [0, 0]
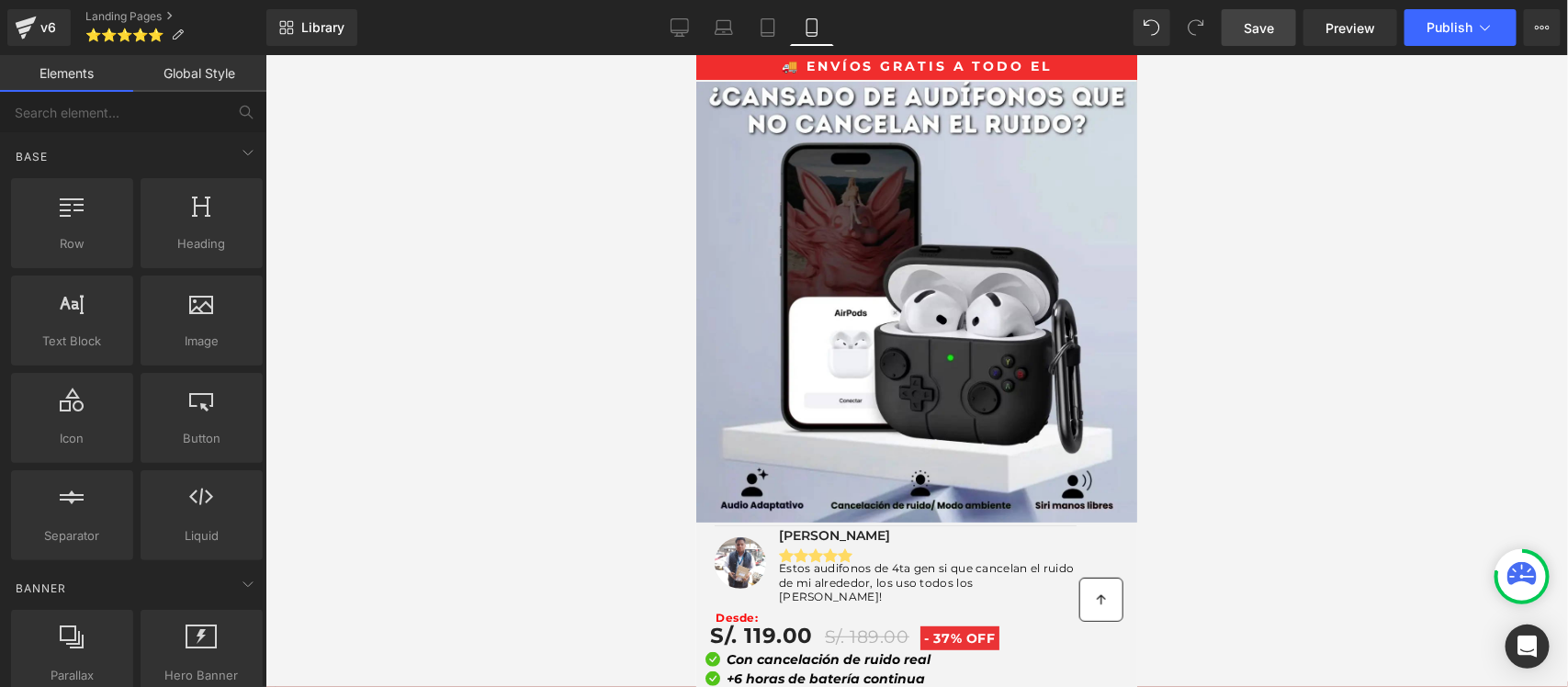
click at [371, 346] on div at bounding box center [917, 372] width 1302 height 633
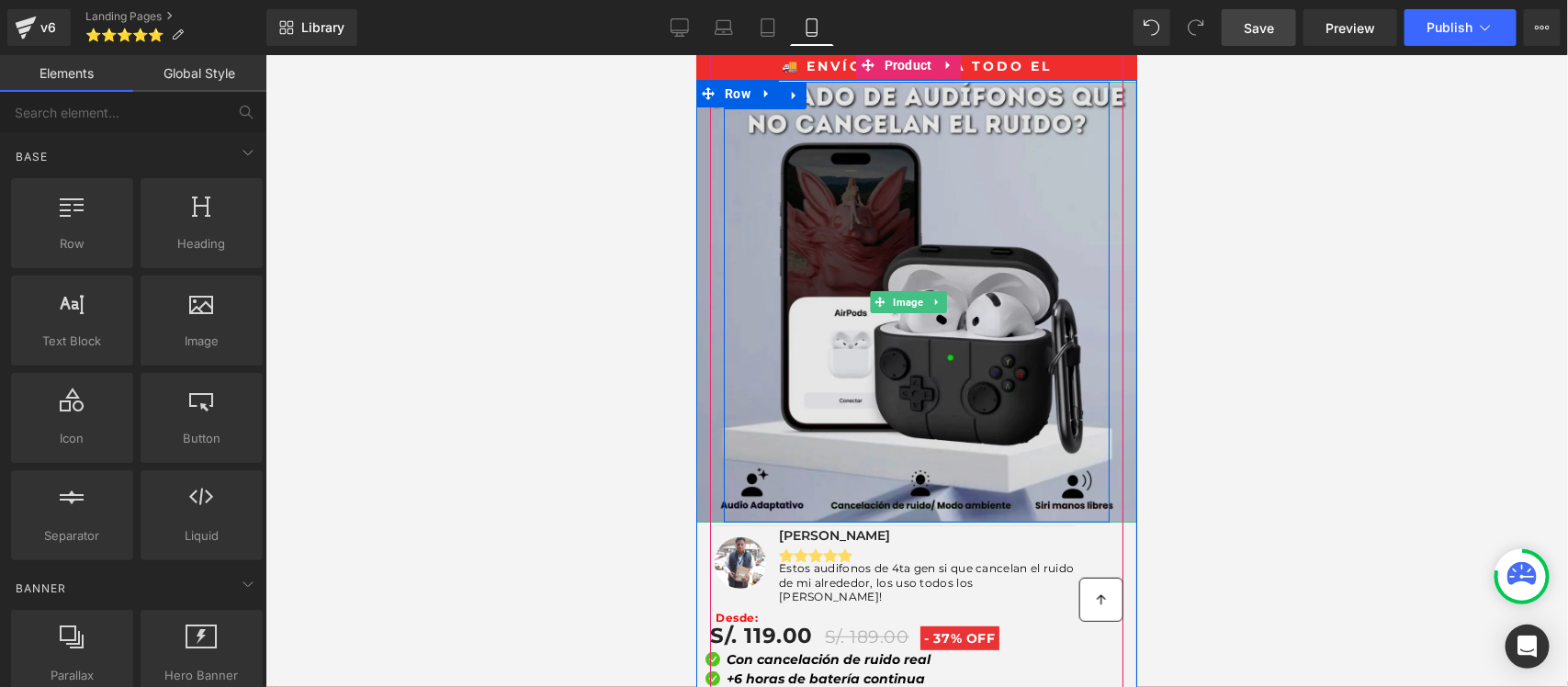
click at [879, 270] on img at bounding box center [916, 301] width 441 height 441
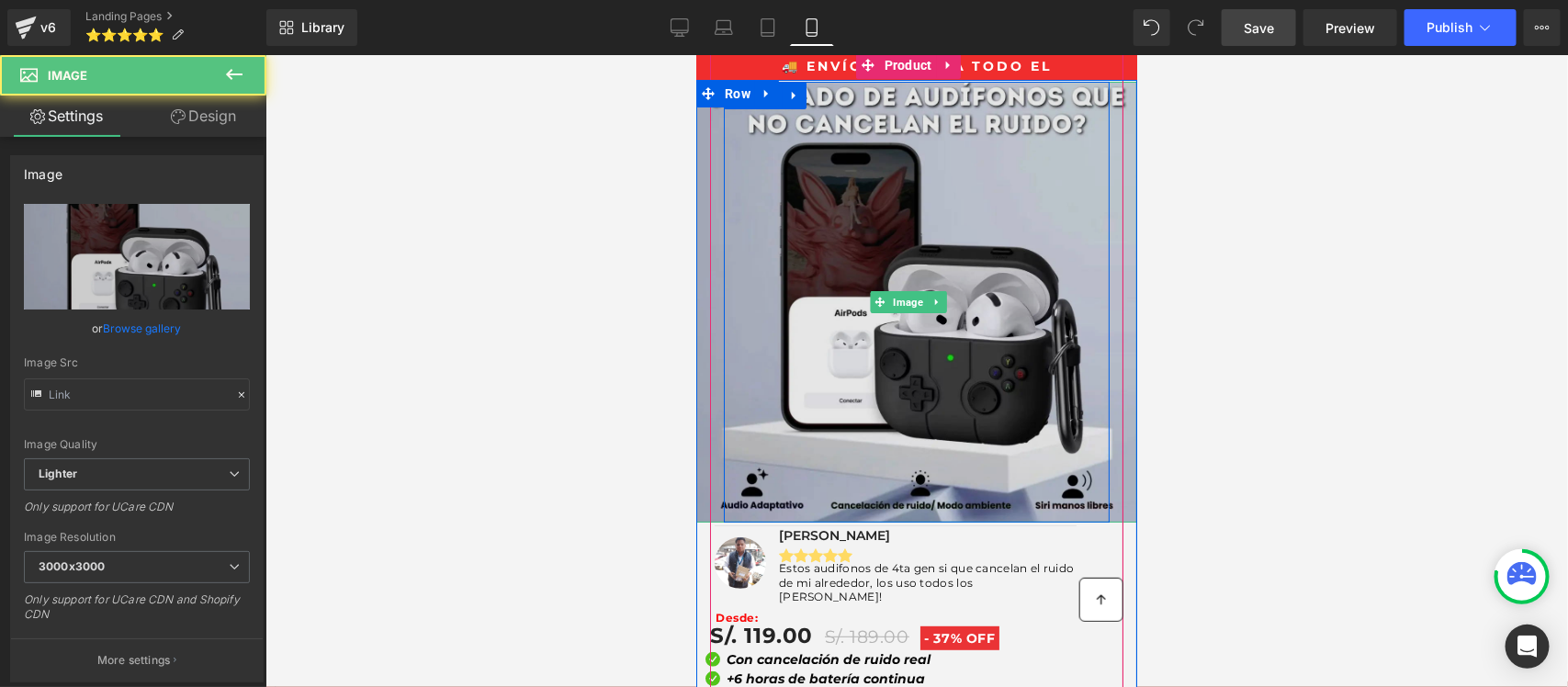
type input "[URL][DOMAIN_NAME]"
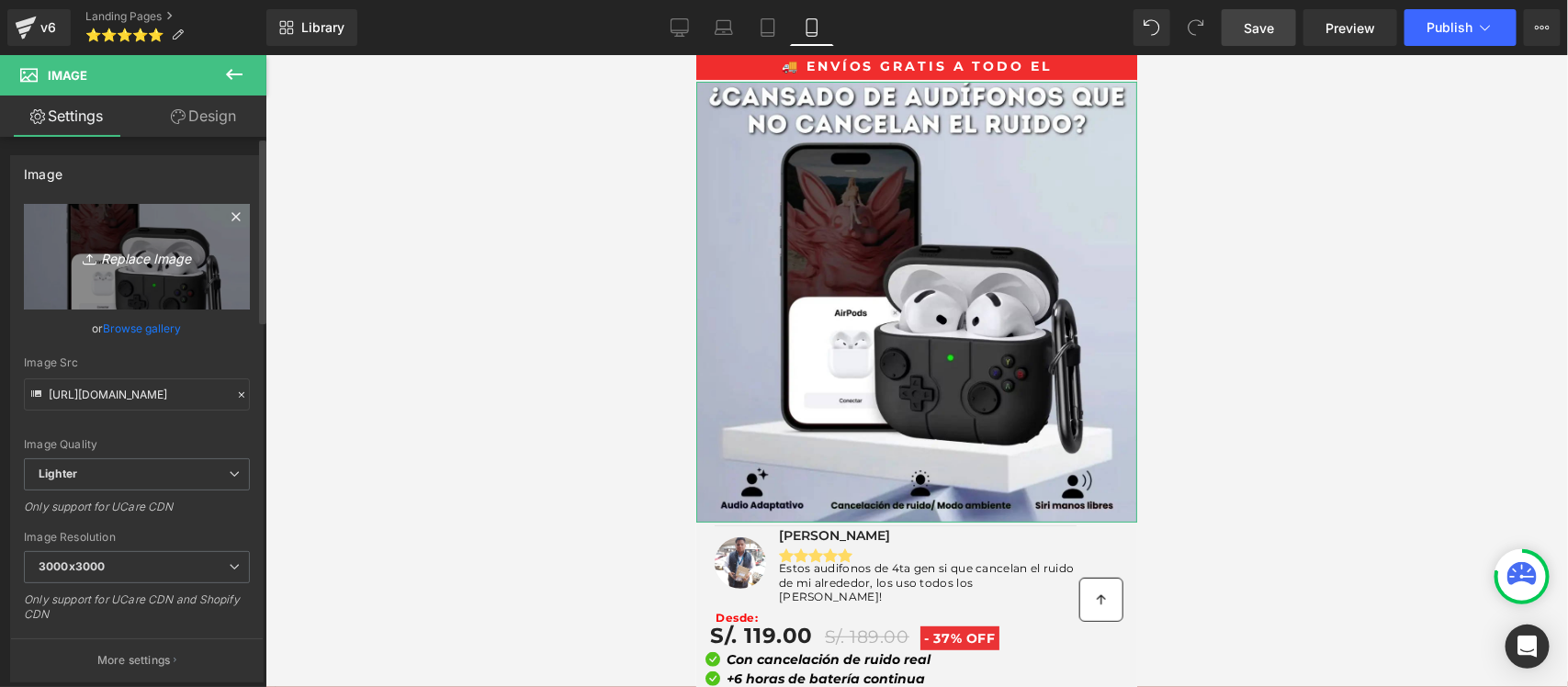
click at [167, 241] on link "Replace Image" at bounding box center [136, 256] width 226 height 106
type input "C:\fakepath\4taweb.webp"
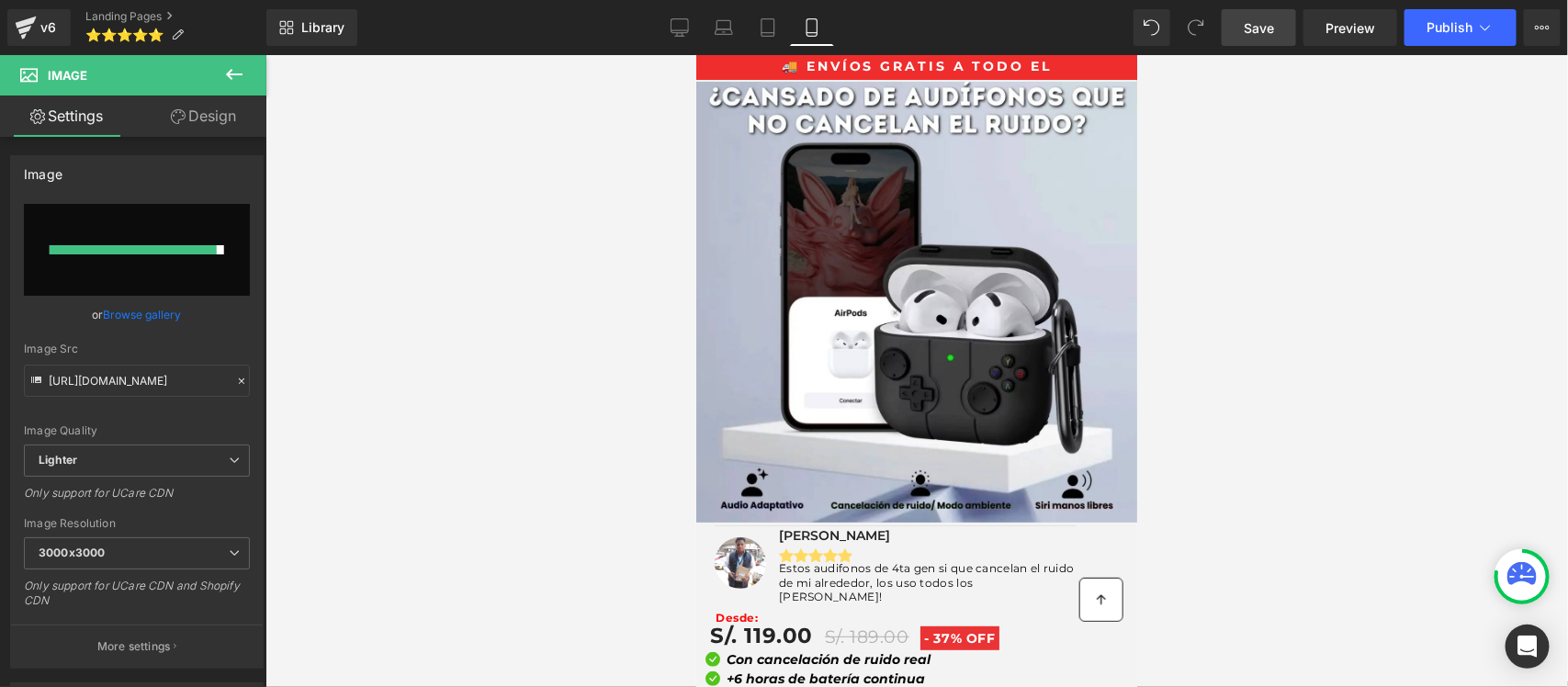
type input "https://ucarecdn.com/9dadd36a-20c0-4f9a-8d9f-9a15f6a788d9/-/format/auto/-/previ…"
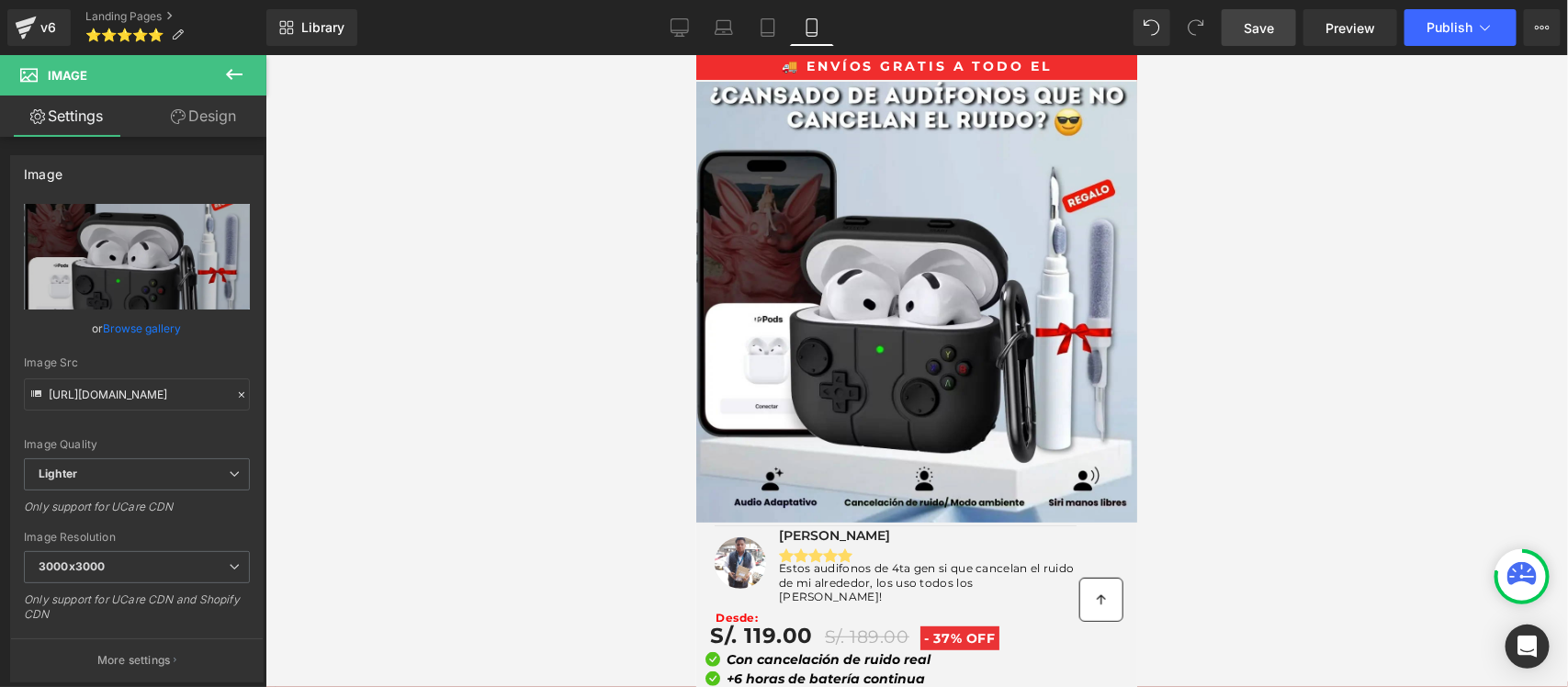
click at [1265, 33] on span "Save" at bounding box center [1259, 29] width 31 height 20
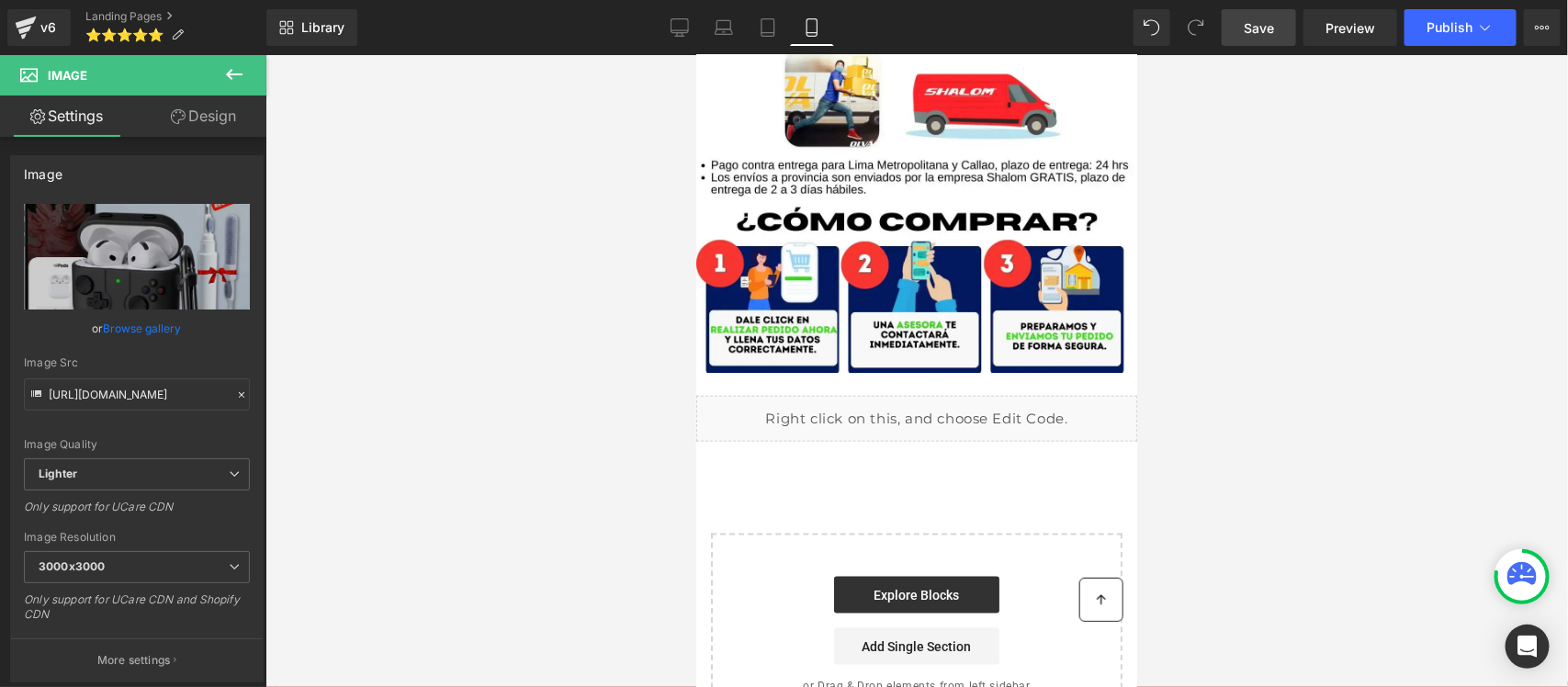
scroll to position [3869, 0]
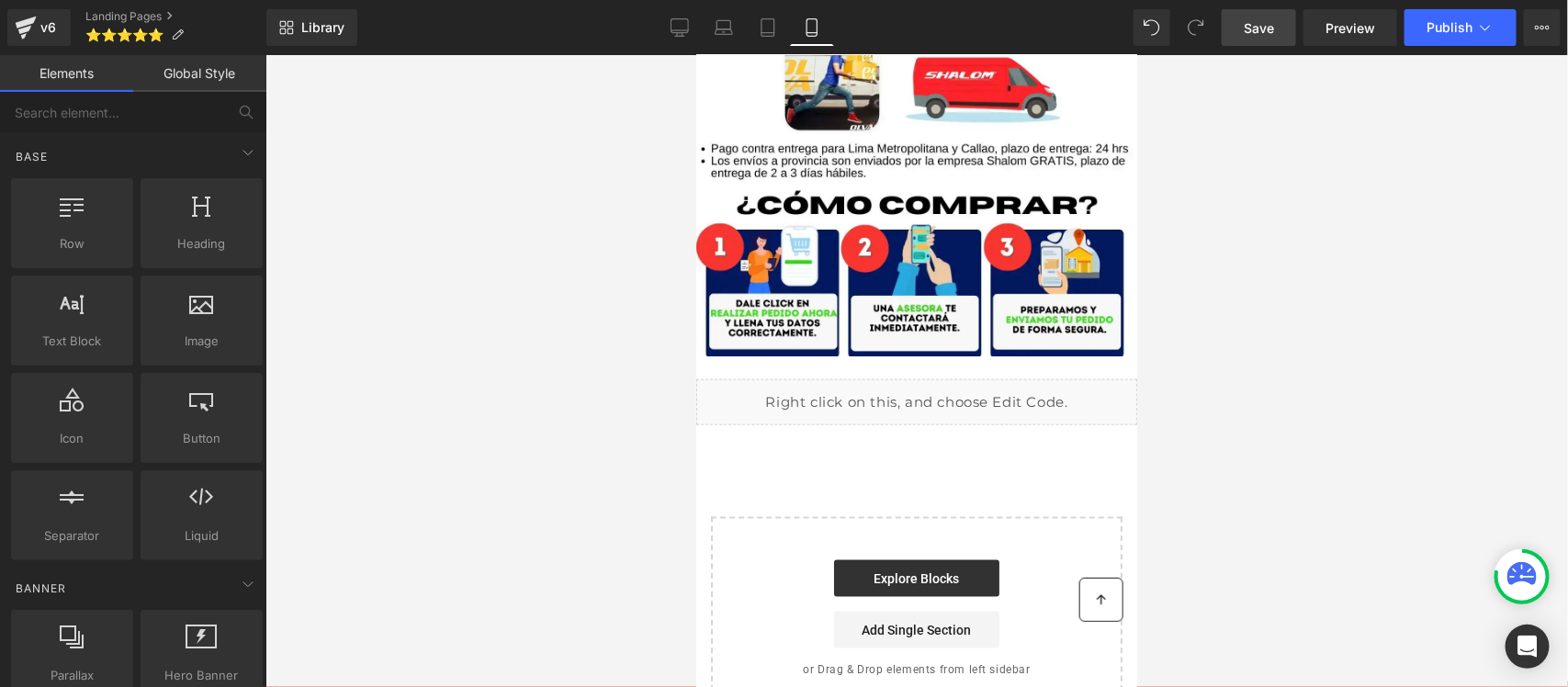
click at [551, 308] on div at bounding box center [917, 372] width 1302 height 633
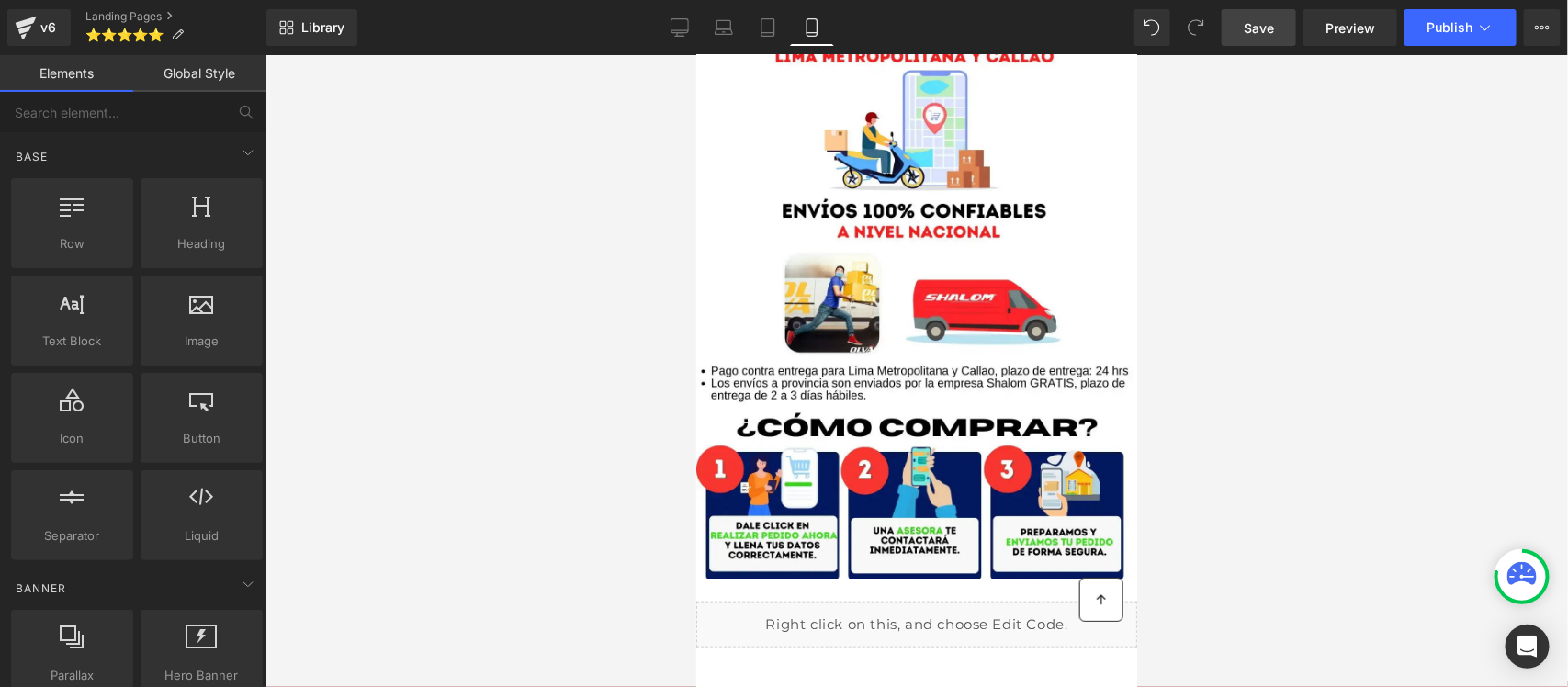
scroll to position [3409, 0]
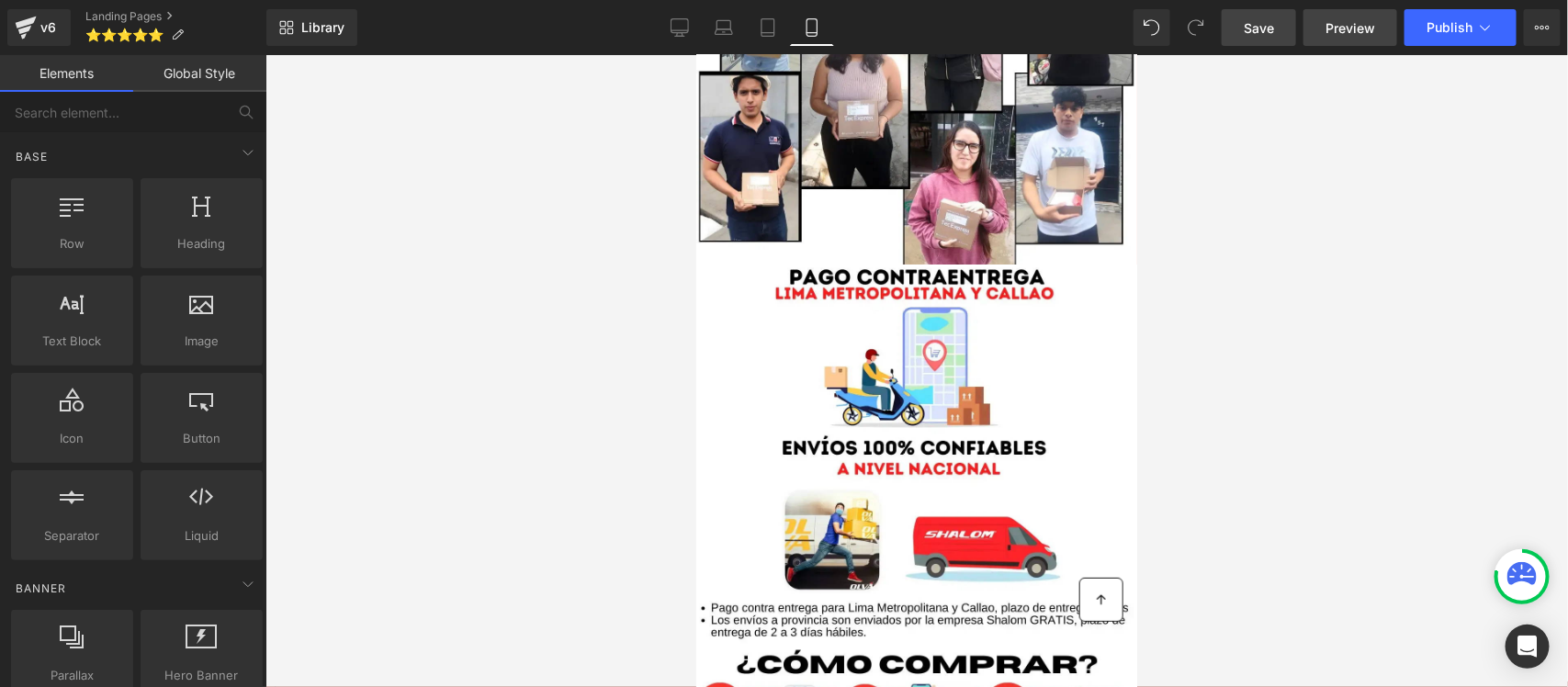
click at [1352, 23] on span "Preview" at bounding box center [1350, 29] width 49 height 20
click at [1440, 33] on span "Publish" at bounding box center [1449, 27] width 45 height 15
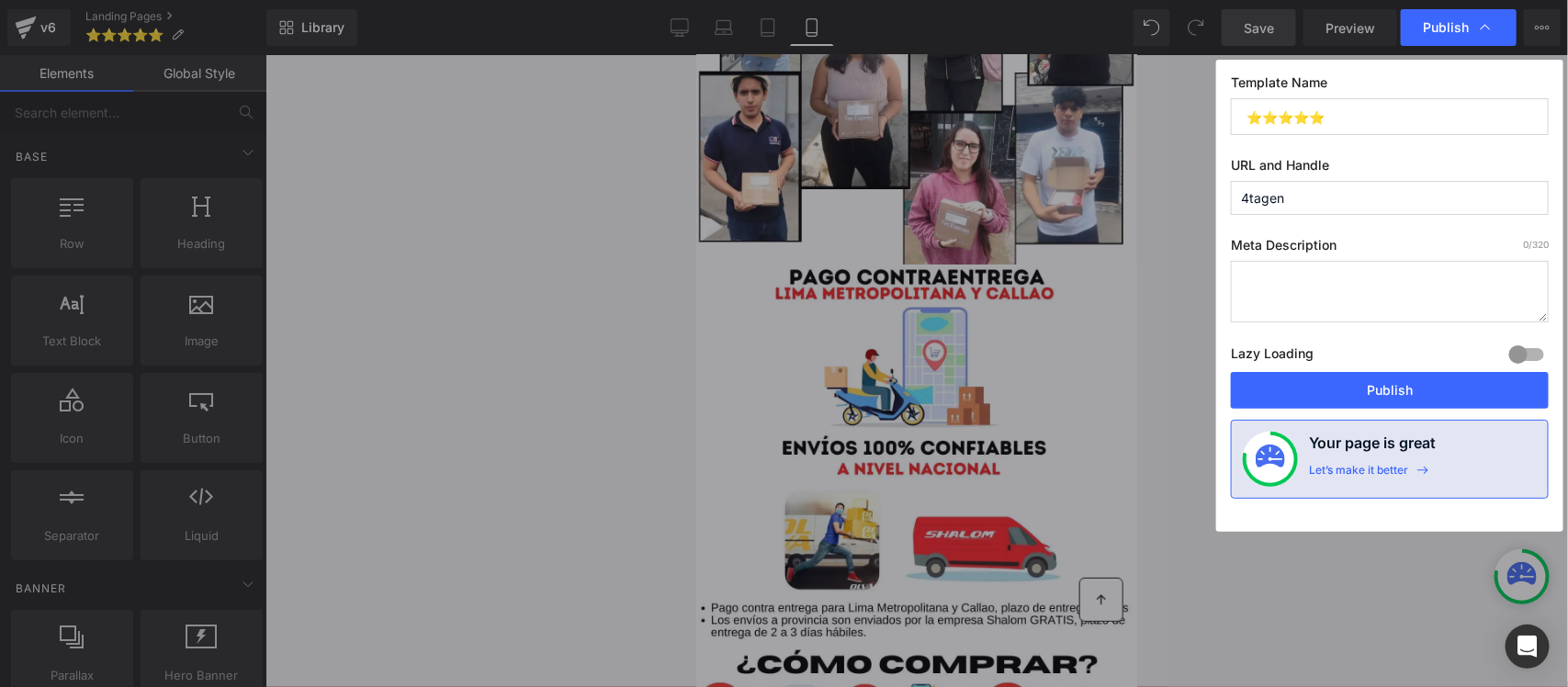
click at [1307, 207] on input "4tagen" at bounding box center [1390, 198] width 318 height 34
drag, startPoint x: 1357, startPoint y: 123, endPoint x: 1205, endPoint y: 143, distance: 153.3
click at [1205, 143] on div "Publish Template Name ⭐⭐⭐⭐⭐ URL and Handle 4tagen Meta Description 0 /320 Lazy …" at bounding box center [784, 343] width 1568 height 687
type input "e"
type input "4tagen"
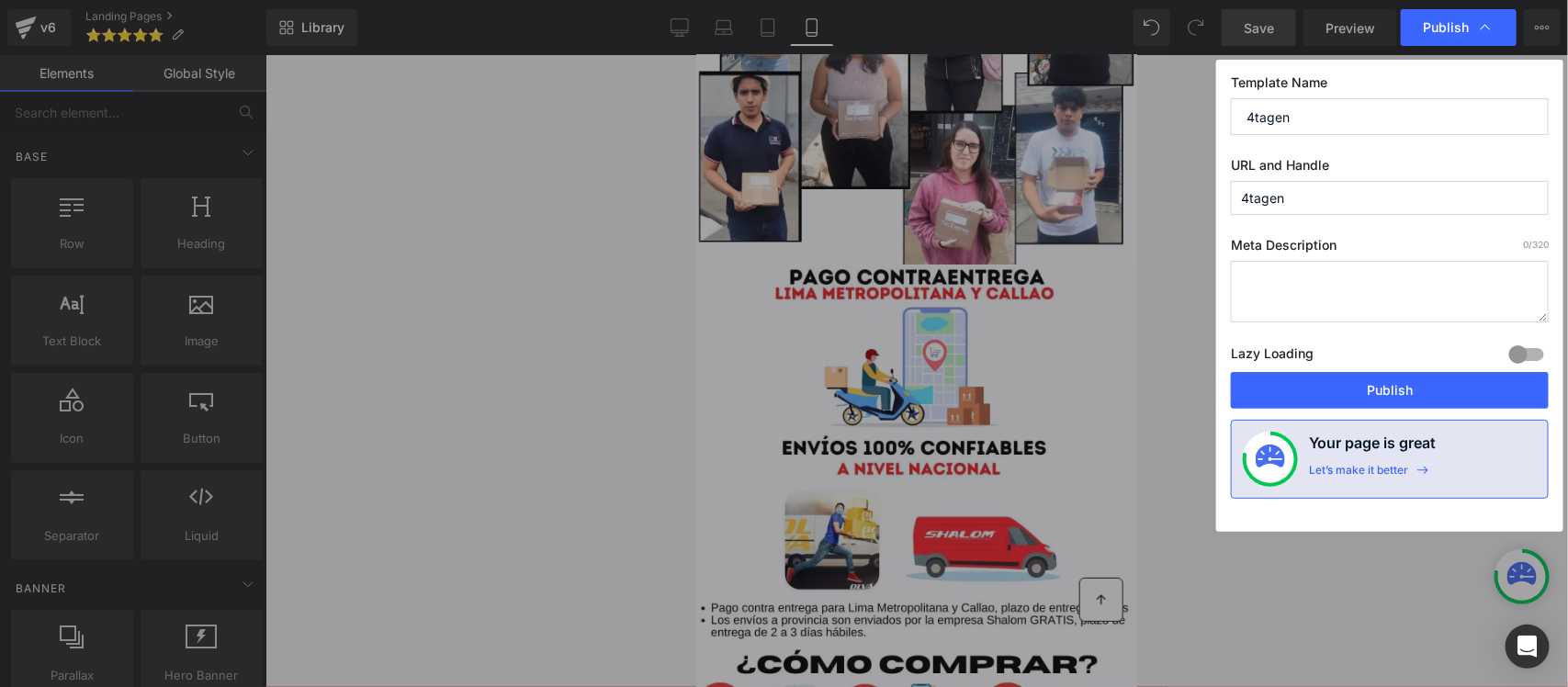
click at [1355, 207] on input "4tagen" at bounding box center [1390, 198] width 318 height 34
type input "4tagentec"
click at [1402, 392] on button "Publish" at bounding box center [1390, 389] width 318 height 37
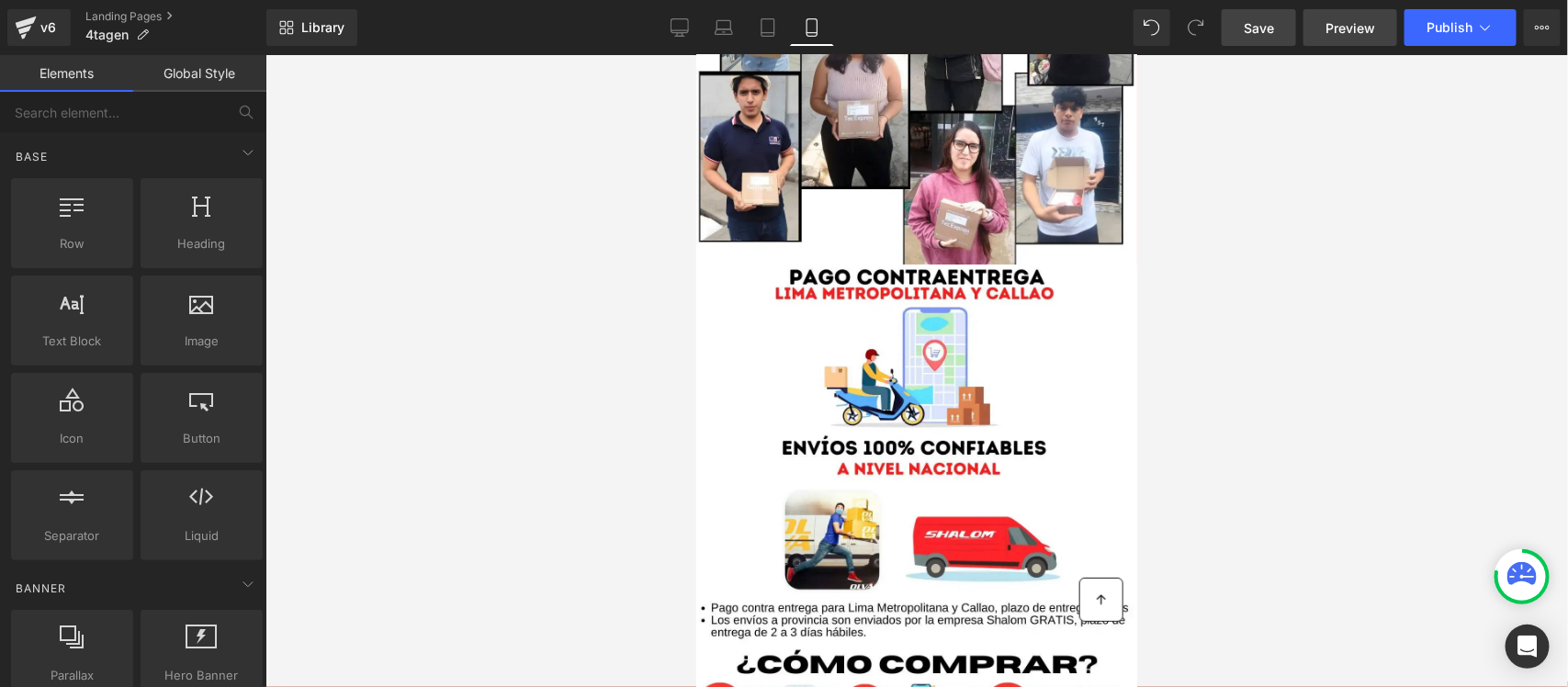
click at [1342, 26] on span "Preview" at bounding box center [1350, 29] width 49 height 20
click at [29, 21] on icon at bounding box center [26, 23] width 21 height 12
